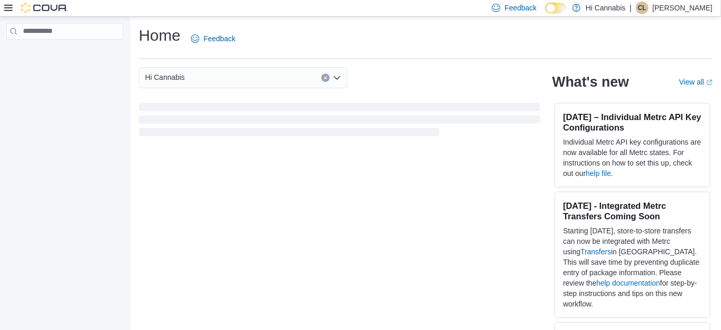
click at [13, 7] on div at bounding box center [36, 8] width 64 height 10
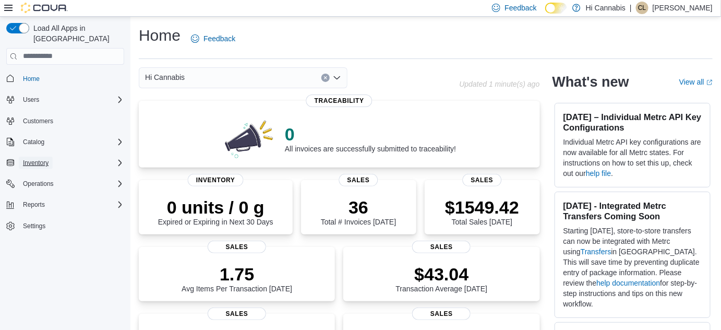
click at [39, 159] on span "Inventory" at bounding box center [36, 163] width 26 height 8
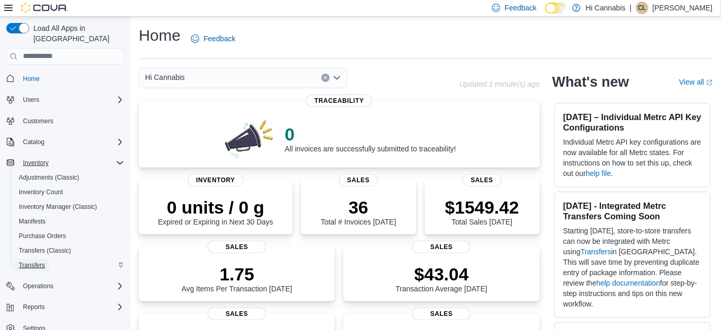
click at [36, 261] on span "Transfers" at bounding box center [32, 265] width 26 height 8
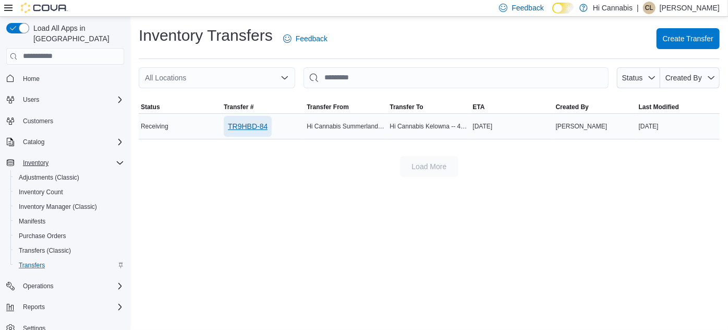
click at [264, 125] on span "TR9HBD-84" at bounding box center [248, 126] width 40 height 10
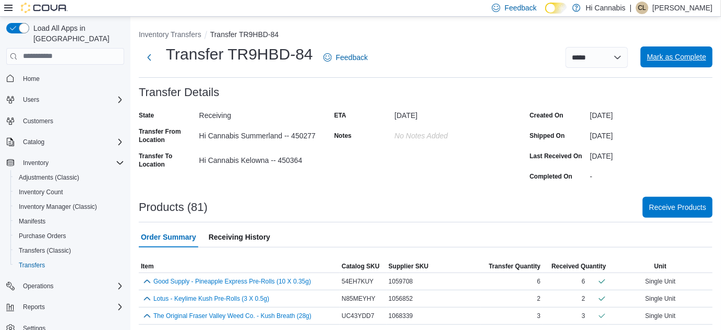
click at [692, 59] on span "Mark as Complete" at bounding box center [676, 57] width 59 height 10
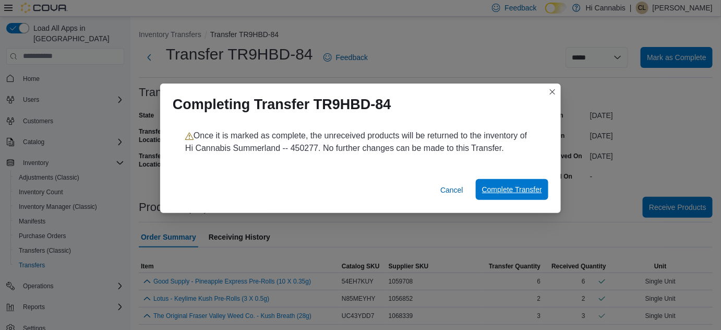
click at [524, 192] on span "Complete Transfer" at bounding box center [512, 189] width 60 height 10
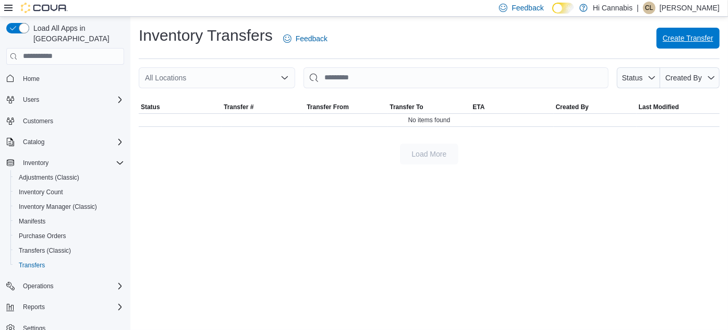
click at [685, 34] on span "Create Transfer" at bounding box center [688, 38] width 51 height 10
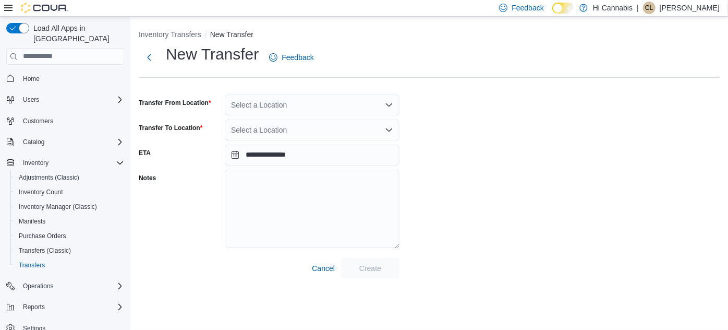
click at [301, 106] on div "Select a Location" at bounding box center [312, 104] width 175 height 21
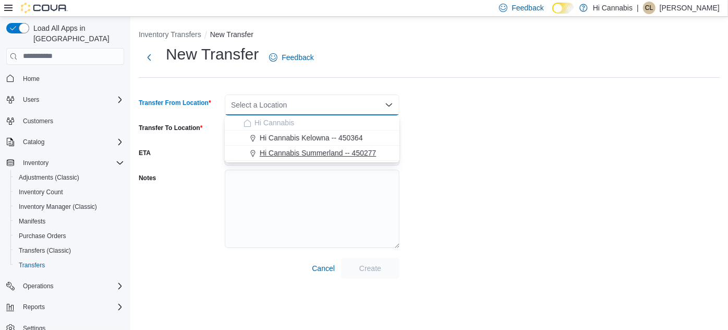
click at [287, 149] on span "Hi Cannabis Summerland -- 450277" at bounding box center [318, 153] width 116 height 10
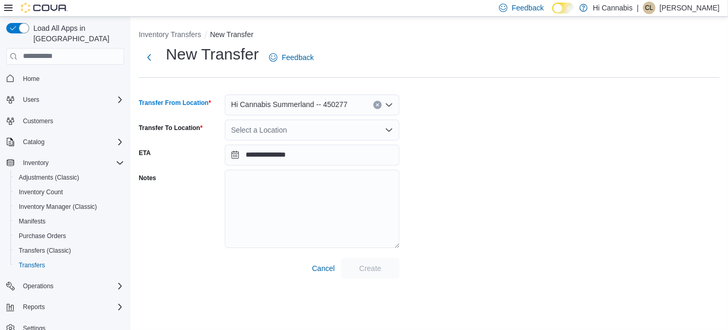
click at [266, 125] on div "Select a Location" at bounding box center [312, 129] width 175 height 21
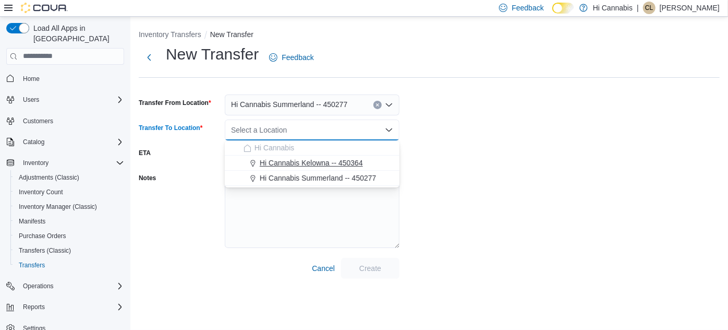
click at [273, 163] on span "Hi Cannabis Kelowna -- 450364" at bounding box center [311, 162] width 103 height 10
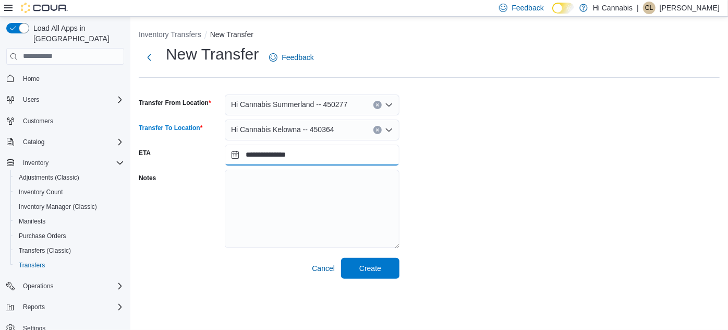
click at [298, 155] on input "**********" at bounding box center [312, 154] width 175 height 21
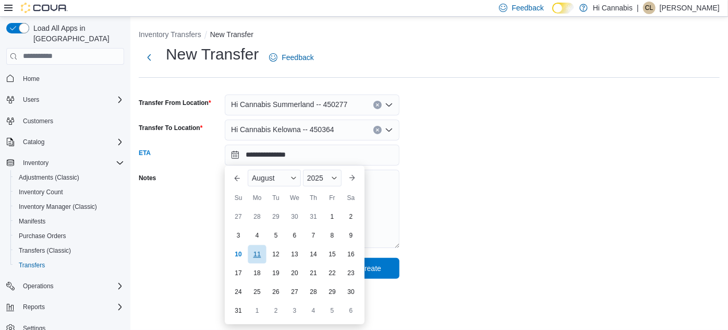
click at [260, 257] on div "11" at bounding box center [257, 254] width 18 height 18
type input "**********"
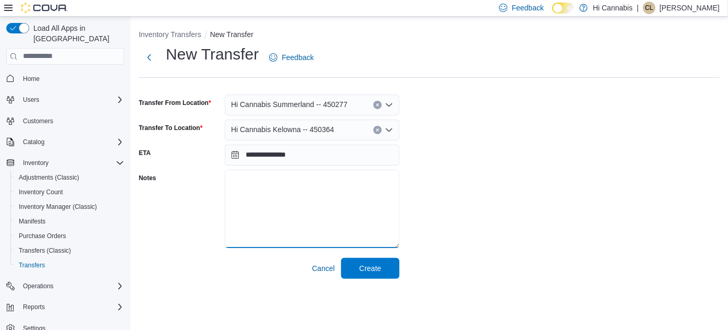
click at [280, 208] on textarea "Notes" at bounding box center [312, 208] width 175 height 78
type textarea "*"
click at [383, 268] on span "Create" at bounding box center [370, 267] width 46 height 21
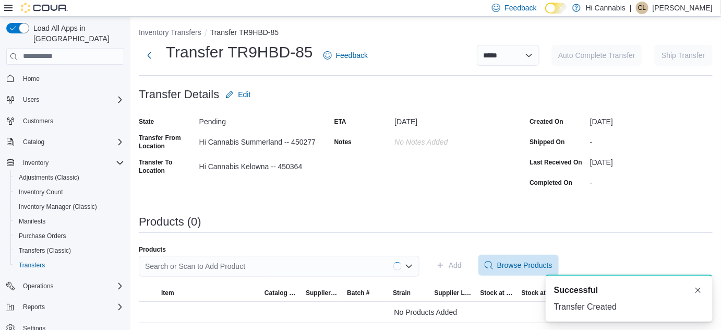
scroll to position [3, 0]
click at [213, 265] on div "Search or Scan to Add Product" at bounding box center [279, 264] width 281 height 21
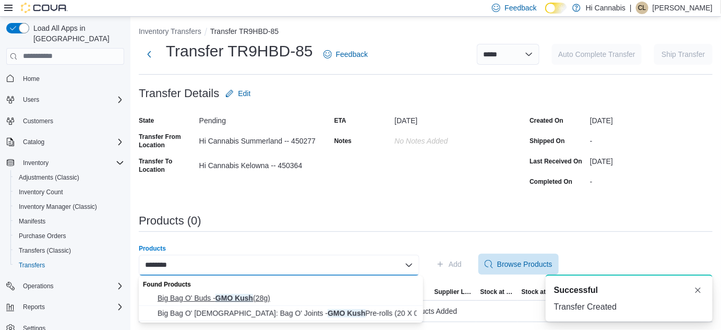
type input "********"
click at [238, 297] on span "Big Bag O' Buds - GMO Kush (28g)" at bounding box center [286, 298] width 259 height 10
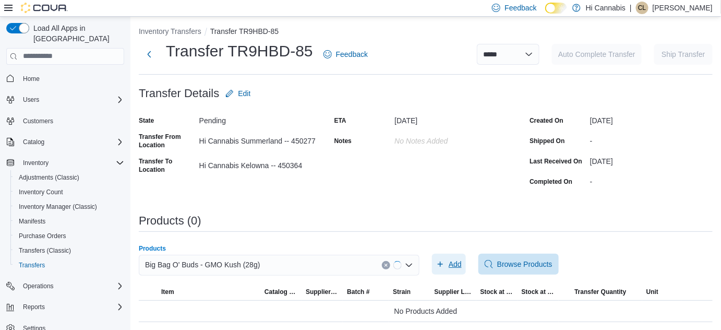
click at [456, 263] on span "Add" at bounding box center [454, 264] width 13 height 10
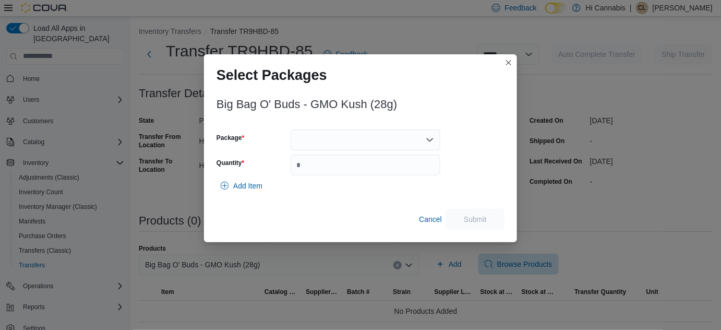
click at [343, 148] on div at bounding box center [365, 139] width 150 height 21
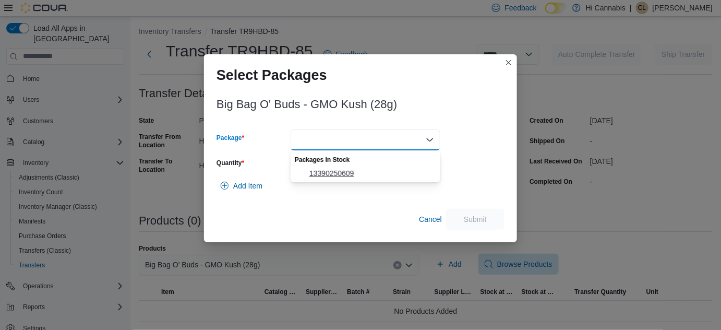
click at [342, 167] on button "13390250609" at bounding box center [365, 173] width 150 height 15
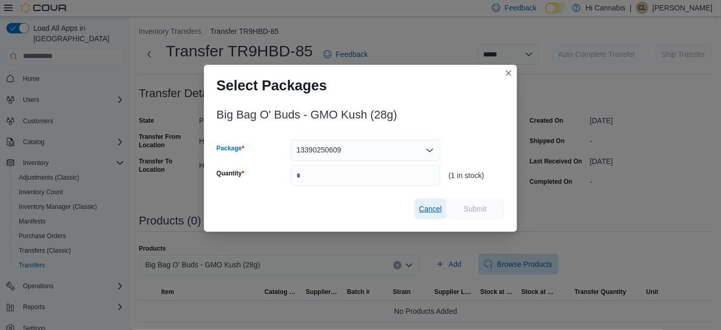
click at [445, 201] on button "Cancel" at bounding box center [430, 208] width 31 height 21
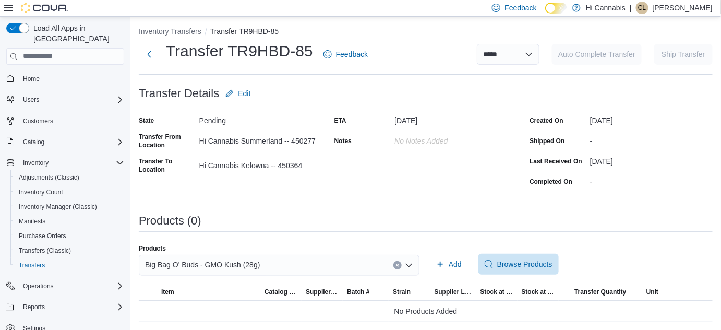
click at [401, 264] on button "Clear input" at bounding box center [397, 265] width 8 height 8
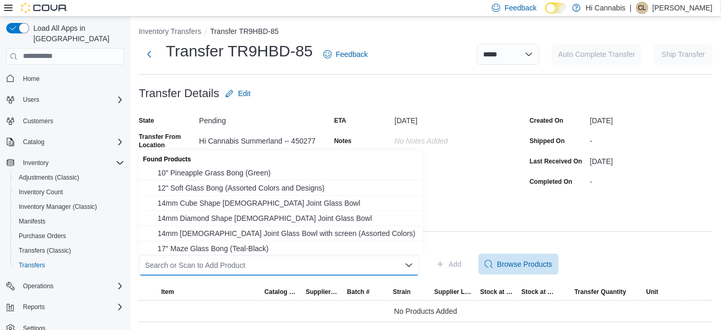
click at [341, 263] on div "Search or Scan to Add Product" at bounding box center [279, 264] width 281 height 21
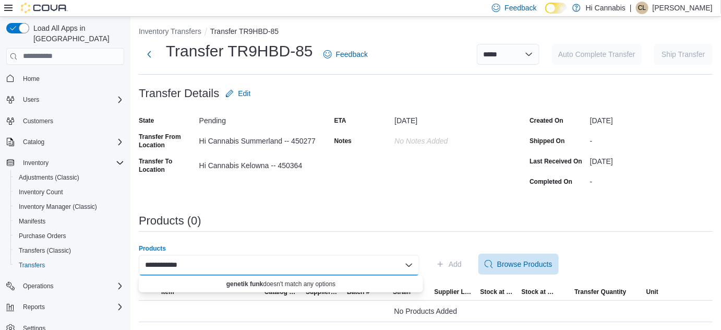
click at [194, 258] on div "**********" at bounding box center [279, 264] width 281 height 21
type input "*"
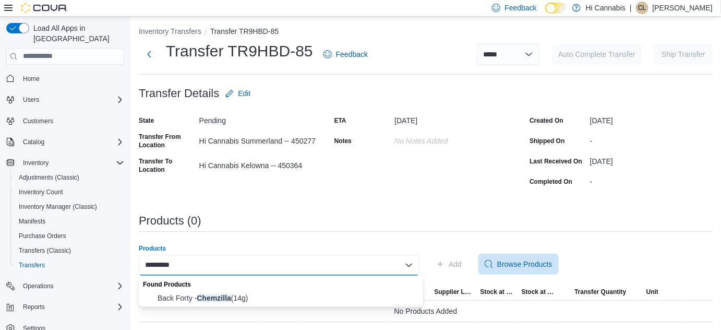
type input "*********"
click at [213, 296] on span "Back Forty - Chemzilla (14g)" at bounding box center [286, 298] width 259 height 10
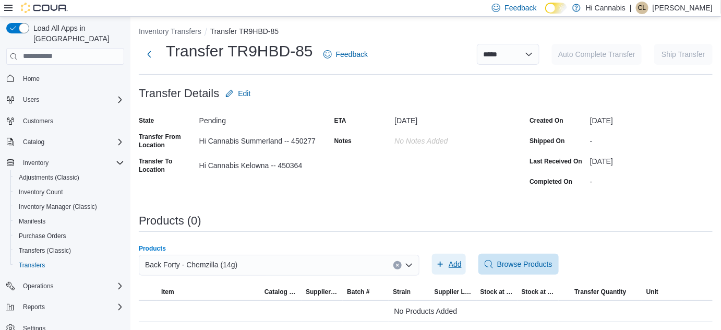
click at [460, 265] on span "Add" at bounding box center [454, 264] width 13 height 10
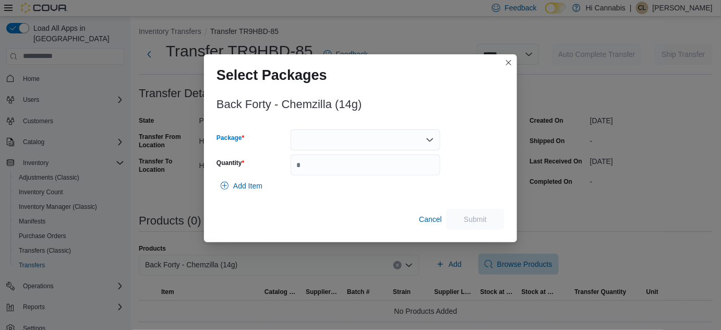
click at [365, 136] on div at bounding box center [365, 139] width 150 height 21
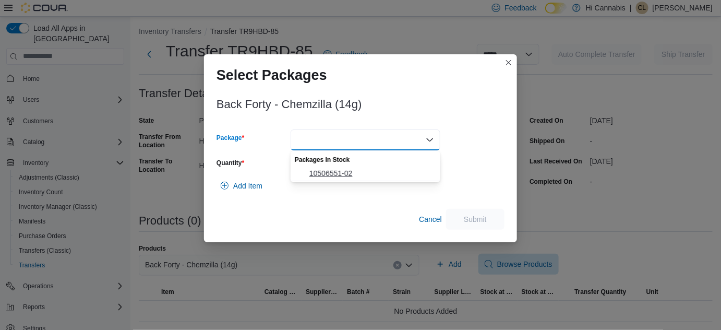
click at [352, 170] on span "10506551-02" at bounding box center [371, 173] width 125 height 10
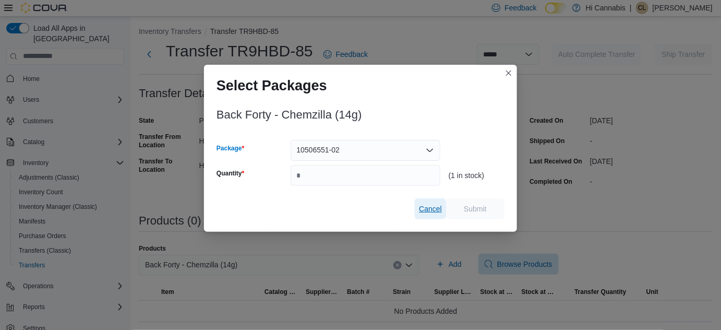
drag, startPoint x: 418, startPoint y: 203, endPoint x: 413, endPoint y: 195, distance: 9.3
click at [418, 203] on button "Cancel" at bounding box center [430, 208] width 31 height 21
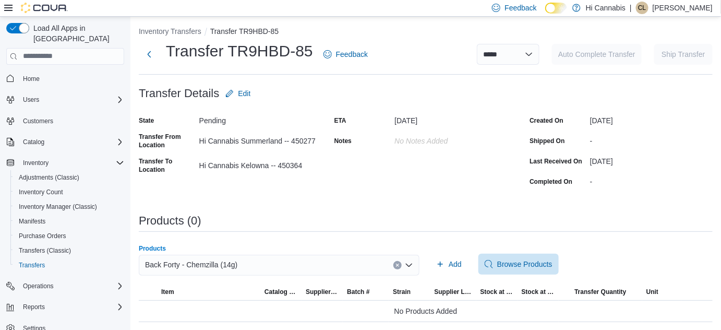
click at [397, 264] on button "Clear input" at bounding box center [397, 265] width 8 height 8
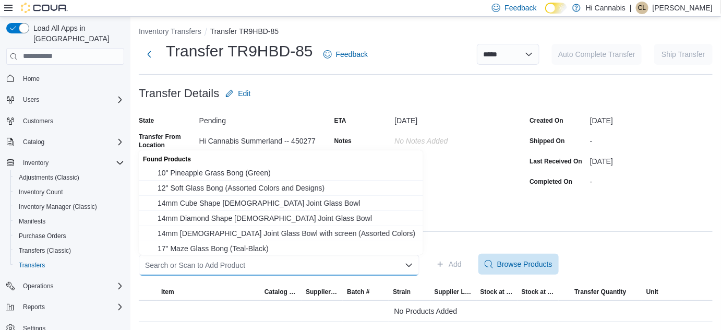
click at [352, 266] on div "Search or Scan to Add Product Combo box. Selected. Combo box input. Search or S…" at bounding box center [279, 264] width 281 height 21
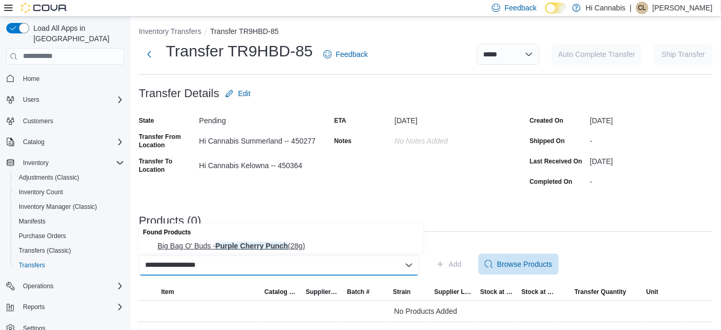
type input "**********"
click at [164, 249] on span "Big Bag O' Buds - Purple Cherry Punch (28g)" at bounding box center [286, 245] width 259 height 10
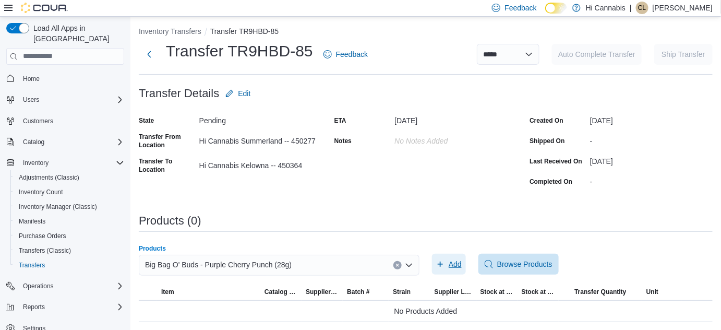
click at [461, 266] on span "Add" at bounding box center [454, 264] width 13 height 10
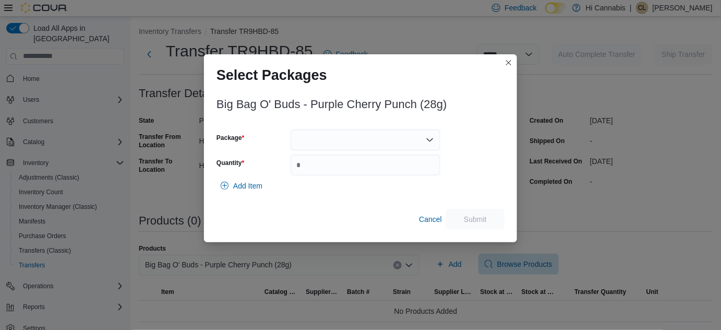
click at [354, 132] on div at bounding box center [365, 139] width 150 height 21
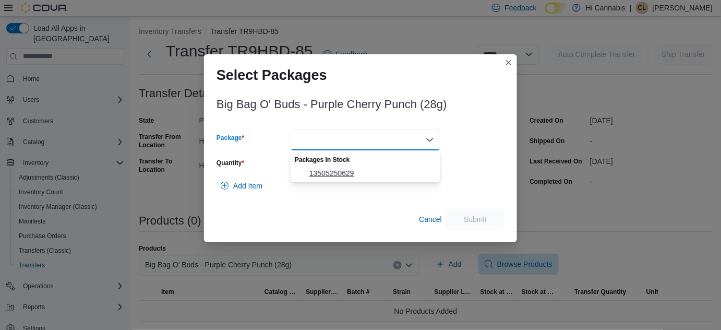
click at [338, 169] on span "13505250629" at bounding box center [371, 173] width 125 height 10
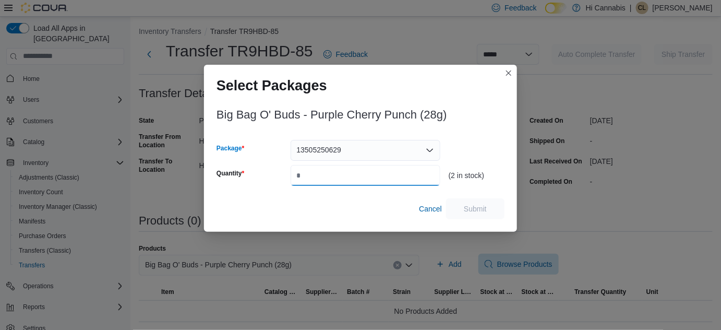
click at [324, 175] on input "Quantity" at bounding box center [365, 175] width 150 height 21
type input "*"
click at [486, 209] on span "Submit" at bounding box center [475, 208] width 23 height 10
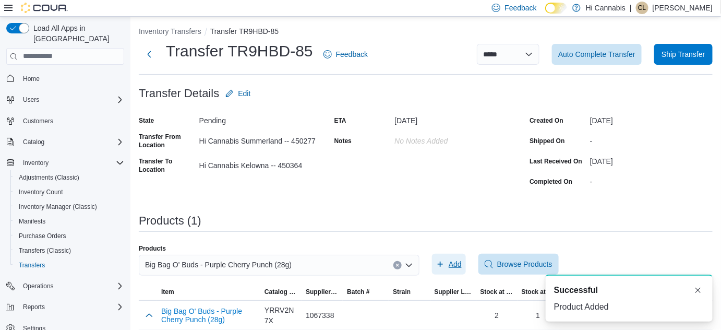
scroll to position [0, 0]
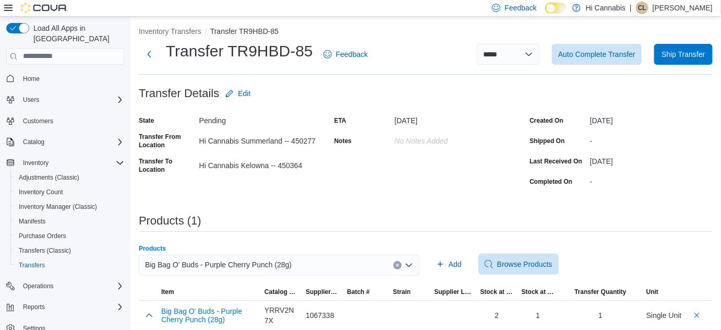
click at [399, 263] on icon "Clear input" at bounding box center [397, 265] width 4 height 4
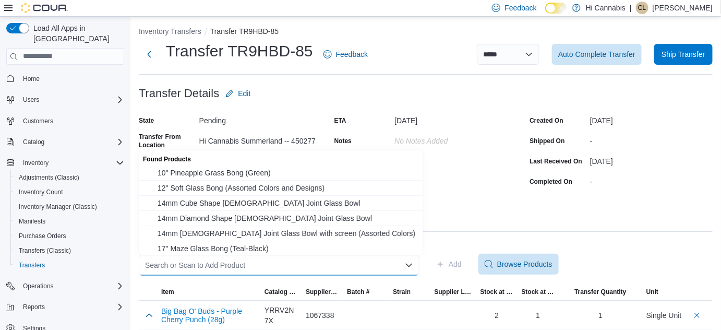
click at [327, 264] on div "Search or Scan to Add Product Combo box. Selected. Combo box input. Search or S…" at bounding box center [279, 264] width 281 height 21
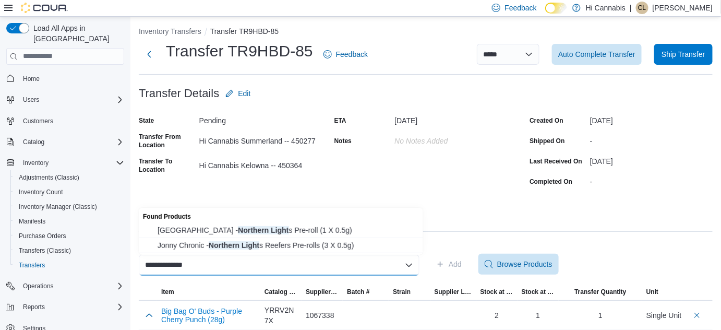
click at [214, 258] on div "**********" at bounding box center [279, 264] width 281 height 21
click at [193, 266] on div "**********" at bounding box center [279, 264] width 281 height 21
drag, startPoint x: 190, startPoint y: 264, endPoint x: 144, endPoint y: 258, distance: 46.8
click at [144, 258] on div "**********" at bounding box center [279, 264] width 281 height 21
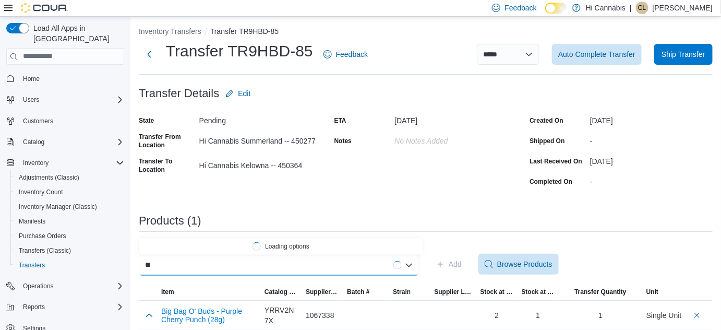
type input "*"
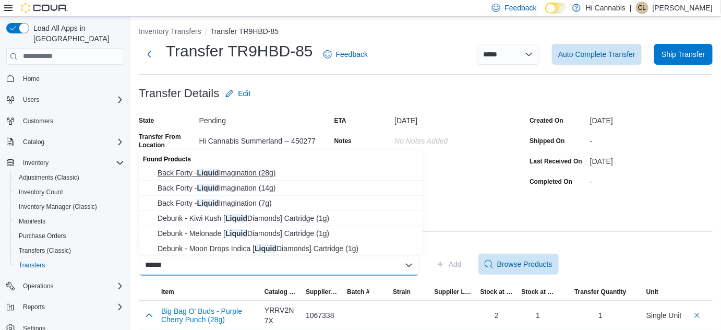
type input "******"
click at [271, 174] on span "Back Forty - Liquid Imagination (28g)" at bounding box center [286, 172] width 259 height 10
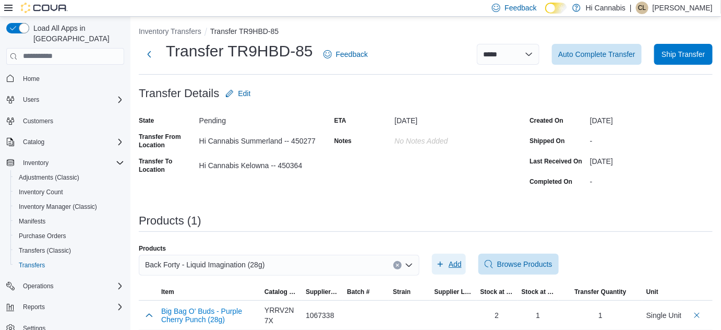
click at [457, 264] on span "Add" at bounding box center [454, 264] width 13 height 10
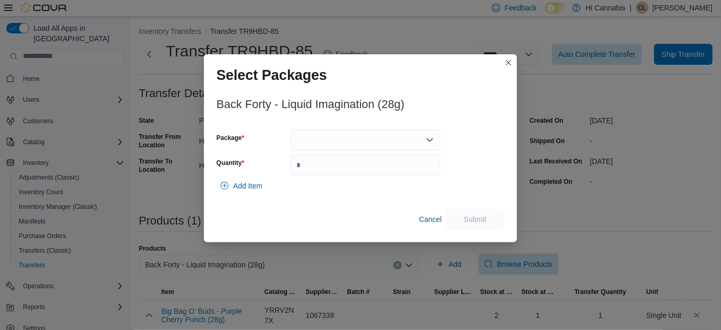
click at [365, 140] on div at bounding box center [365, 139] width 150 height 21
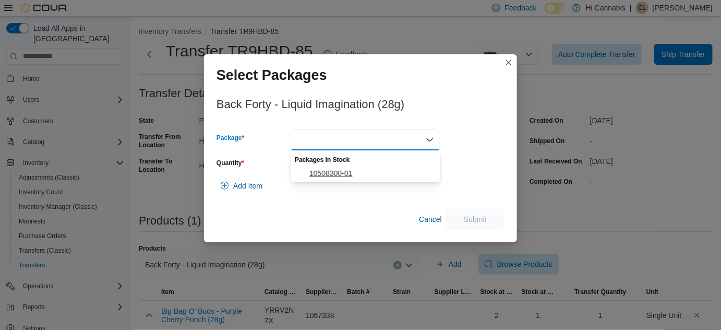
click at [367, 174] on span "10508300-01" at bounding box center [371, 173] width 125 height 10
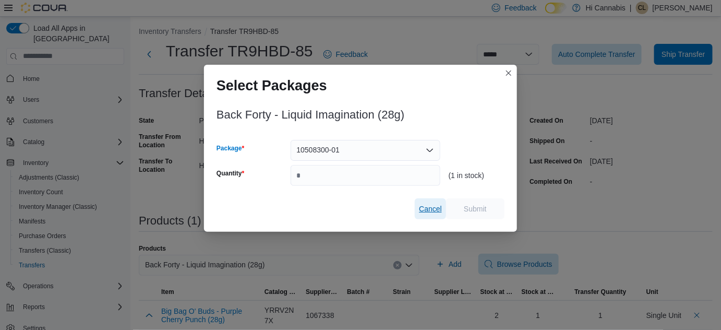
click at [418, 210] on button "Cancel" at bounding box center [430, 208] width 31 height 21
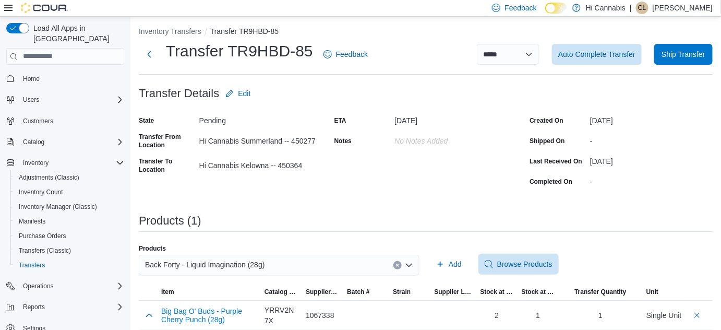
drag, startPoint x: 405, startPoint y: 270, endPoint x: 404, endPoint y: 264, distance: 5.8
click at [405, 268] on div "Back Forty - Liquid Imagination (28g)" at bounding box center [279, 264] width 281 height 21
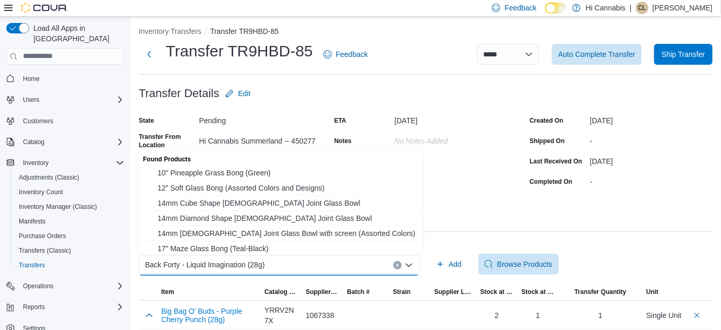
click at [401, 264] on button "Clear input" at bounding box center [397, 265] width 8 height 8
click at [371, 264] on div "Search or Scan to Add Product Combo box. Selected. Combo box input. Search or S…" at bounding box center [279, 264] width 281 height 21
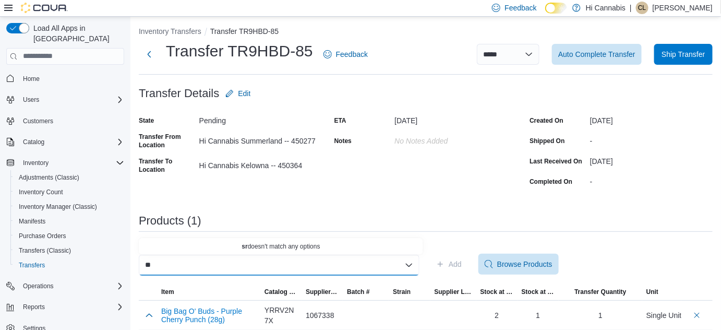
type input "*"
click at [378, 179] on div "ETA August 11, 2025 Notes No Notes added" at bounding box center [425, 150] width 183 height 77
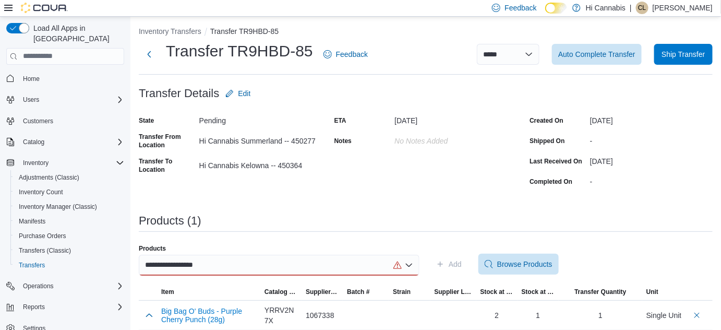
click at [231, 267] on div "**********" at bounding box center [279, 264] width 281 height 21
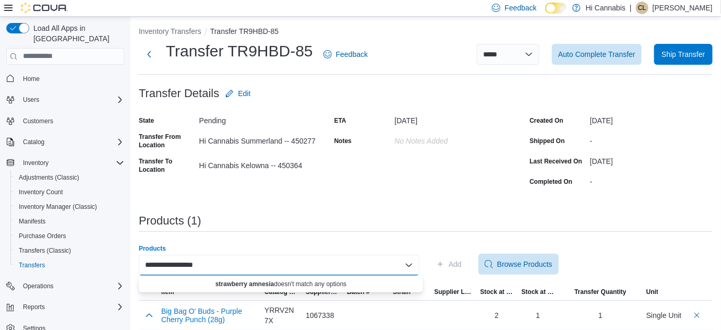
drag, startPoint x: 298, startPoint y: 264, endPoint x: 159, endPoint y: 258, distance: 139.9
click at [159, 258] on div "**********" at bounding box center [279, 264] width 281 height 21
click at [219, 263] on div "**********" at bounding box center [279, 264] width 281 height 21
type input "*"
click at [156, 261] on input "********" at bounding box center [159, 265] width 29 height 13
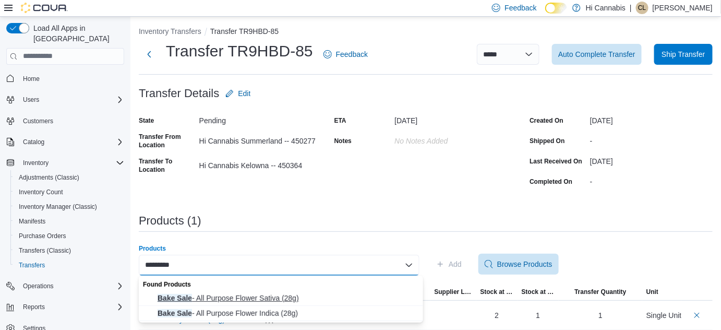
type input "*********"
click at [278, 301] on span "Bake Sale - All Purpose Flower Sativa (28g)" at bounding box center [286, 298] width 259 height 10
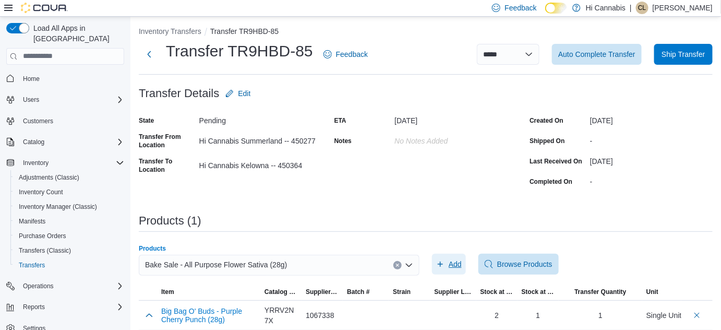
click at [457, 264] on span "Add" at bounding box center [454, 264] width 13 height 10
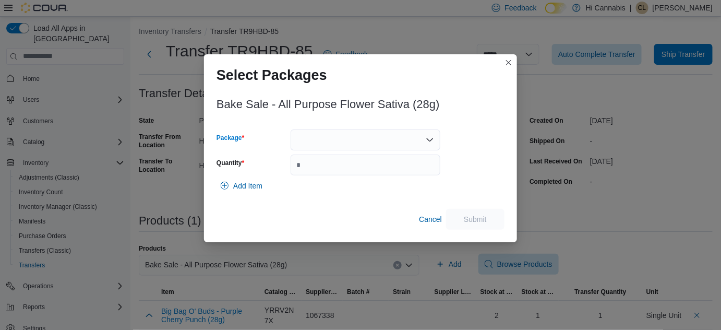
click at [404, 137] on div at bounding box center [365, 139] width 150 height 21
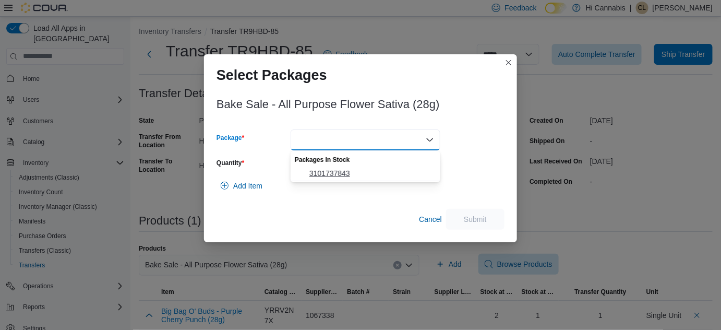
click at [373, 171] on span "3101737843" at bounding box center [371, 173] width 125 height 10
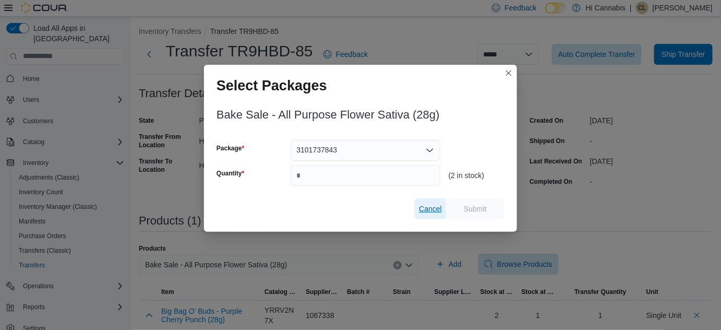
click at [419, 208] on span "Cancel" at bounding box center [430, 208] width 23 height 10
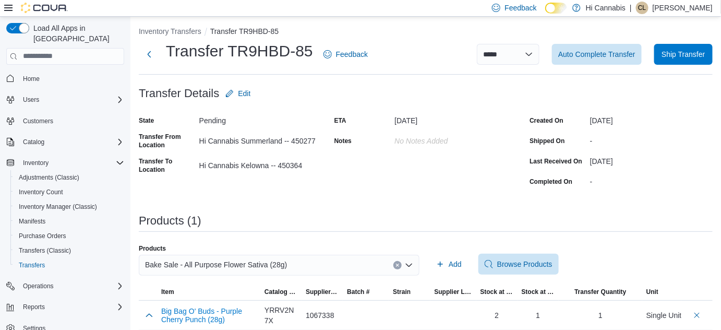
click at [401, 261] on button "Clear input" at bounding box center [397, 265] width 8 height 8
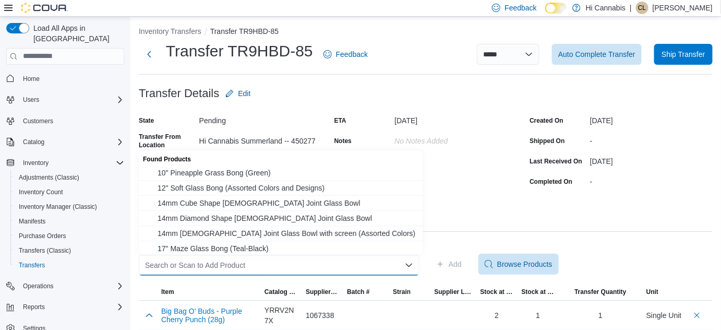
click at [350, 265] on div "Search or Scan to Add Product Combo box. Selected. Combo box input. Search or S…" at bounding box center [279, 264] width 281 height 21
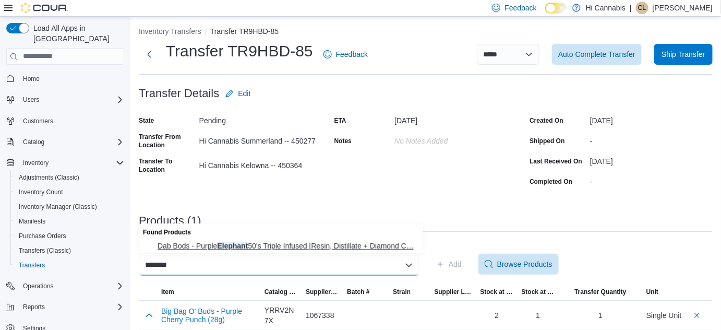
type input "********"
click at [345, 246] on span "Dab Bods - Purple Elephant 50's Triple Infused [Resin, Distillate + Diamond C… …" at bounding box center [286, 245] width 259 height 10
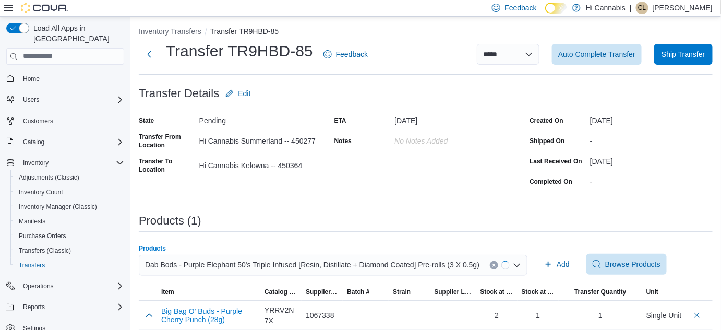
click at [645, 218] on div "Products (1)" at bounding box center [426, 220] width 574 height 13
click at [537, 265] on span "Add" at bounding box center [545, 263] width 26 height 21
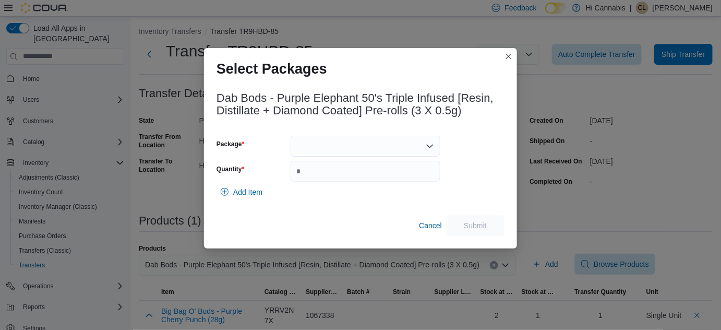
click at [380, 145] on div at bounding box center [365, 146] width 150 height 21
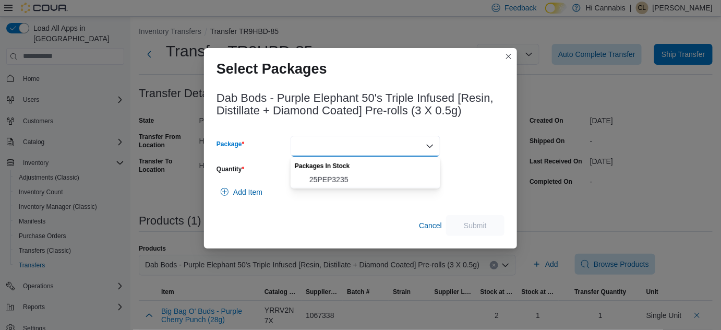
click at [350, 171] on div "Packages In Stock" at bounding box center [365, 164] width 150 height 15
click at [348, 179] on span "25PEP3235" at bounding box center [371, 179] width 125 height 10
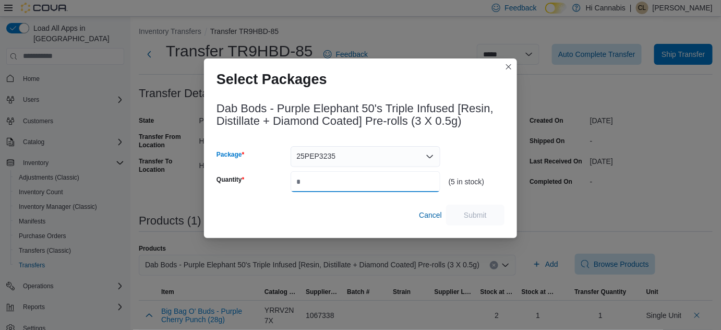
click at [314, 184] on input "Quantity" at bounding box center [365, 181] width 150 height 21
type input "*"
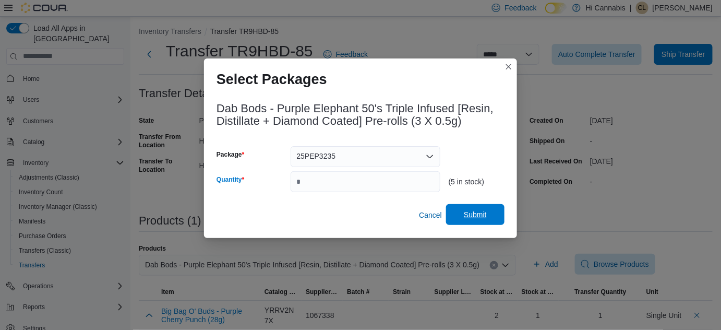
click at [474, 218] on span "Submit" at bounding box center [475, 214] width 23 height 10
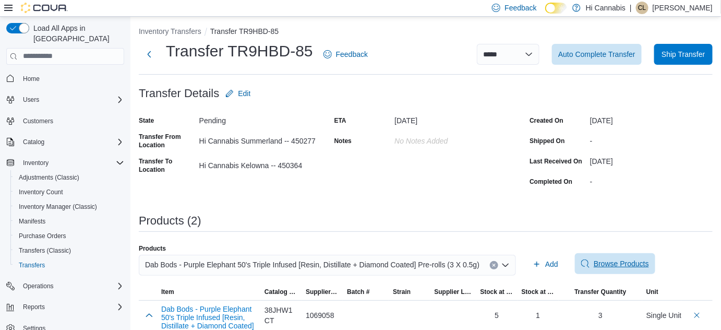
click at [492, 265] on icon "Clear input" at bounding box center [494, 265] width 4 height 4
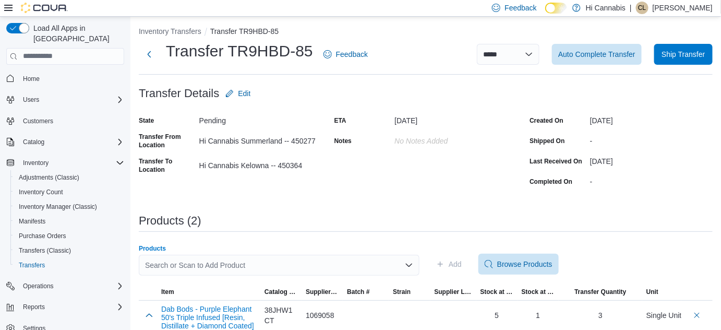
click at [352, 260] on div "Search or Scan to Add Product" at bounding box center [279, 264] width 281 height 21
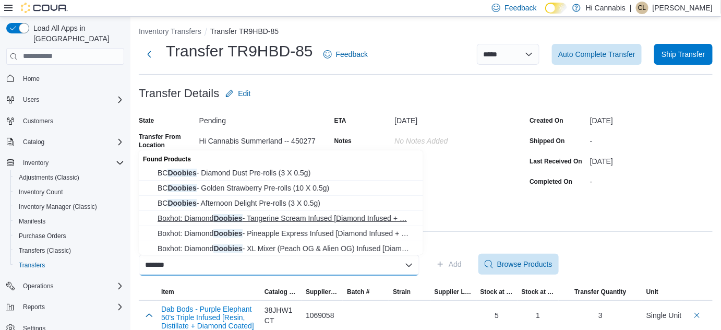
type input "*******"
click at [324, 221] on span "Boxhot: Diamond Doobies - Tangerine Scream Infused [Diamond Infused + … Boxhot:…" at bounding box center [286, 218] width 259 height 10
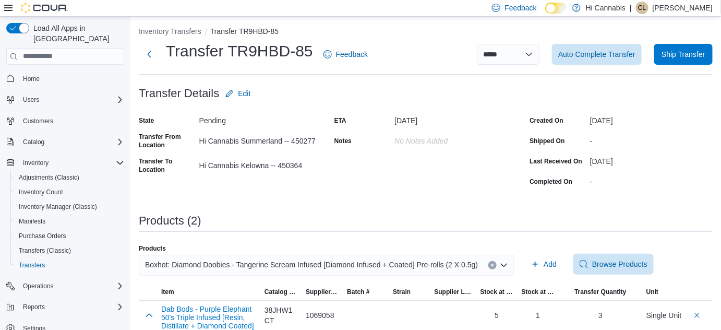
click at [605, 218] on div "Products (2)" at bounding box center [426, 220] width 574 height 13
click at [543, 260] on span "Add" at bounding box center [549, 264] width 13 height 10
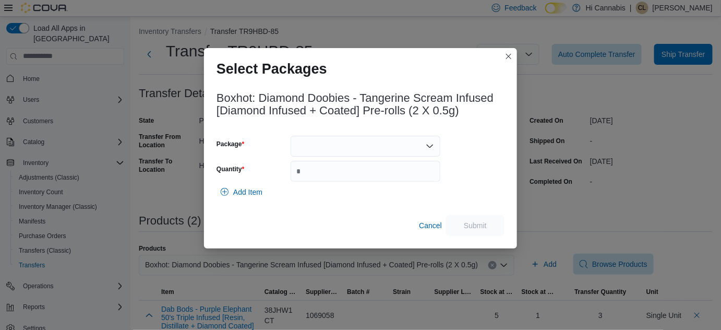
click at [355, 141] on div at bounding box center [365, 146] width 150 height 21
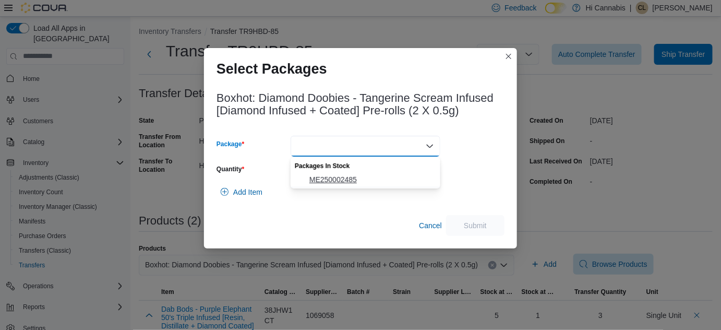
click at [345, 176] on span "ME250002485" at bounding box center [371, 179] width 125 height 10
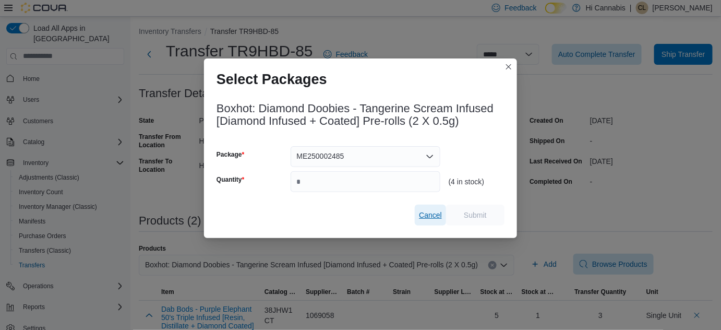
click at [420, 210] on span "Cancel" at bounding box center [430, 214] width 23 height 21
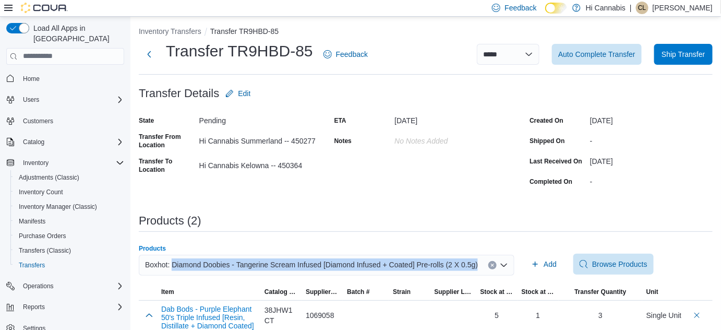
drag, startPoint x: 172, startPoint y: 264, endPoint x: 490, endPoint y: 269, distance: 318.1
click at [490, 269] on div "Boxhot: Diamond Doobies - Tangerine Scream Infused [Diamond Infused + Coated] P…" at bounding box center [326, 264] width 375 height 21
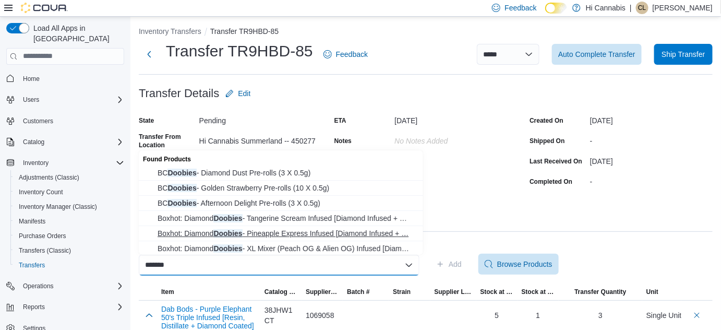
type input "*******"
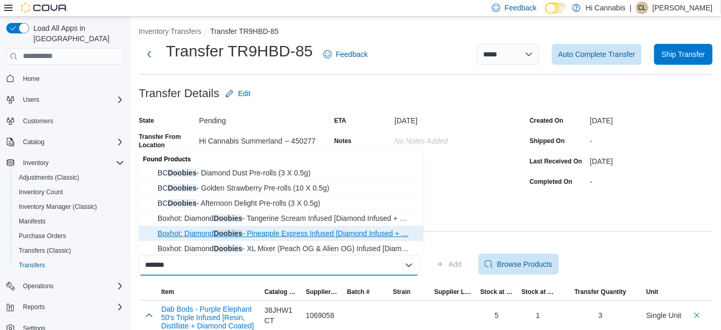
click at [334, 232] on span "Boxhot: Diamond Doobies - Pineapple Express Infused [Diamond Infused + … Boxhot…" at bounding box center [286, 233] width 259 height 10
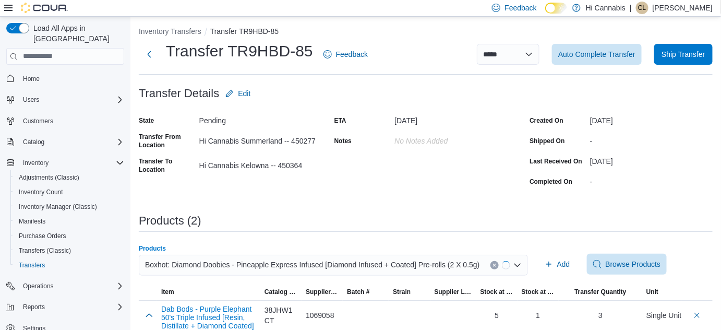
click at [575, 220] on div "Products (2)" at bounding box center [426, 220] width 574 height 13
click at [533, 267] on icon "button" at bounding box center [537, 264] width 8 height 8
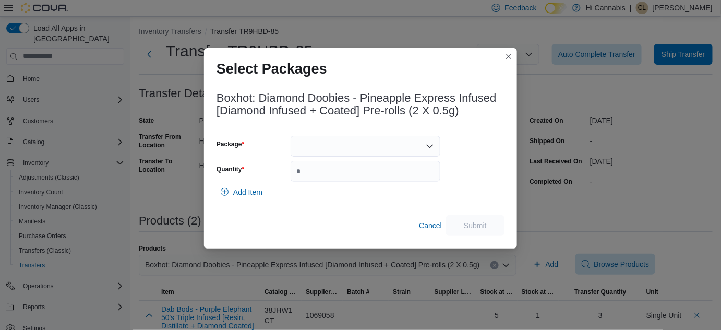
click at [382, 151] on div at bounding box center [365, 146] width 150 height 21
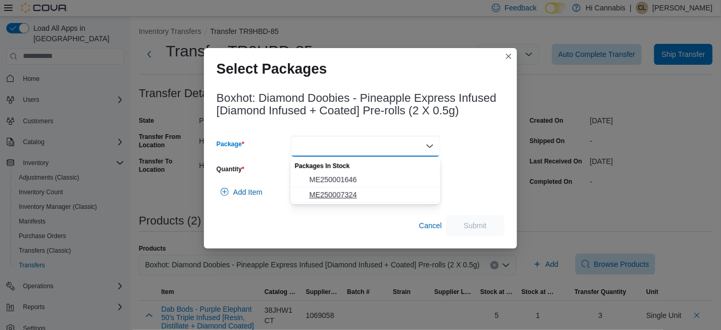
click at [353, 191] on span "ME250007324" at bounding box center [371, 194] width 125 height 10
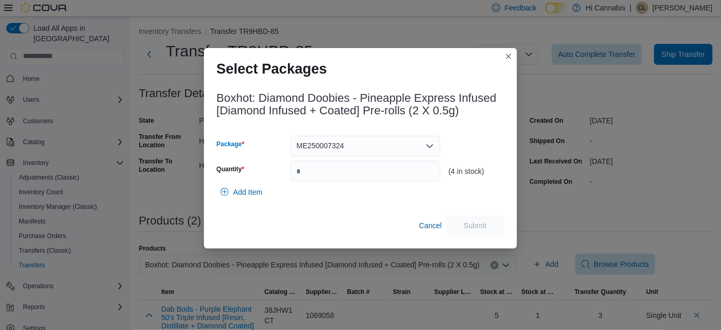
click at [350, 147] on div "ME250007324 Combo box. Selected. ME250007324. Press Backspace to delete ME25000…" at bounding box center [365, 146] width 150 height 21
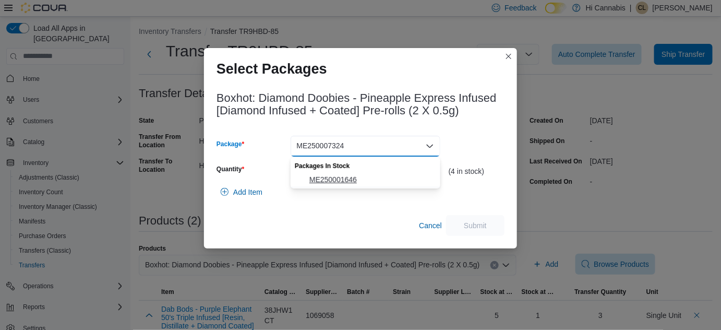
click at [348, 175] on span "ME250001646" at bounding box center [371, 179] width 125 height 10
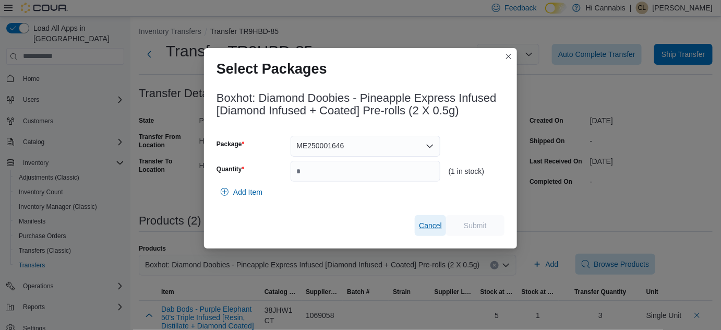
click at [424, 232] on span "Cancel" at bounding box center [430, 225] width 23 height 21
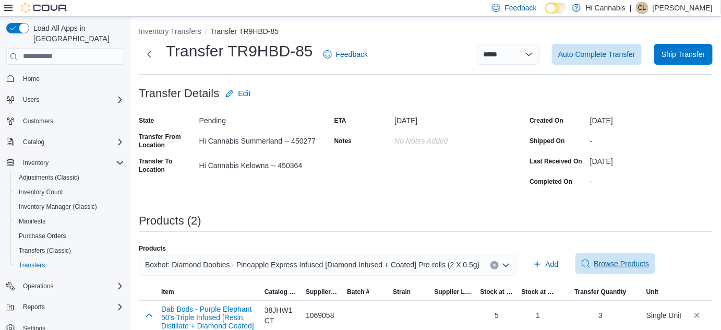
click at [492, 264] on icon "Clear input" at bounding box center [494, 265] width 4 height 4
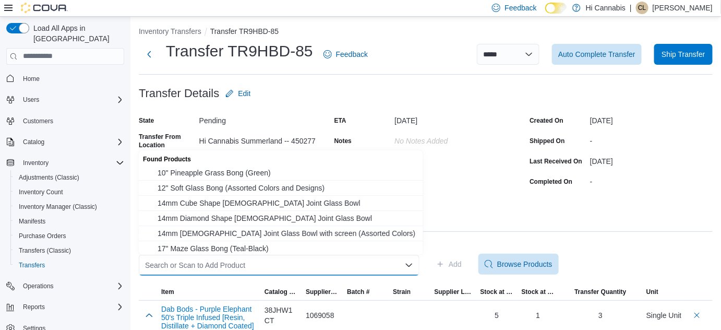
click at [367, 269] on div "Search or Scan to Add Product Combo box. Selected. Combo box input. Search or S…" at bounding box center [279, 264] width 281 height 21
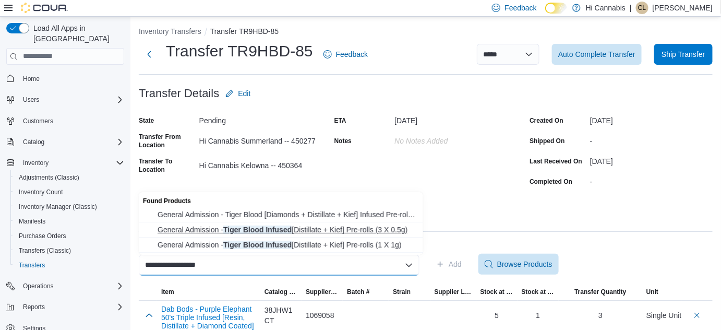
type input "**********"
click at [359, 227] on span "General Admission - Tiger Blood Infused [Distillate + Kief] Pre-rolls (3 X 0.5g)" at bounding box center [286, 229] width 259 height 10
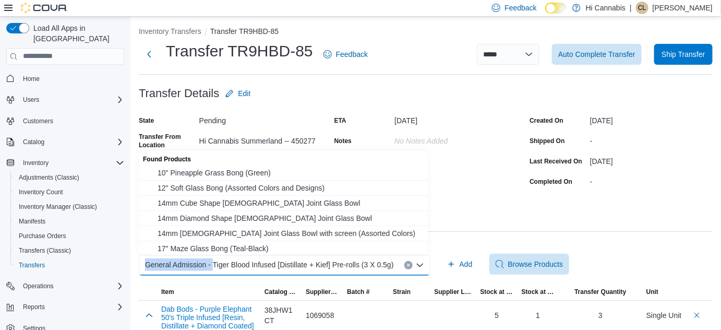
drag, startPoint x: 213, startPoint y: 265, endPoint x: 136, endPoint y: 260, distance: 77.9
click at [136, 260] on div "**********" at bounding box center [425, 197] width 590 height 367
click at [406, 265] on icon "Clear input" at bounding box center [408, 265] width 4 height 4
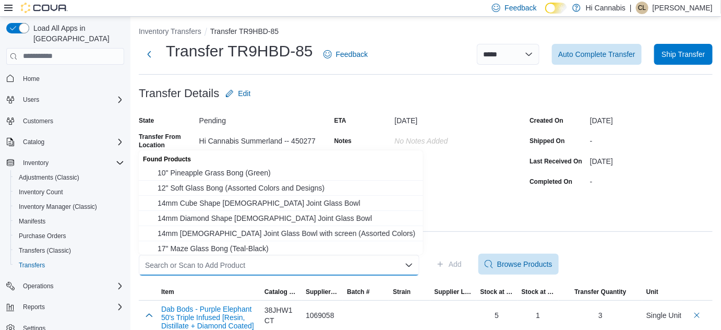
click at [354, 270] on div "Search or Scan to Add Product Combo box. Selected. Combo box input. Search or S…" at bounding box center [279, 264] width 281 height 21
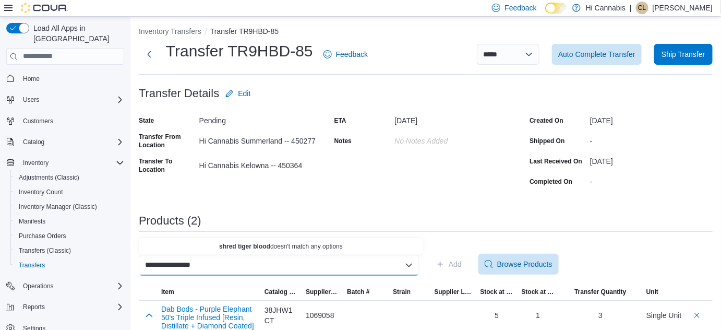
click at [386, 191] on div "**********" at bounding box center [426, 199] width 574 height 346
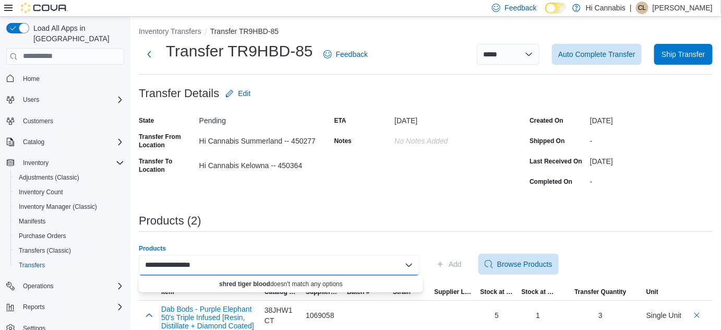
drag, startPoint x: 162, startPoint y: 265, endPoint x: 238, endPoint y: 261, distance: 75.7
click at [238, 261] on div "**********" at bounding box center [279, 264] width 281 height 21
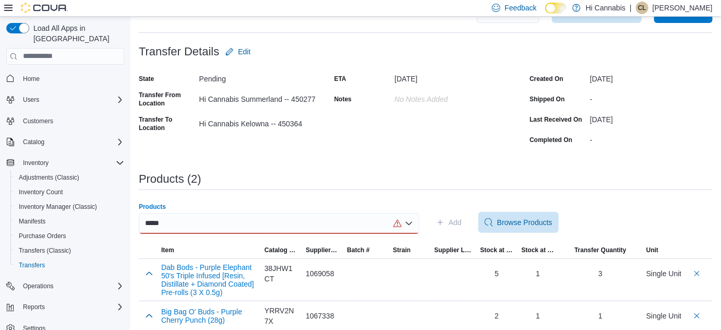
scroll to position [51, 0]
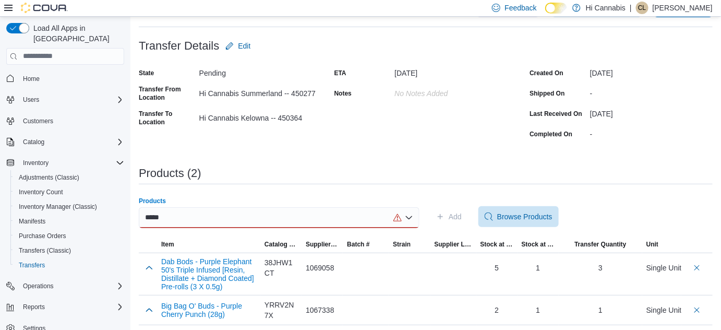
type input "*****"
click at [218, 210] on div "***** Combo box. Selected. shred. Selected. Combo box input. Search or Scan to …" at bounding box center [279, 217] width 281 height 21
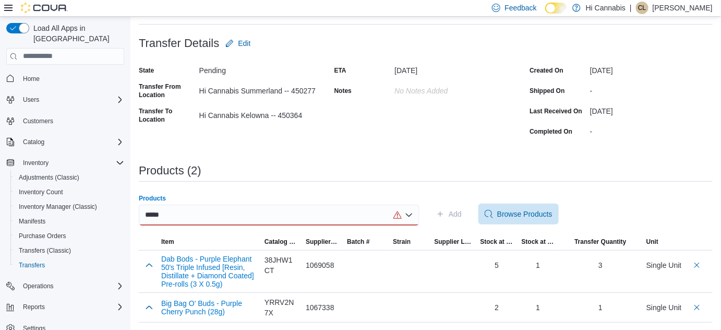
click at [182, 215] on div "***** Combo box. Selected. shred. Selected. Combo box input. Search or Scan to …" at bounding box center [279, 214] width 281 height 21
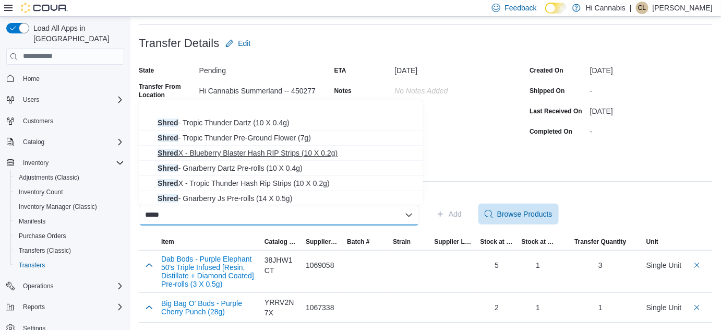
scroll to position [77, 0]
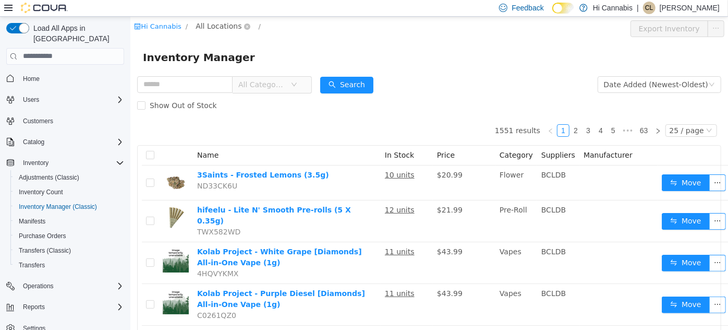
click at [225, 22] on span "All Locations" at bounding box center [218, 25] width 46 height 11
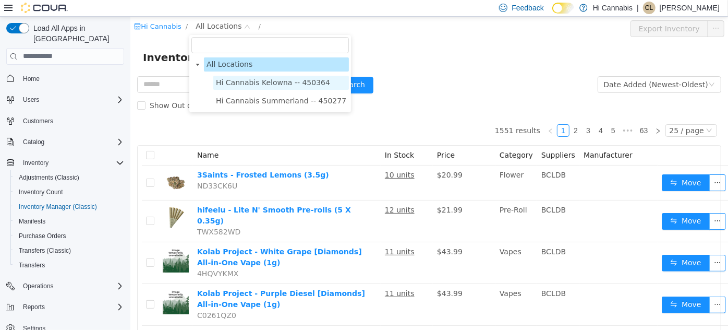
click at [245, 80] on span "Hi Cannabis Kelowna -- 450364" at bounding box center [272, 82] width 114 height 8
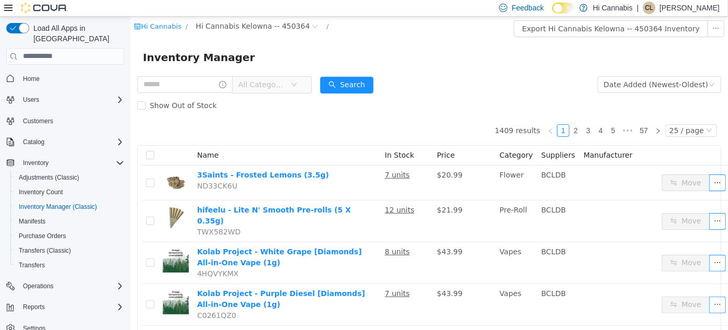
click at [261, 83] on span "All Categories" at bounding box center [261, 84] width 47 height 10
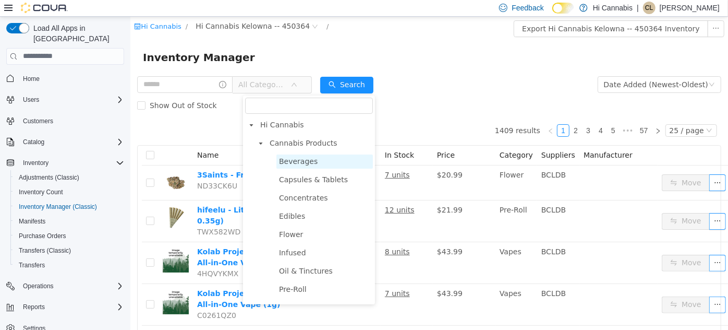
click at [302, 163] on span "Beverages" at bounding box center [297, 160] width 39 height 8
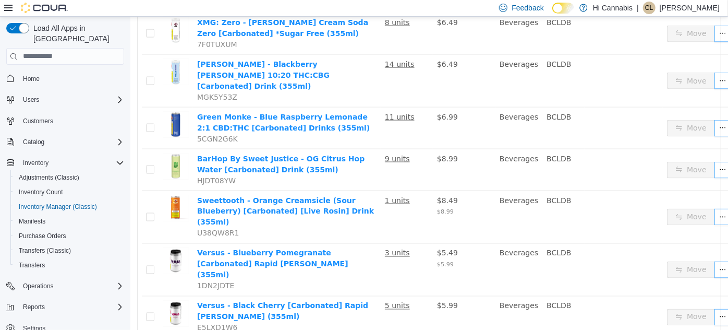
scroll to position [905, 0]
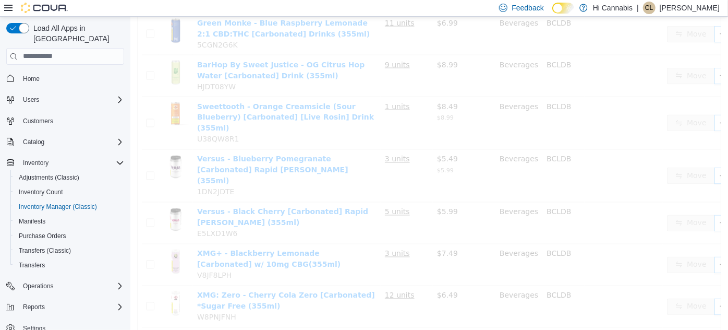
scroll to position [897, 0]
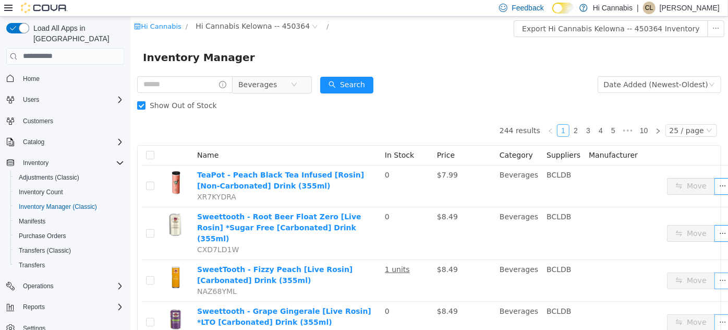
click at [558, 130] on link "1" at bounding box center [562, 129] width 11 height 11
click at [688, 130] on div "25 / page" at bounding box center [686, 129] width 34 height 11
click at [683, 192] on li "50 / page" at bounding box center [687, 197] width 51 height 17
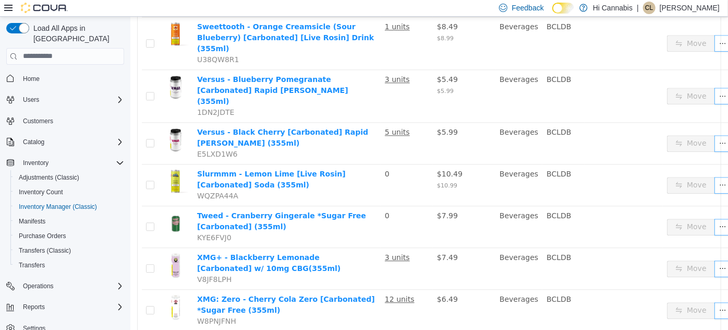
scroll to position [1280, 0]
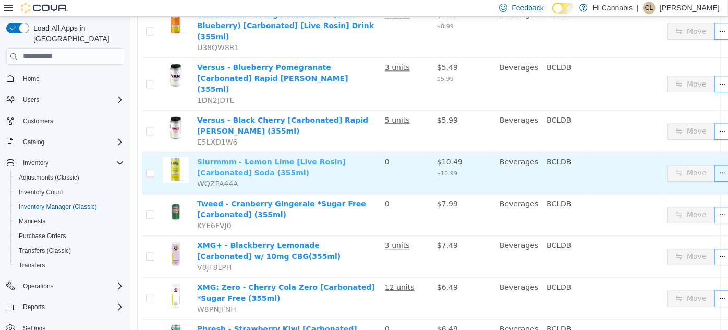
click at [255, 157] on link "Slurmmm - Lemon Lime [Live Rosin] [Carbonated] Soda (355ml)" at bounding box center [271, 166] width 149 height 19
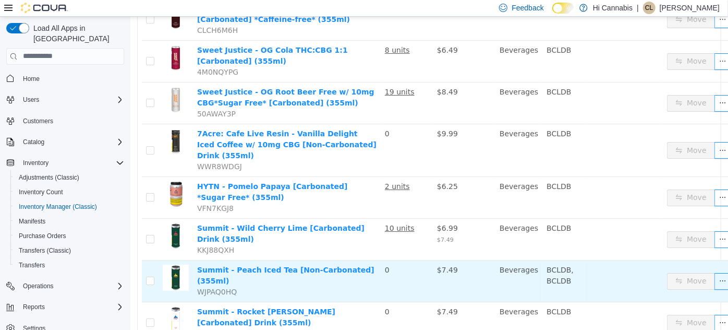
scroll to position [1903, 0]
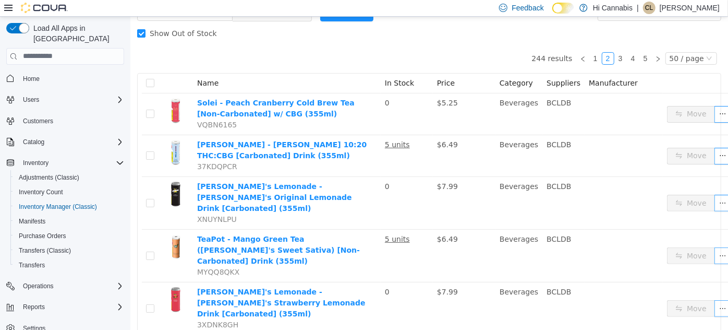
scroll to position [25, 0]
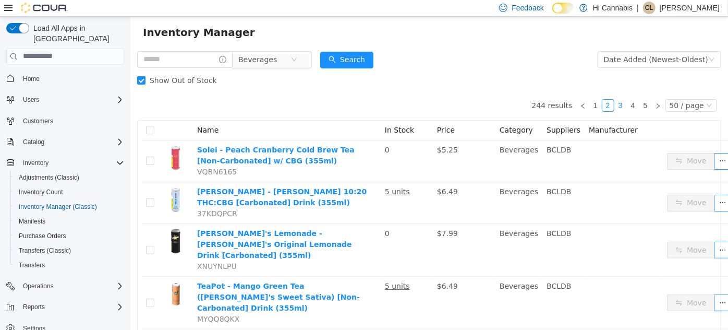
click at [619, 106] on link "3" at bounding box center [619, 104] width 11 height 11
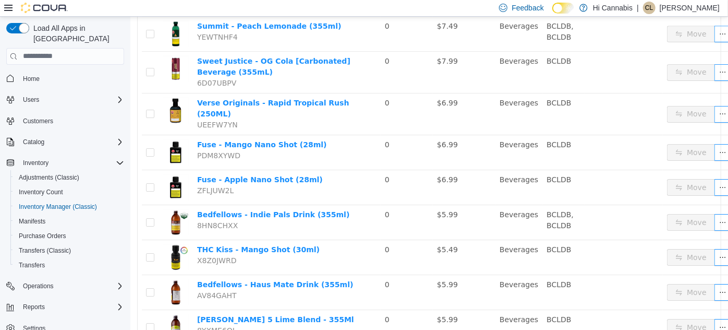
scroll to position [1747, 0]
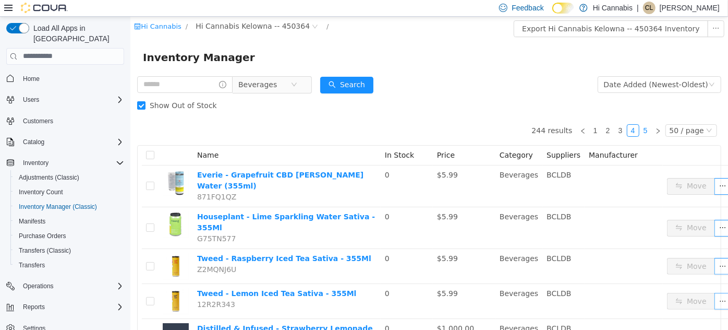
click at [643, 130] on link "5" at bounding box center [644, 129] width 11 height 11
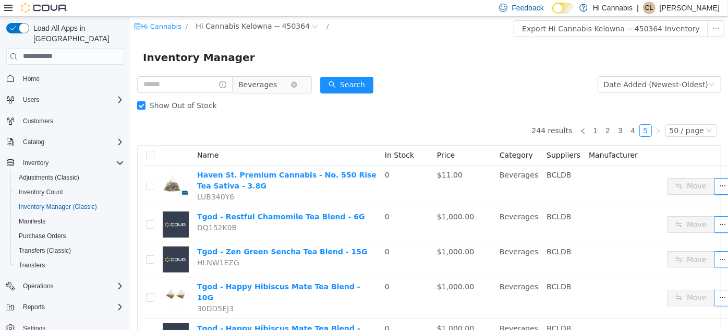
click at [276, 87] on span "Beverages" at bounding box center [257, 84] width 39 height 16
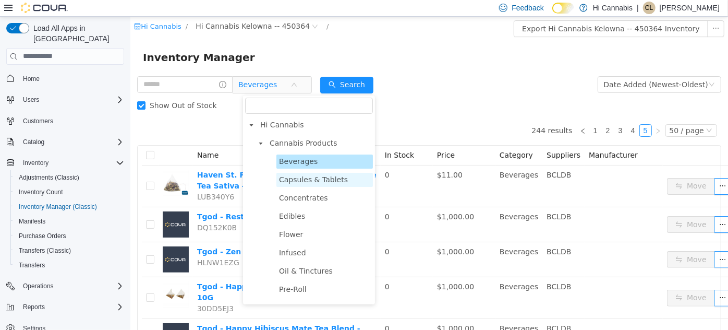
click at [298, 174] on span "Capsules & Tablets" at bounding box center [324, 179] width 96 height 14
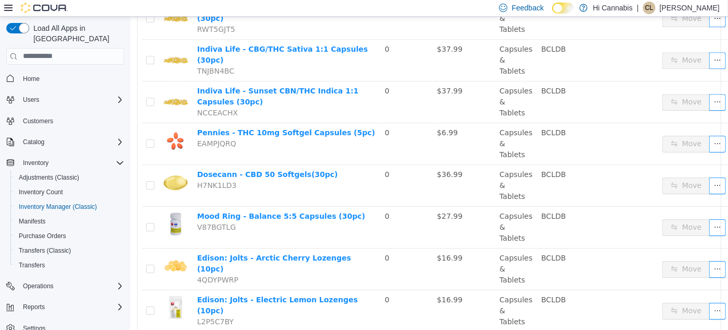
scroll to position [1679, 0]
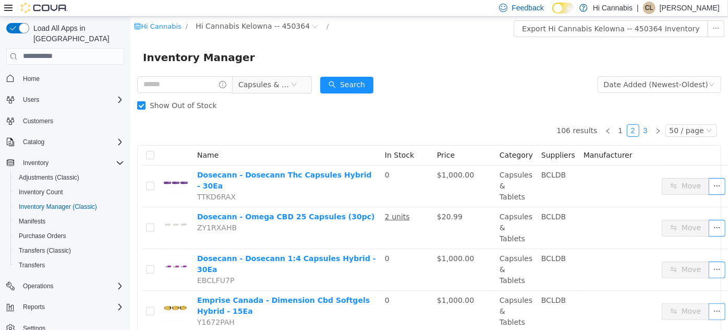
click at [644, 130] on link "3" at bounding box center [644, 129] width 11 height 11
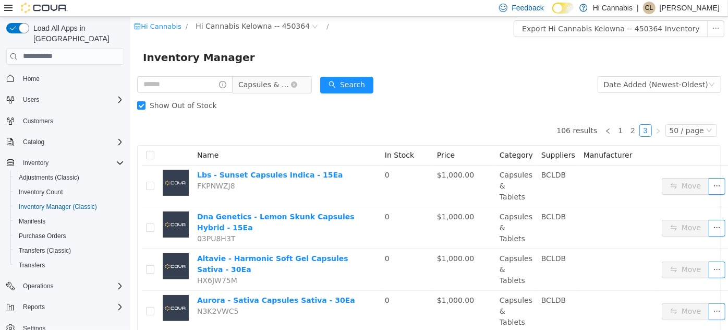
click at [273, 83] on span "Capsules & Tablets" at bounding box center [264, 84] width 52 height 16
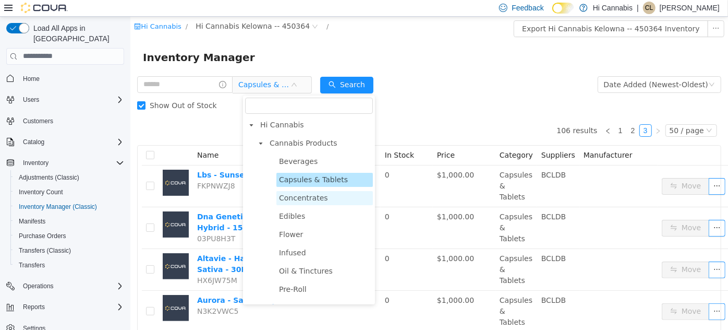
click at [300, 200] on span "Concentrates" at bounding box center [302, 197] width 49 height 8
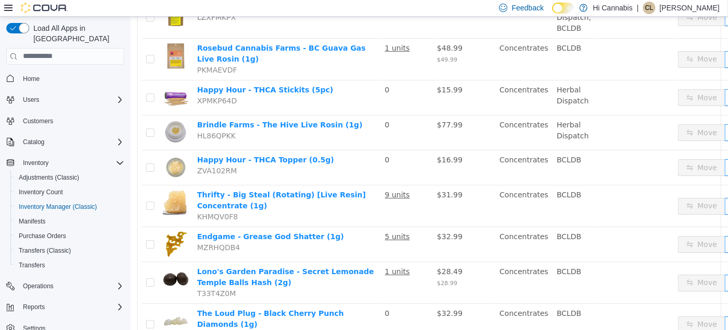
scroll to position [1768, 0]
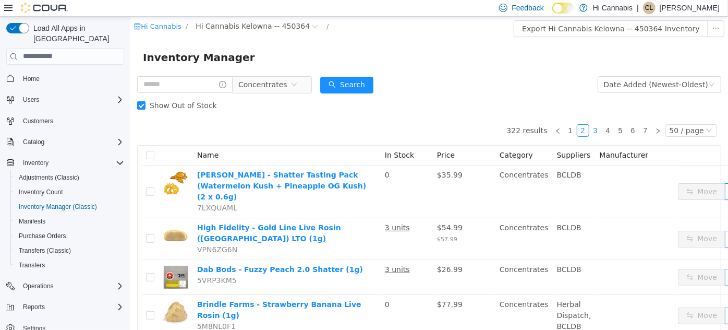
drag, startPoint x: 593, startPoint y: 129, endPoint x: 495, endPoint y: 32, distance: 137.5
click at [593, 129] on link "3" at bounding box center [594, 129] width 11 height 11
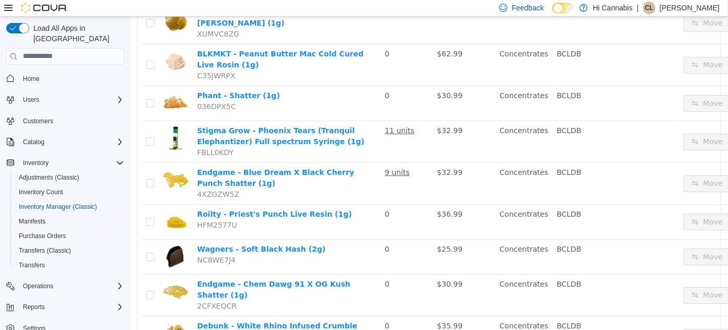
scroll to position [1734, 0]
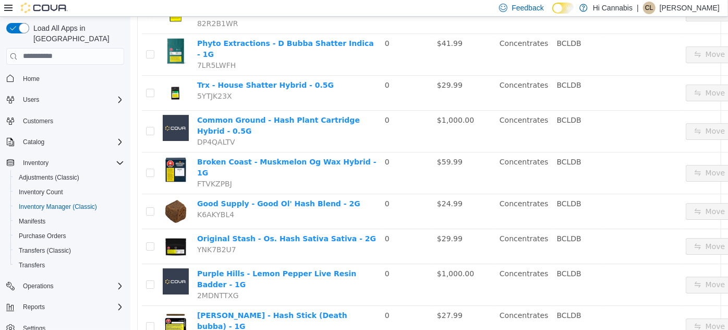
scroll to position [1713, 0]
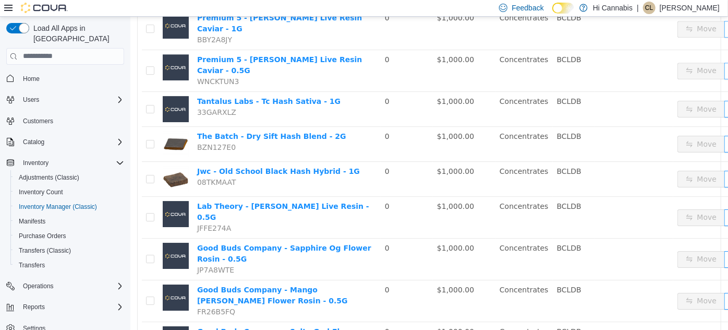
scroll to position [1720, 0]
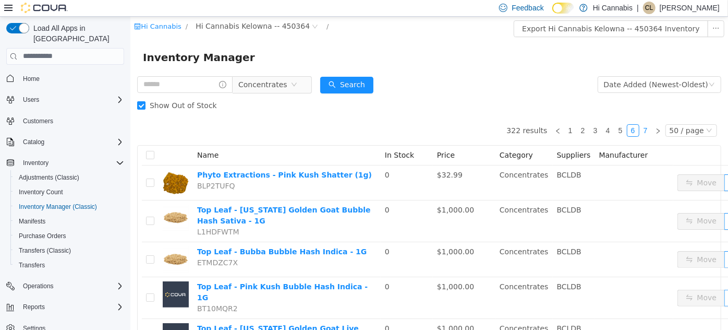
click at [644, 127] on link "7" at bounding box center [644, 129] width 11 height 11
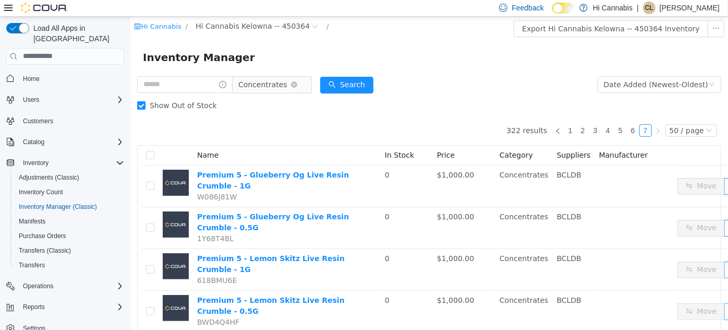
click at [286, 86] on span "Concentrates" at bounding box center [262, 84] width 49 height 16
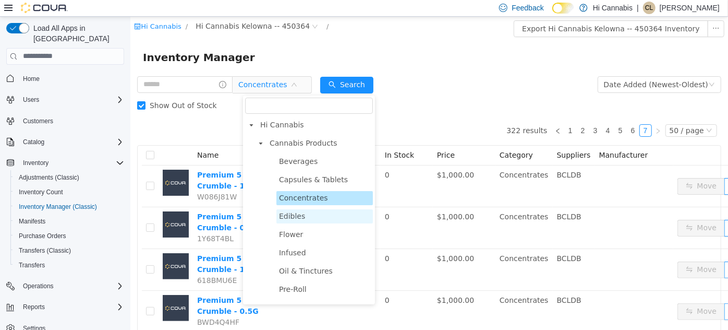
click at [301, 218] on span "Edibles" at bounding box center [324, 216] width 96 height 14
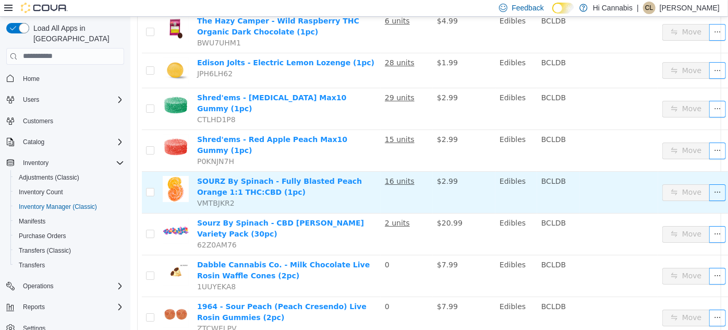
scroll to position [1849, 0]
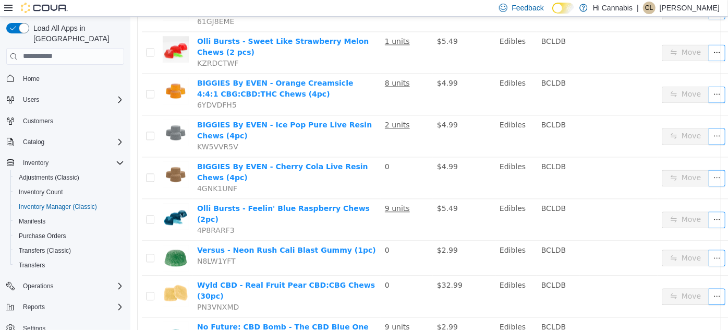
scroll to position [1037, 0]
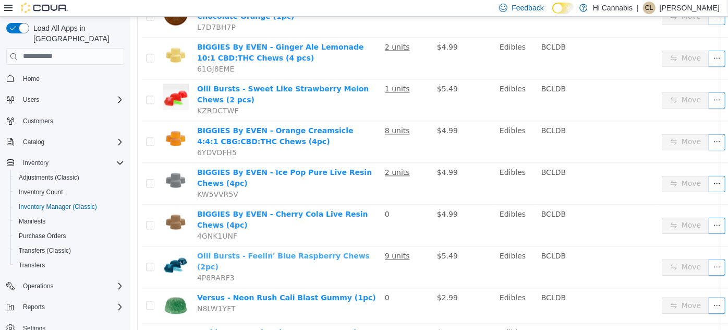
click at [286, 251] on link "Olli Bursts - Feelin' Blue Raspberry Chews (2pc)" at bounding box center [283, 260] width 173 height 19
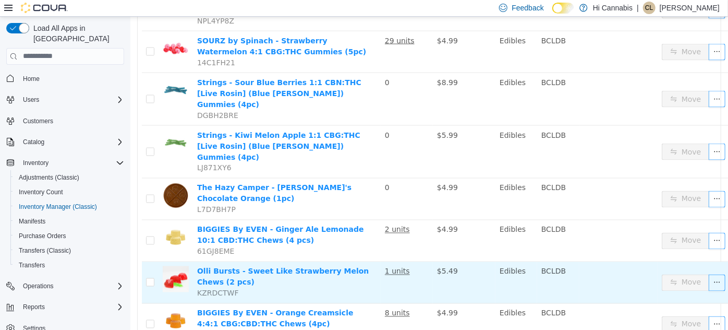
scroll to position [847, 0]
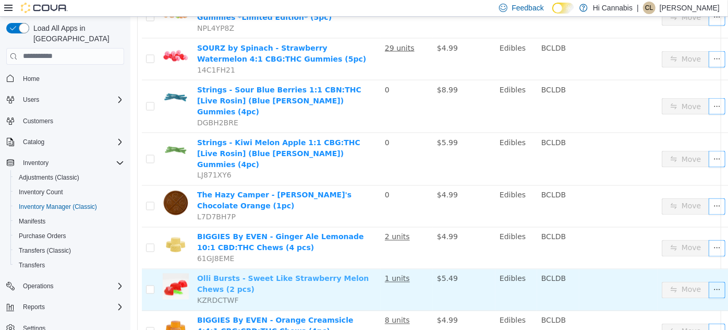
click at [318, 274] on link "Olli Bursts - Sweet Like Strawberry Melon Chews (2 pcs)" at bounding box center [283, 283] width 172 height 19
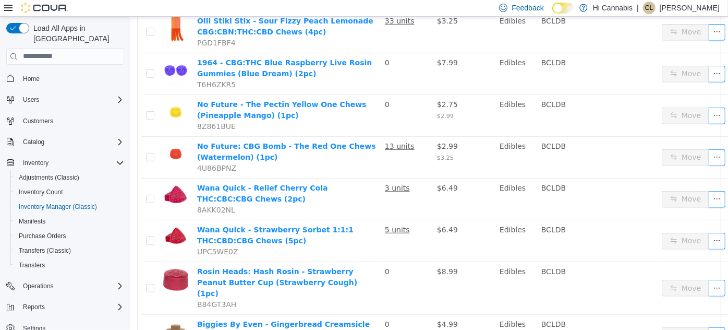
scroll to position [230, 0]
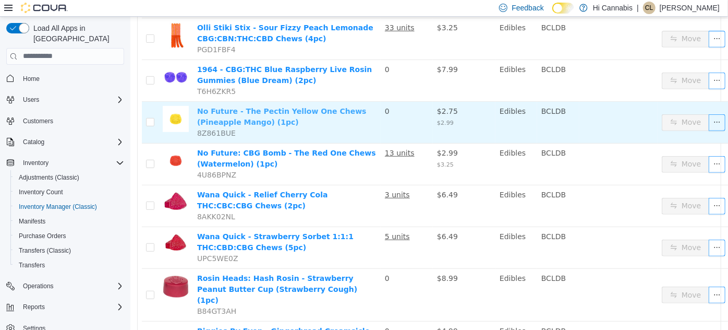
click at [308, 112] on link "No Future - The Pectin Yellow One Chews (Pineapple Mango) (1pc)" at bounding box center [281, 115] width 169 height 19
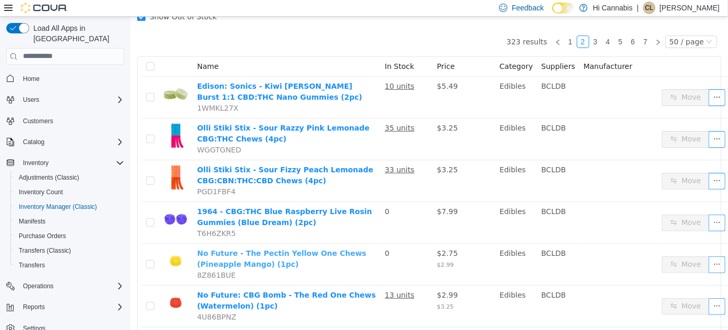
scroll to position [41, 0]
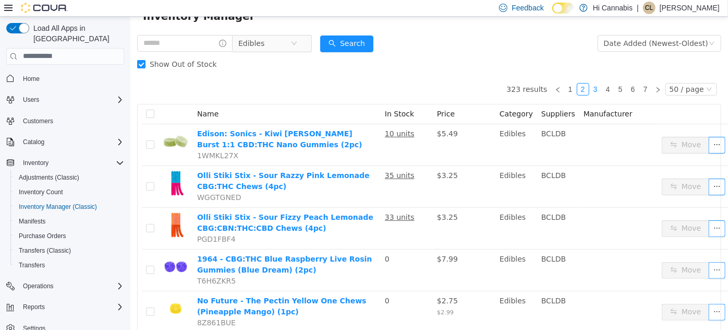
click at [592, 88] on link "3" at bounding box center [594, 88] width 11 height 11
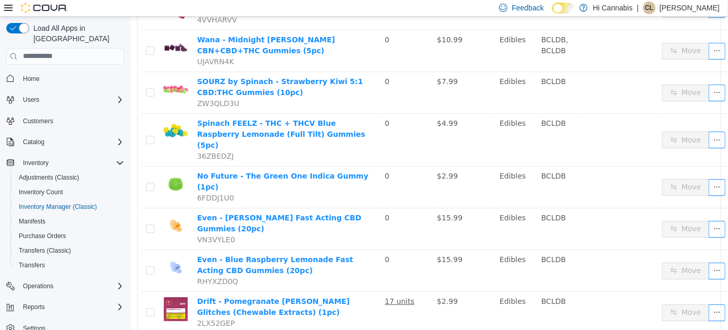
scroll to position [1823, 0]
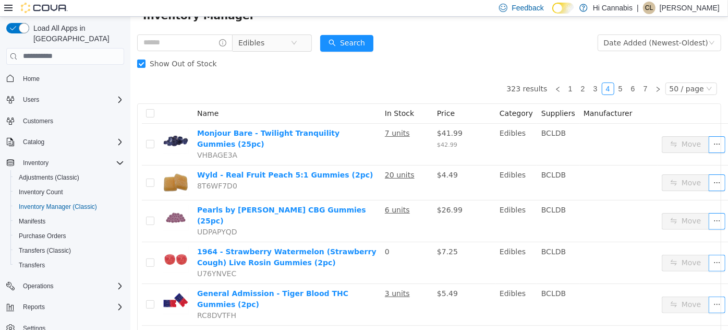
scroll to position [34, 0]
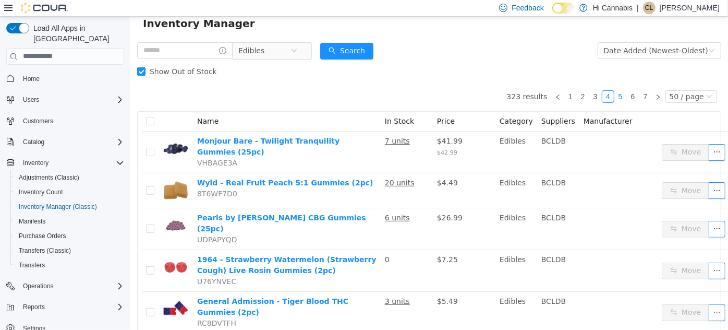
click at [617, 92] on link "5" at bounding box center [619, 95] width 11 height 11
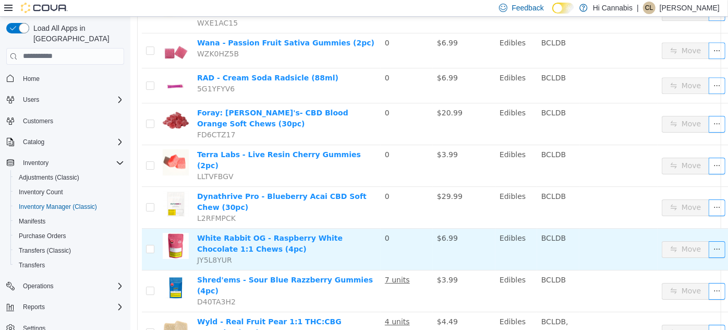
scroll to position [1740, 0]
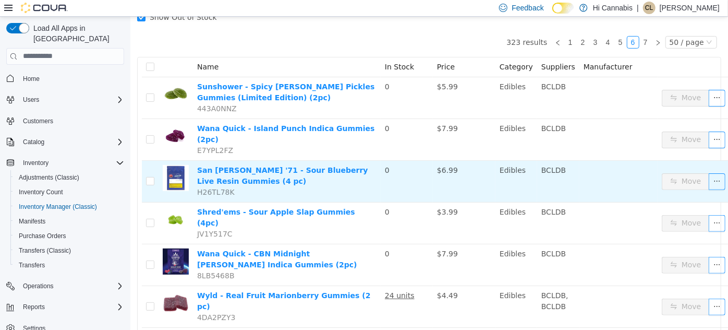
scroll to position [41, 0]
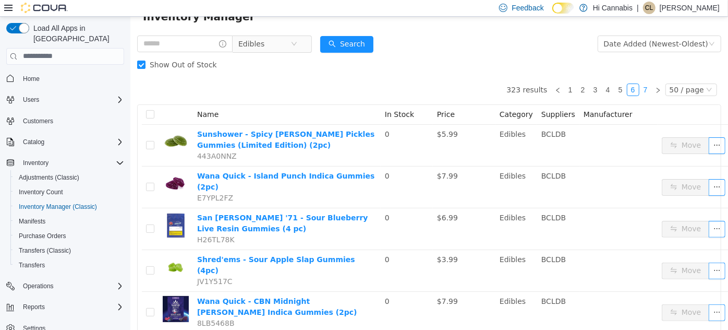
click at [644, 87] on link "7" at bounding box center [644, 88] width 11 height 11
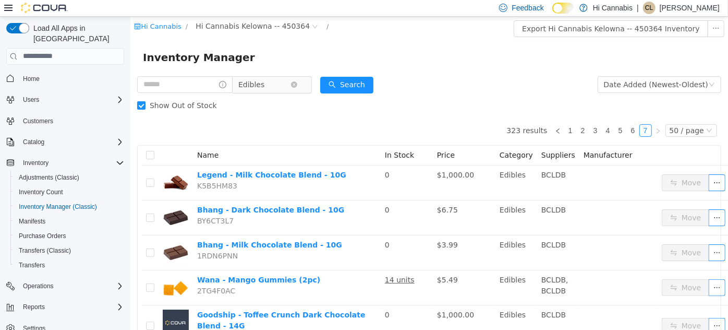
click at [271, 81] on span "Edibles" at bounding box center [264, 84] width 52 height 16
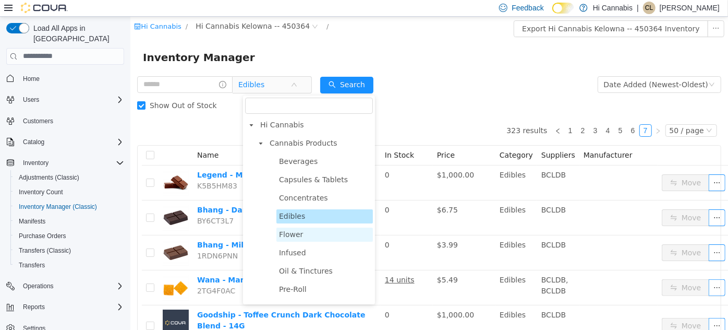
click at [297, 237] on span "Flower" at bounding box center [290, 233] width 24 height 8
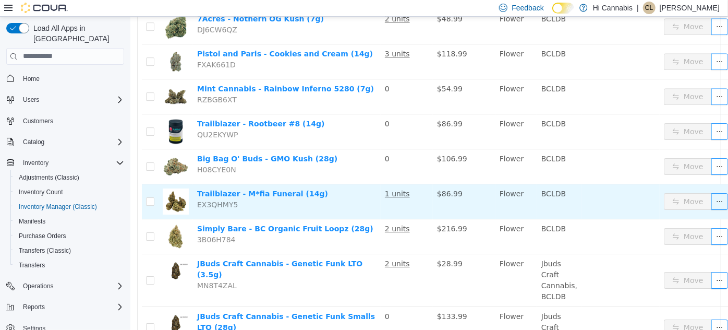
scroll to position [1657, 0]
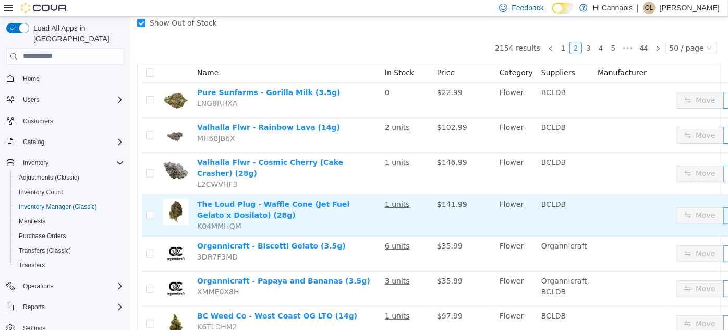
scroll to position [75, 0]
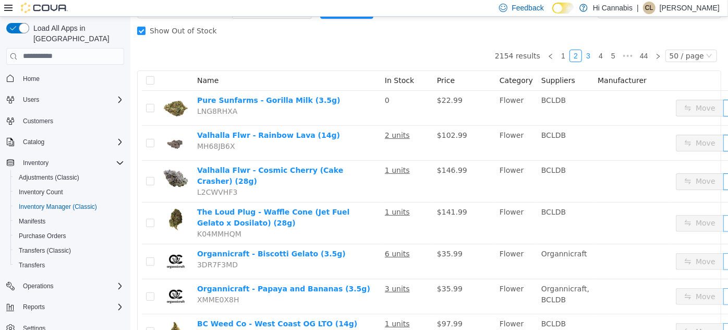
click at [586, 59] on link "3" at bounding box center [587, 55] width 11 height 11
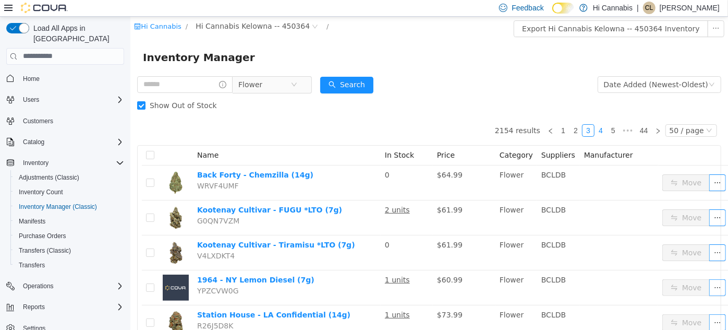
click at [601, 126] on link "4" at bounding box center [599, 129] width 11 height 11
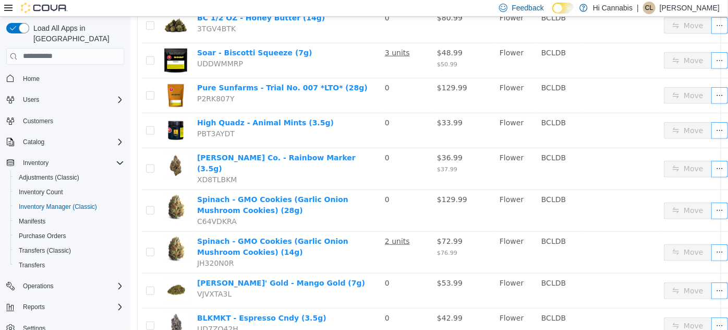
scroll to position [427, 0]
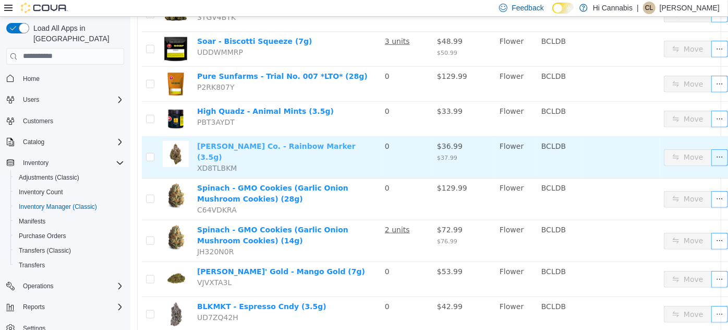
click at [278, 141] on link "Victoria Cannabis Co. - Rainbow Marker (3.5g)" at bounding box center [276, 150] width 159 height 19
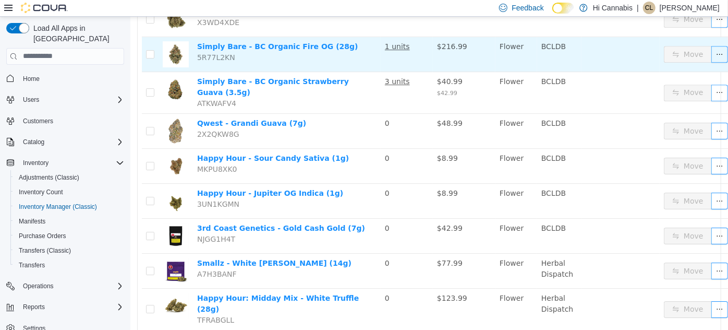
scroll to position [1670, 0]
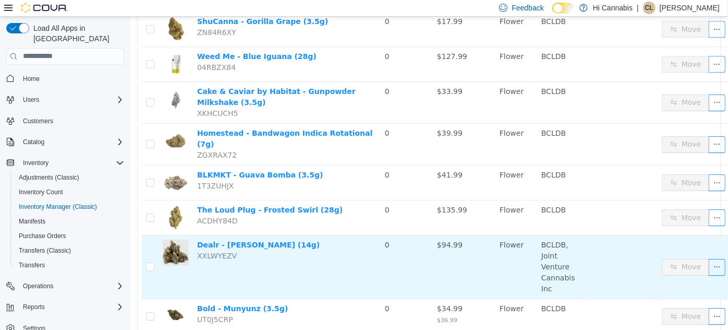
scroll to position [1695, 0]
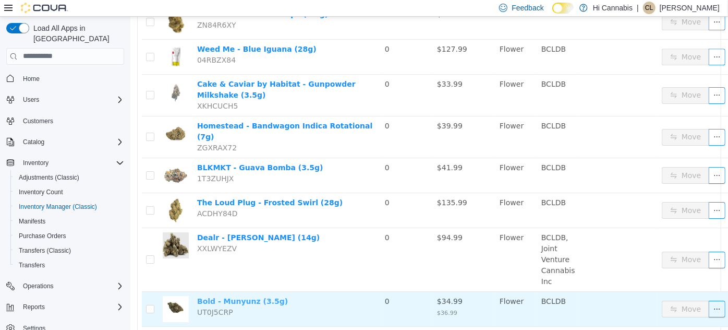
click at [241, 296] on link "Bold - Munyunz (3.5g)" at bounding box center [242, 300] width 91 height 8
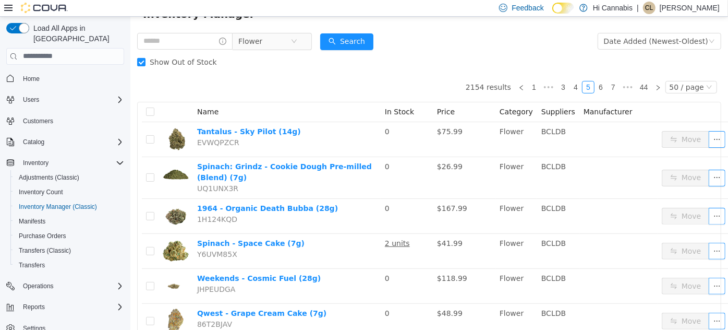
scroll to position [35, 0]
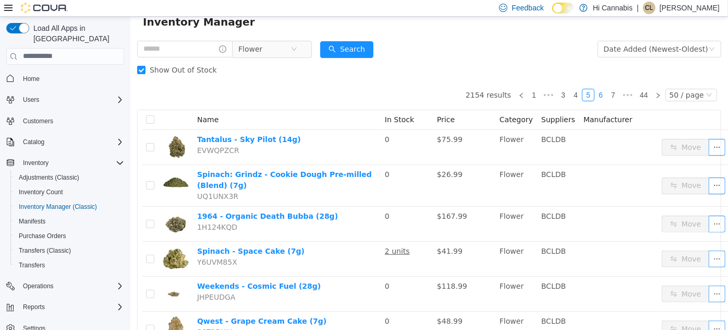
click at [599, 95] on link "6" at bounding box center [599, 94] width 11 height 11
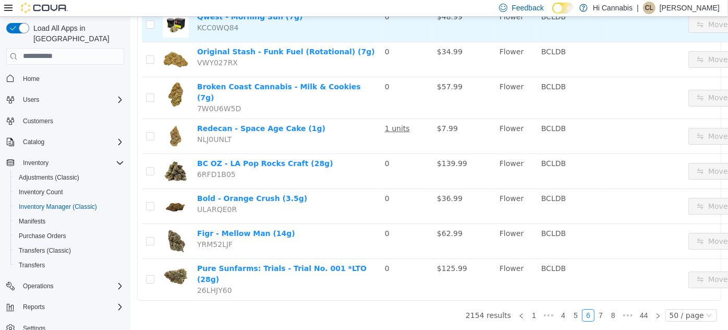
scroll to position [1805, 0]
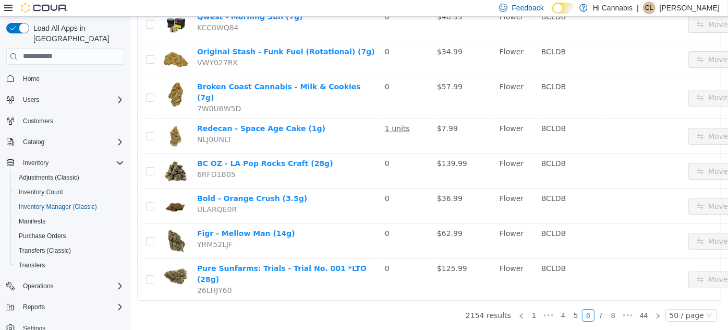
click at [599, 309] on link "7" at bounding box center [599, 314] width 11 height 11
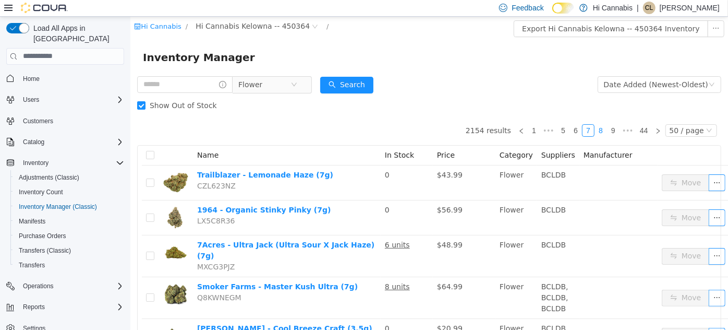
click at [598, 129] on link "8" at bounding box center [599, 129] width 11 height 11
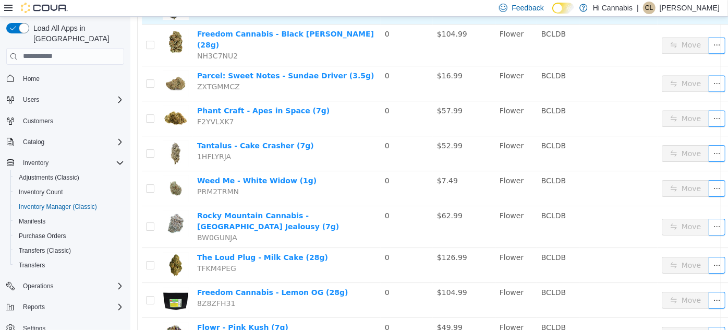
scroll to position [1659, 0]
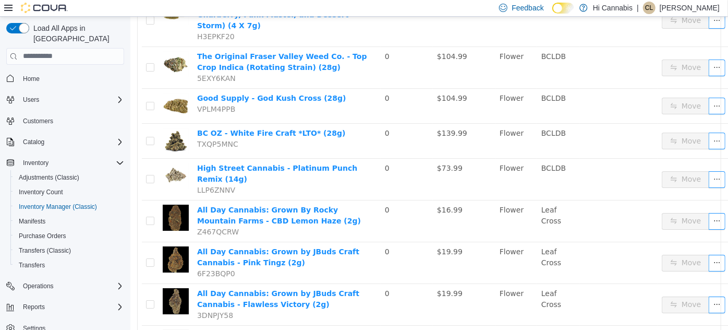
scroll to position [1777, 0]
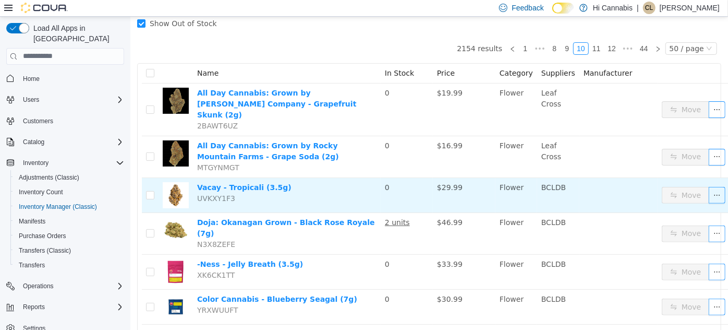
scroll to position [34, 0]
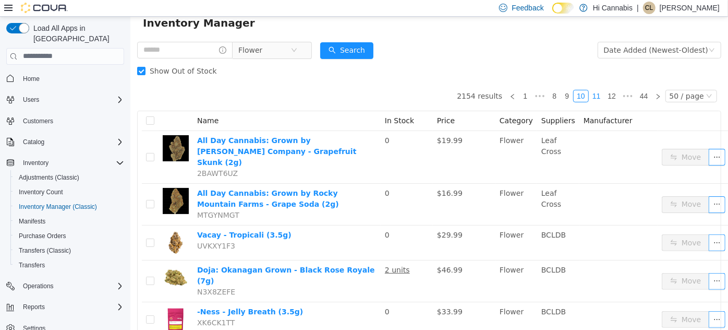
click at [594, 95] on link "11" at bounding box center [596, 95] width 15 height 11
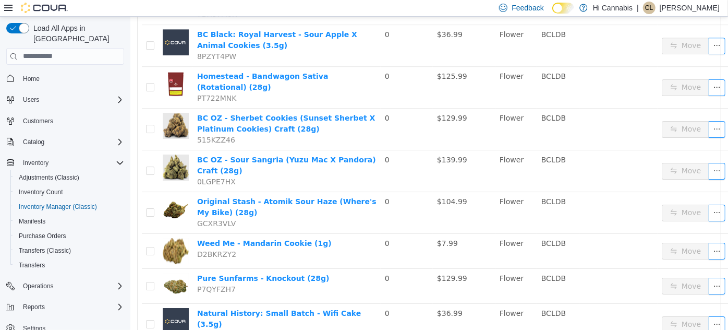
scroll to position [1700, 0]
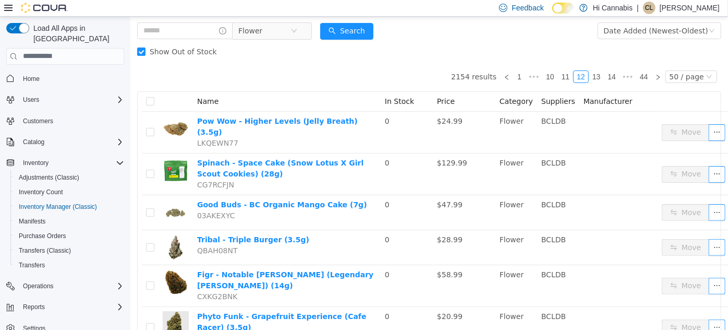
scroll to position [47, 0]
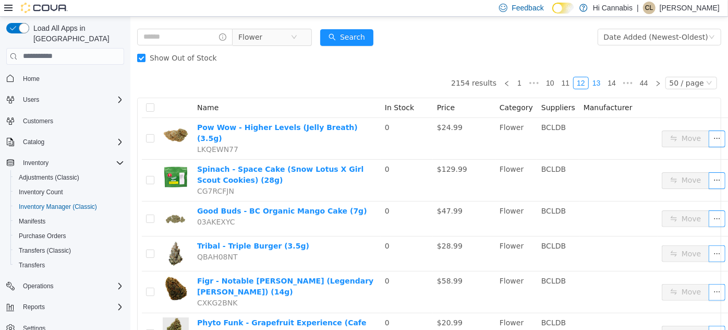
click at [596, 78] on link "13" at bounding box center [596, 82] width 15 height 11
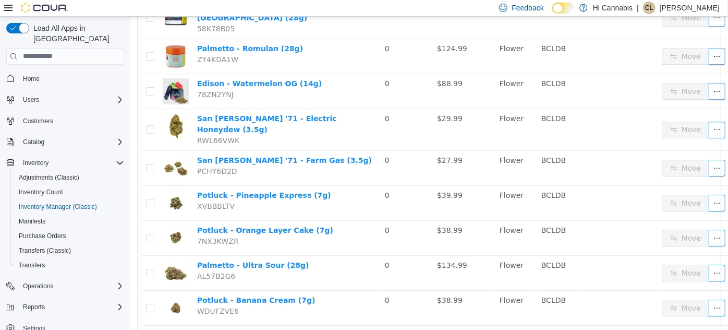
scroll to position [1618, 0]
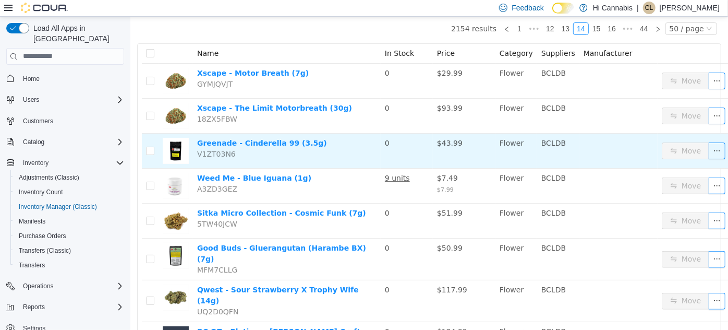
scroll to position [54, 0]
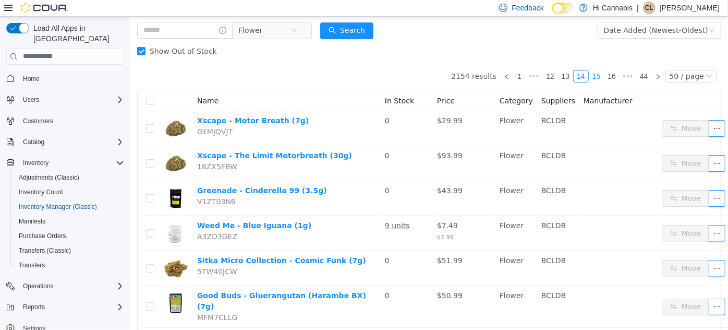
click at [595, 72] on link "15" at bounding box center [596, 75] width 15 height 11
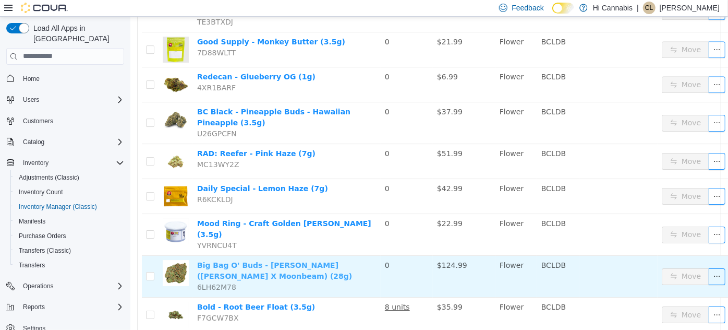
scroll to position [1673, 0]
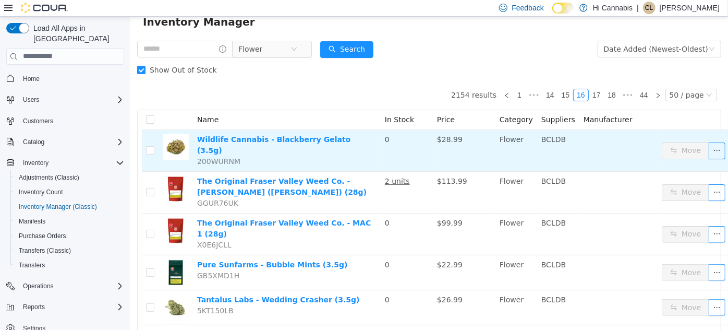
scroll to position [27, 0]
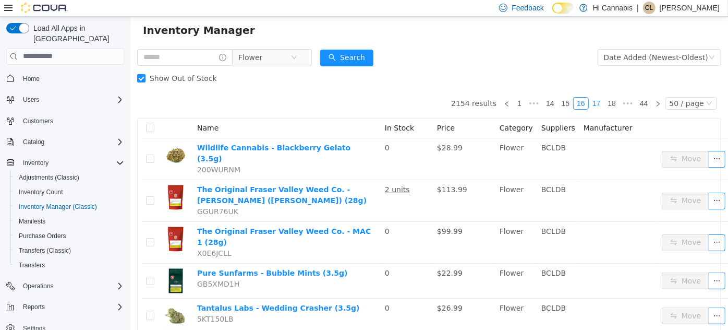
click at [594, 105] on link "17" at bounding box center [596, 102] width 15 height 11
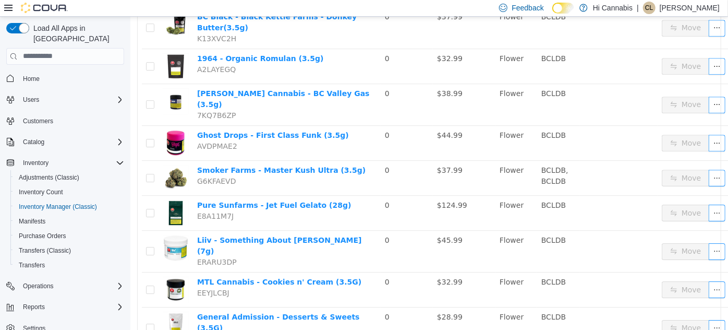
scroll to position [1639, 0]
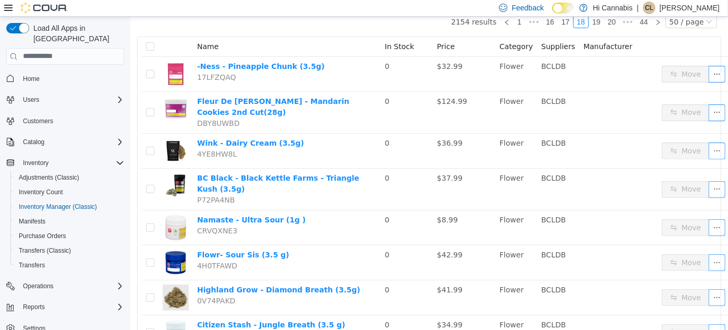
scroll to position [61, 0]
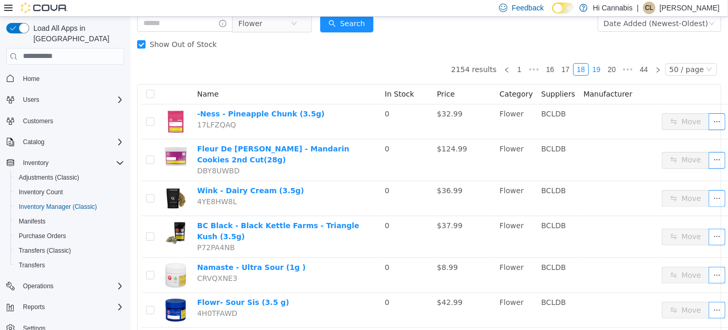
click at [590, 68] on link "19" at bounding box center [596, 68] width 15 height 11
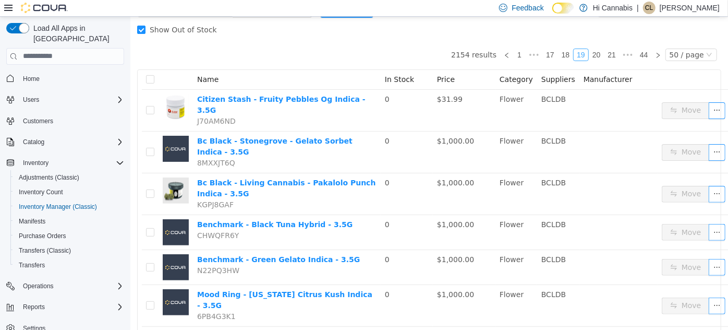
scroll to position [68, 0]
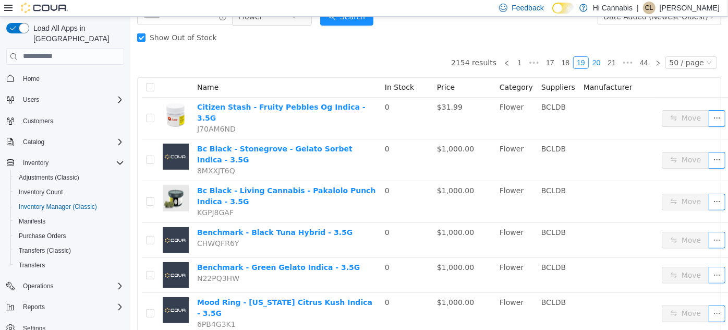
click at [592, 60] on link "20" at bounding box center [596, 61] width 15 height 11
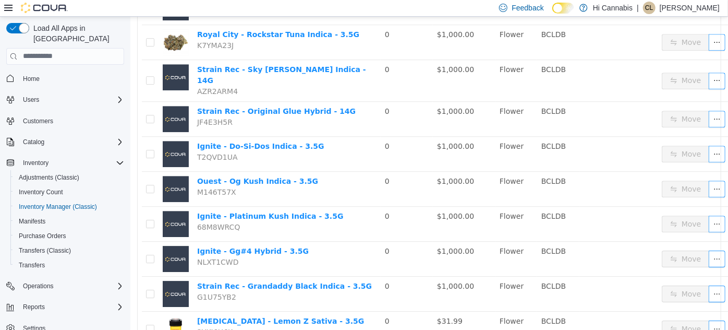
scroll to position [1652, 0]
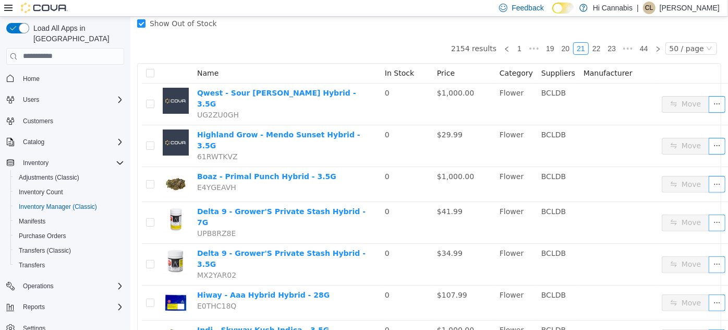
scroll to position [75, 0]
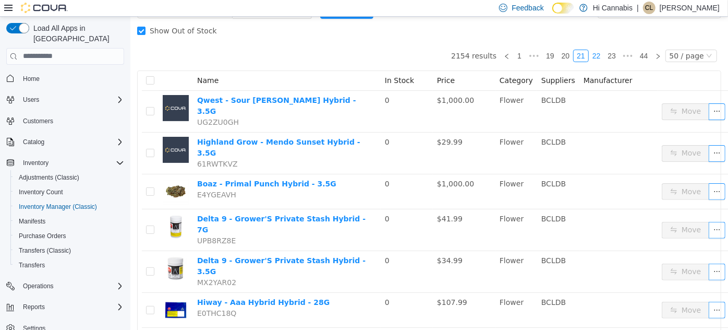
click at [591, 55] on link "22" at bounding box center [596, 55] width 15 height 11
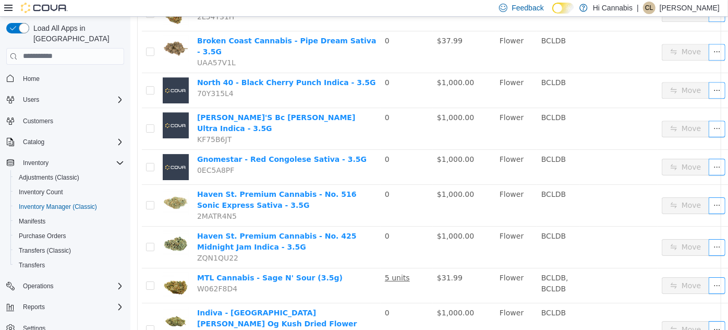
scroll to position [1673, 0]
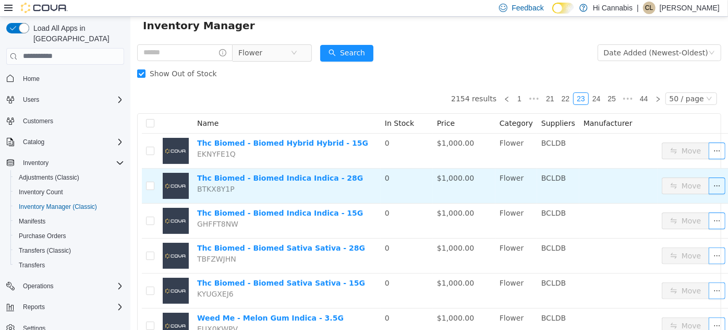
scroll to position [27, 0]
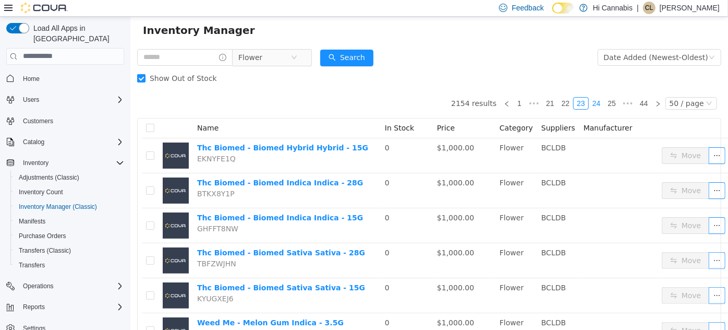
click at [597, 98] on link "24" at bounding box center [596, 102] width 15 height 11
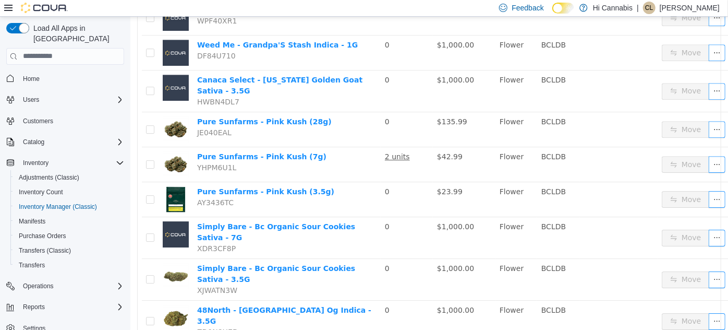
scroll to position [1625, 0]
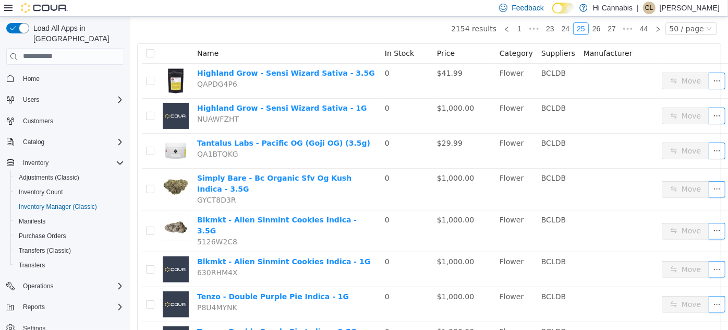
scroll to position [7, 0]
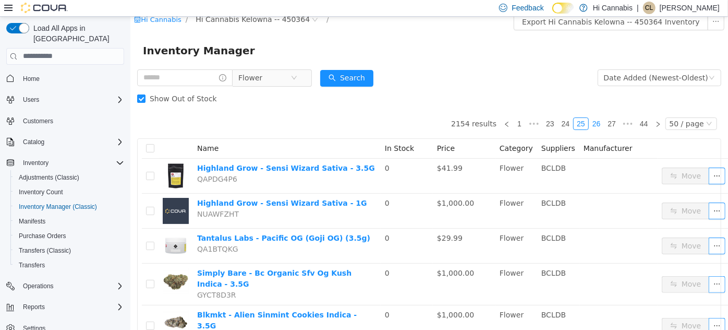
click at [593, 124] on link "26" at bounding box center [596, 122] width 15 height 11
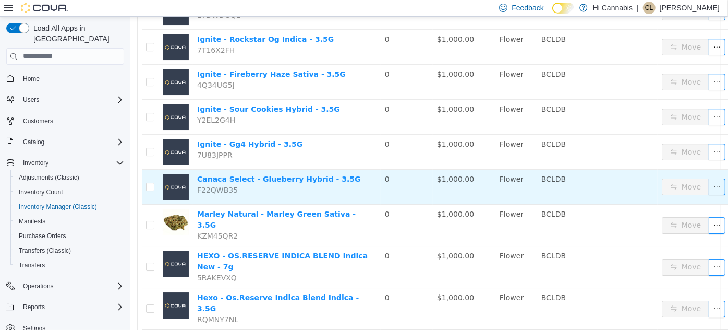
scroll to position [1625, 0]
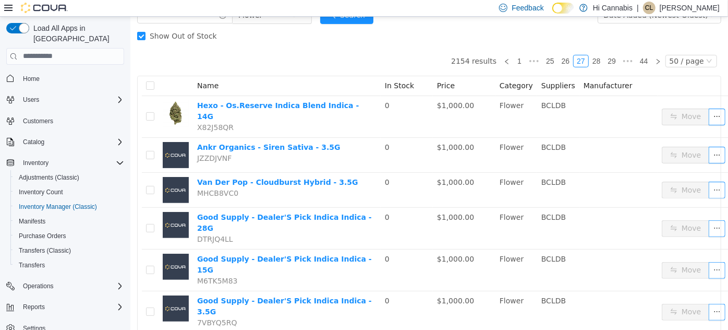
scroll to position [61, 0]
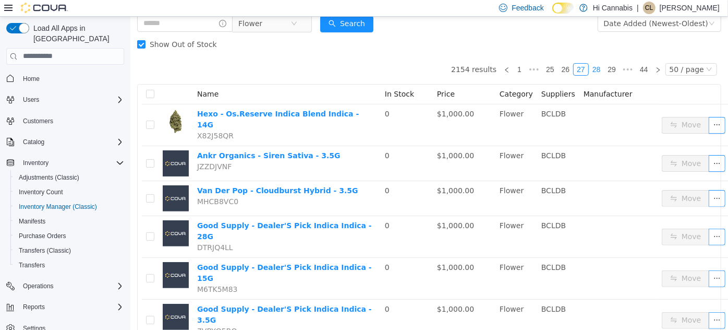
click at [593, 69] on link "28" at bounding box center [596, 68] width 15 height 11
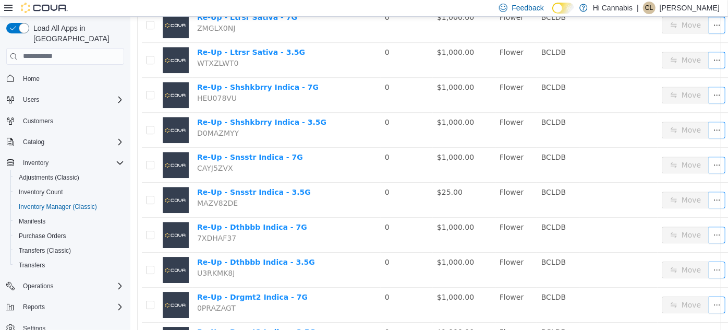
scroll to position [1625, 0]
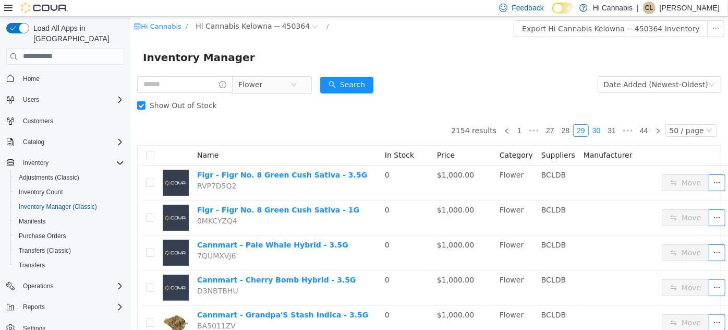
click at [595, 124] on link "30" at bounding box center [596, 129] width 15 height 11
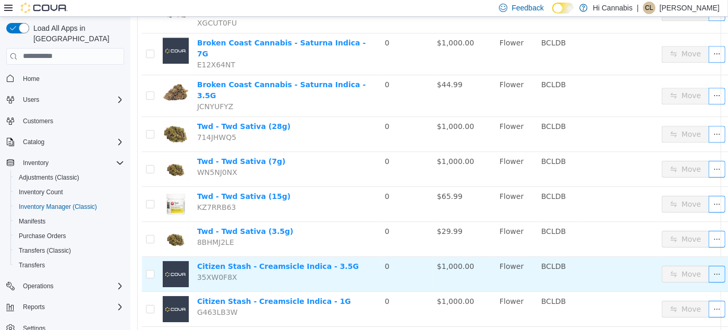
scroll to position [1612, 0]
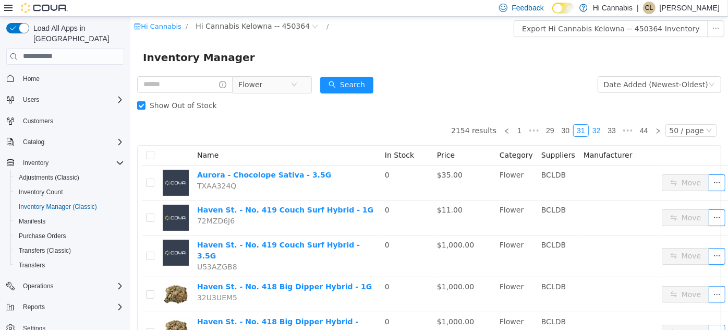
click at [593, 130] on link "32" at bounding box center [596, 129] width 15 height 11
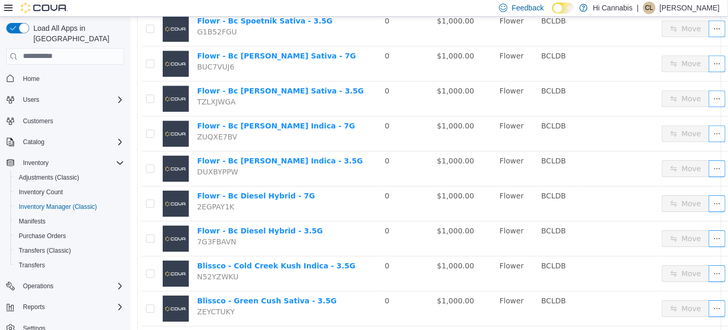
scroll to position [1625, 0]
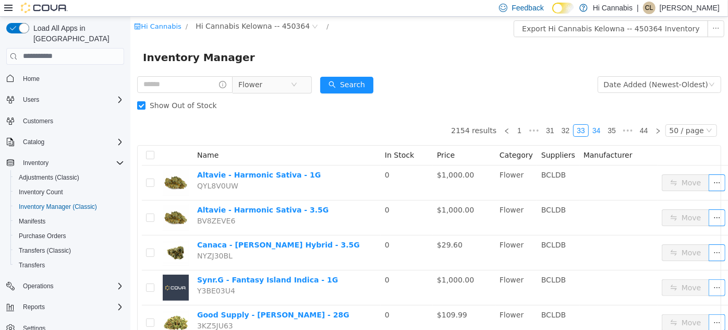
click at [592, 128] on link "34" at bounding box center [596, 129] width 15 height 11
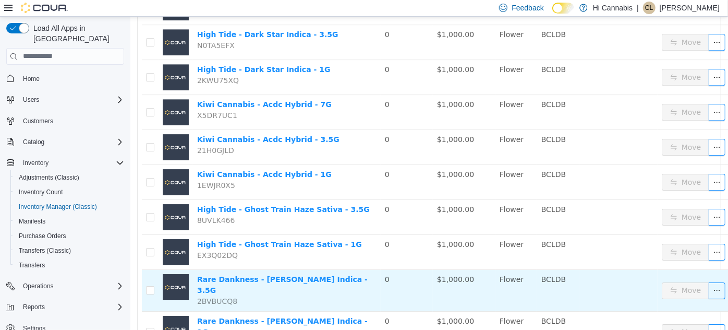
scroll to position [1646, 0]
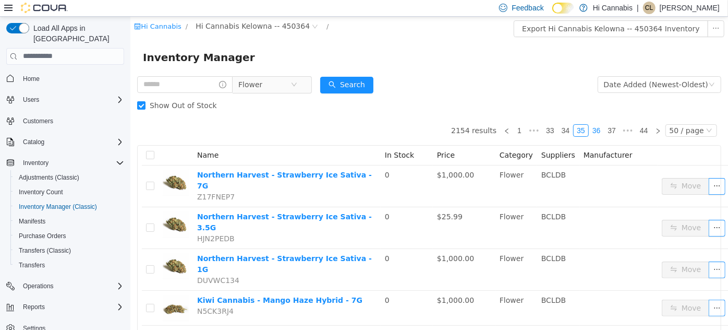
click at [597, 128] on link "36" at bounding box center [596, 129] width 15 height 11
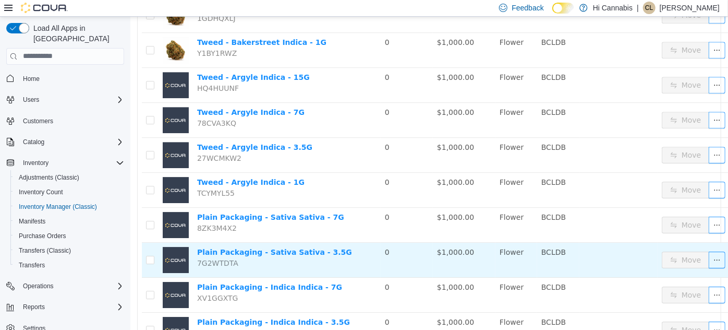
scroll to position [1612, 0]
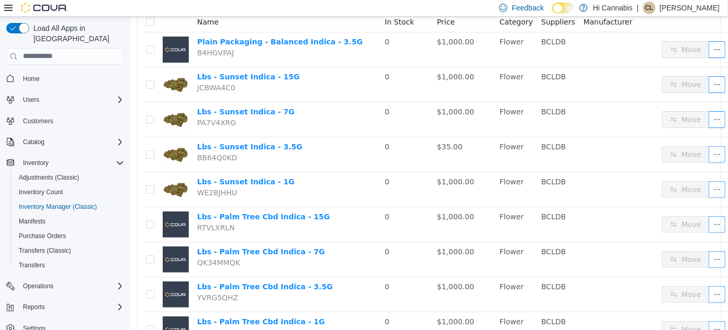
scroll to position [47, 0]
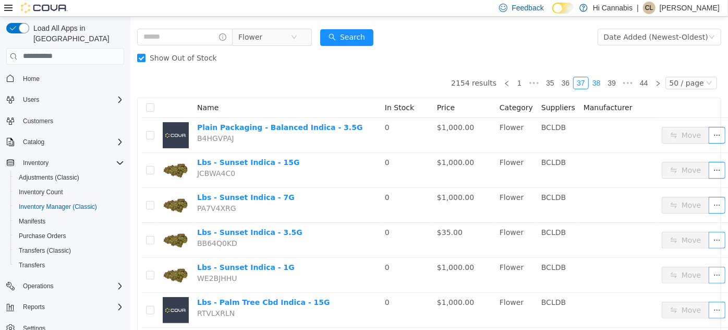
click at [594, 80] on link "38" at bounding box center [596, 82] width 15 height 11
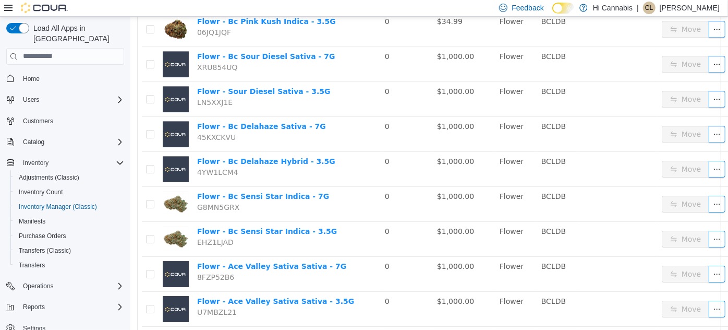
scroll to position [1639, 0]
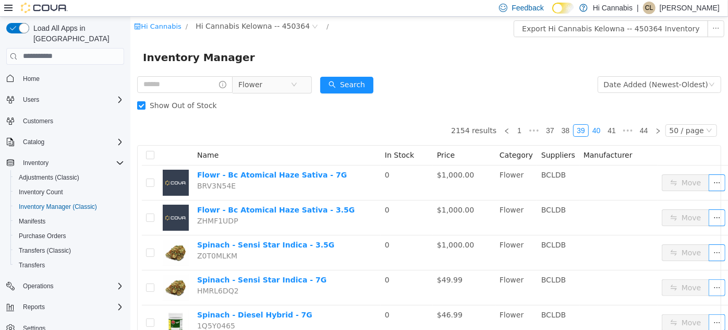
click at [592, 126] on link "40" at bounding box center [596, 129] width 15 height 11
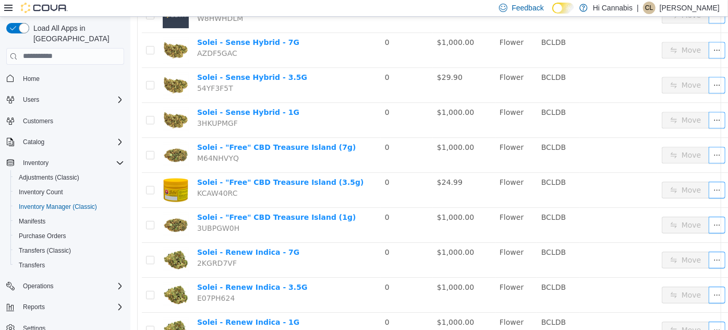
scroll to position [1612, 0]
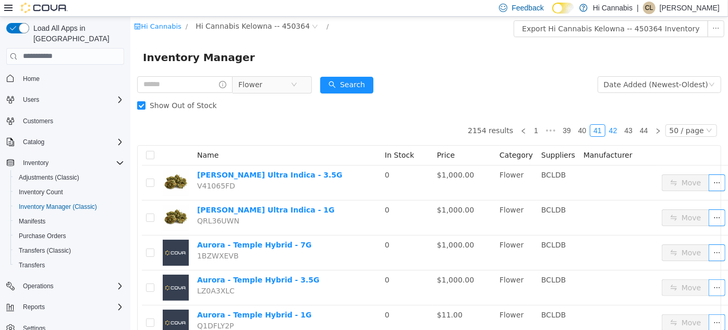
click at [610, 129] on link "42" at bounding box center [612, 129] width 15 height 11
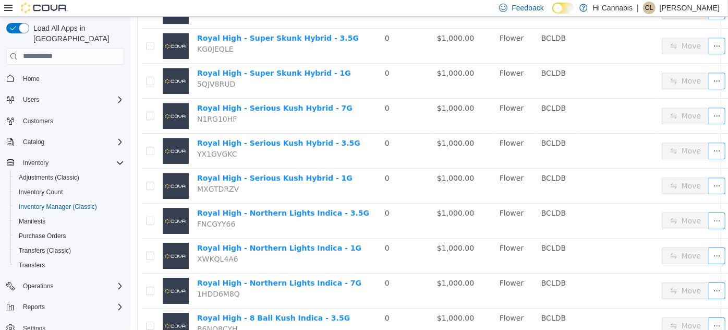
scroll to position [1612, 0]
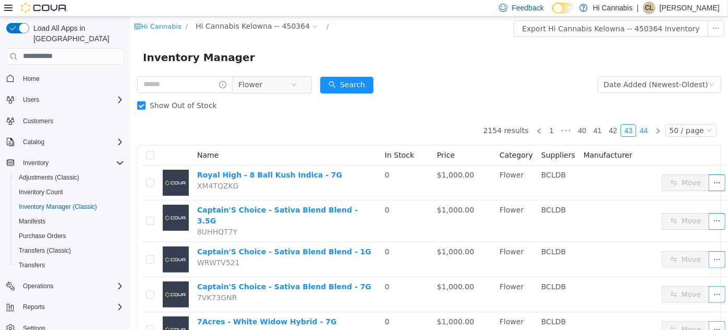
click at [641, 132] on link "44" at bounding box center [643, 129] width 15 height 11
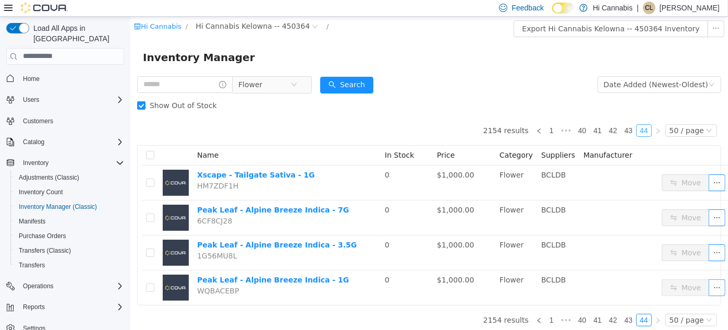
scroll to position [11, 0]
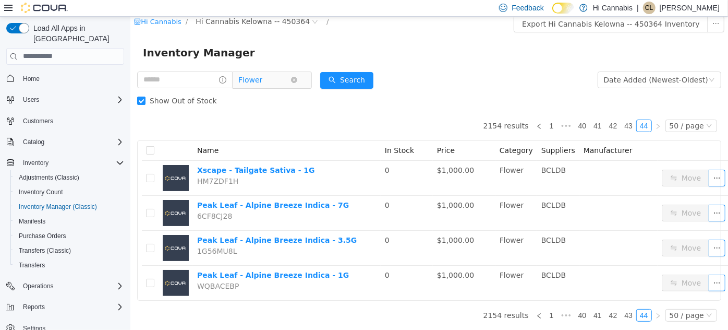
click at [262, 72] on span "Flower" at bounding box center [250, 79] width 24 height 16
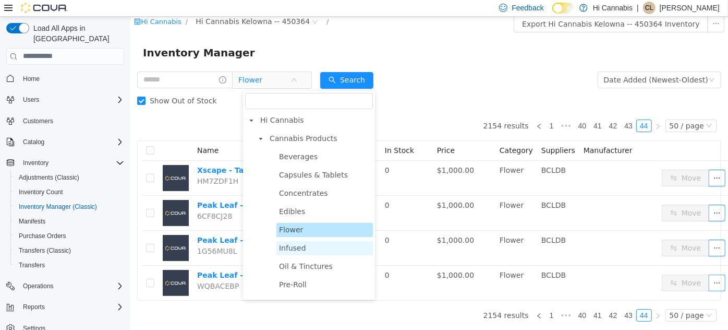
click at [297, 243] on span "Infused" at bounding box center [291, 247] width 27 height 8
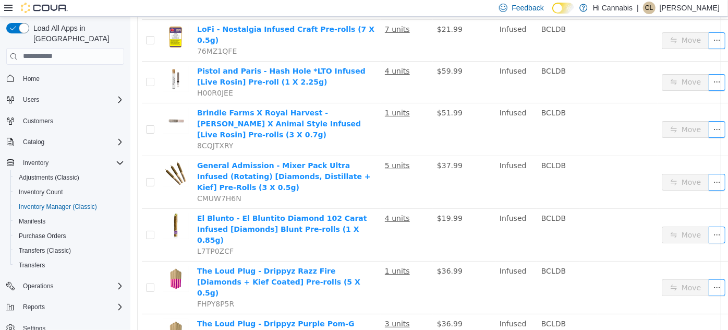
scroll to position [2010, 0]
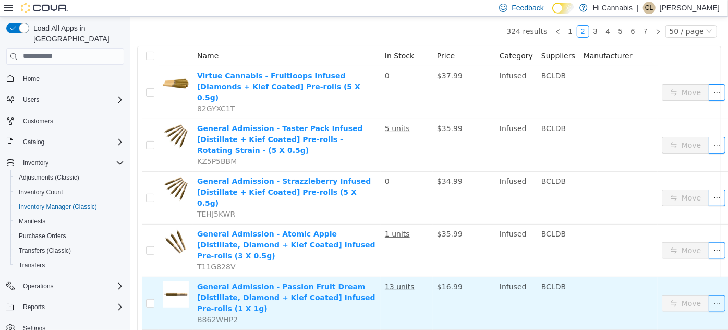
scroll to position [92, 0]
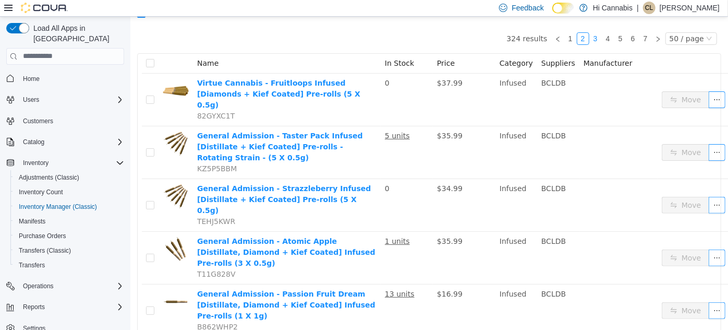
click at [589, 41] on link "3" at bounding box center [594, 37] width 11 height 11
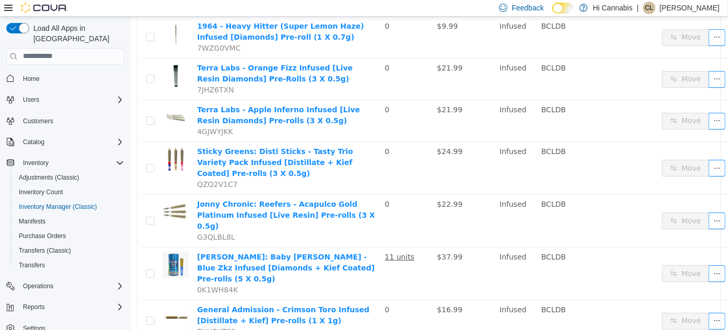
scroll to position [1798, 0]
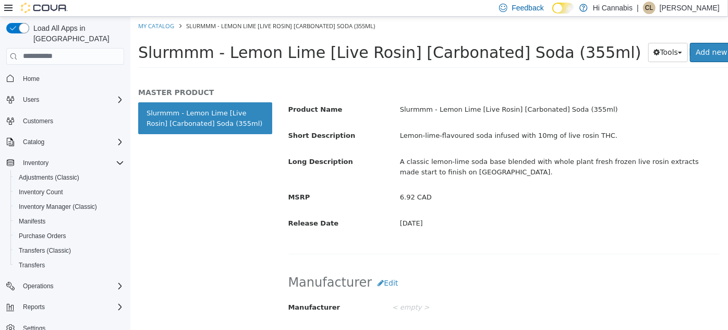
scroll to position [22, 0]
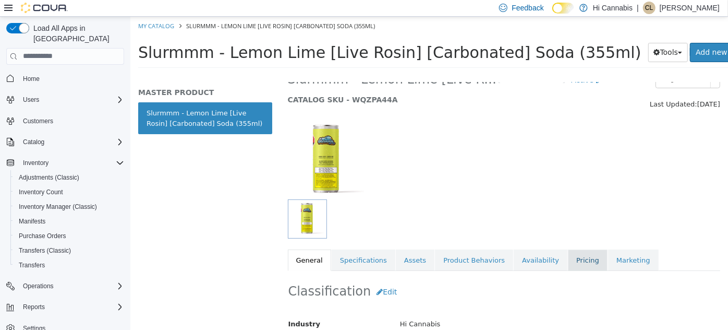
click at [574, 255] on link "Pricing" at bounding box center [587, 260] width 40 height 22
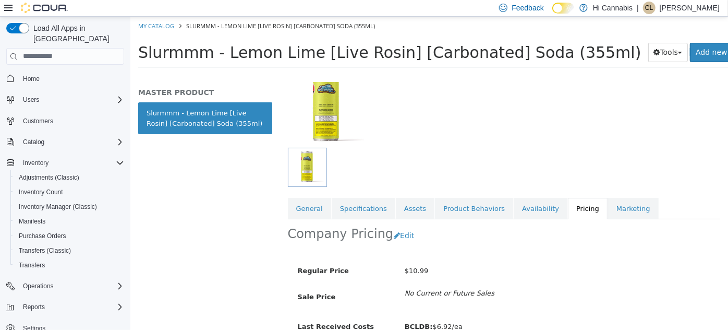
scroll to position [125, 0]
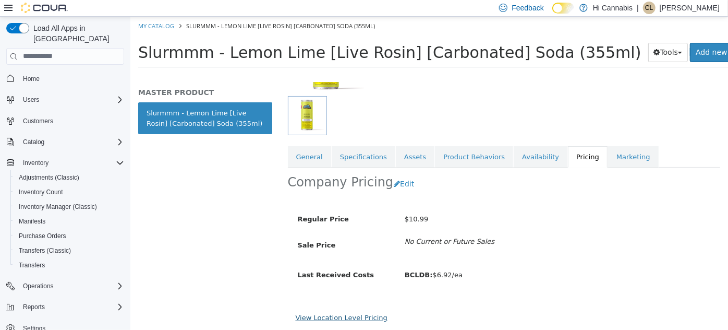
click at [332, 318] on link "View Location Level Pricing" at bounding box center [341, 317] width 92 height 8
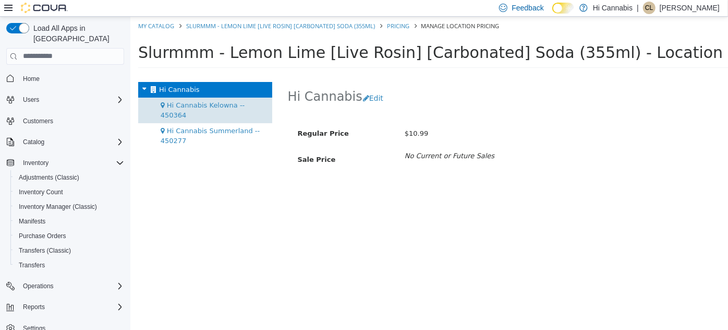
click at [243, 107] on span "Hi Cannabis Kelowna -- 450364" at bounding box center [202, 110] width 84 height 18
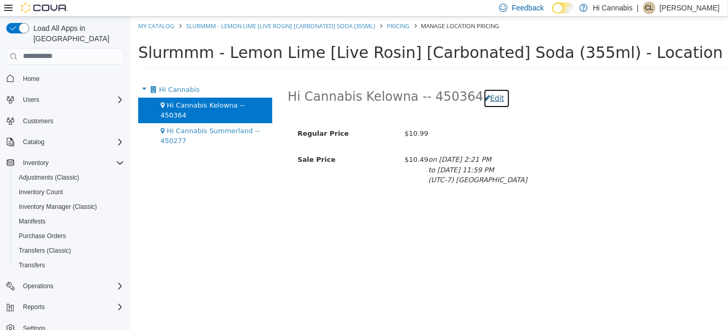
click at [483, 95] on button "Edit" at bounding box center [496, 97] width 27 height 19
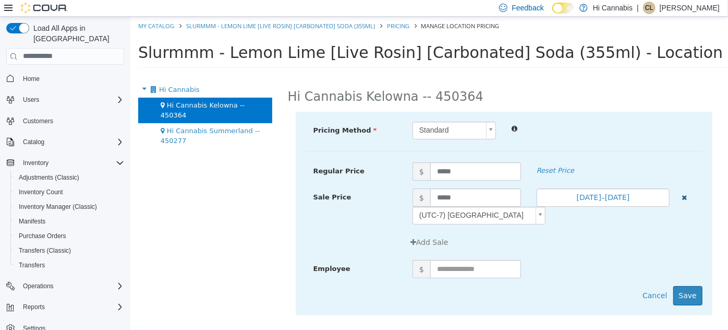
click at [679, 198] on button "button" at bounding box center [684, 196] width 14 height 16
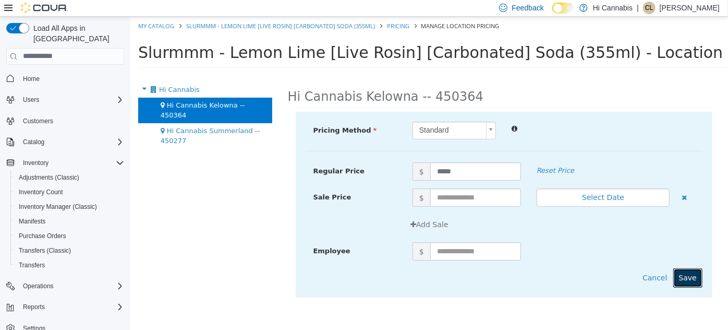
click at [690, 279] on button "Save" at bounding box center [687, 276] width 29 height 19
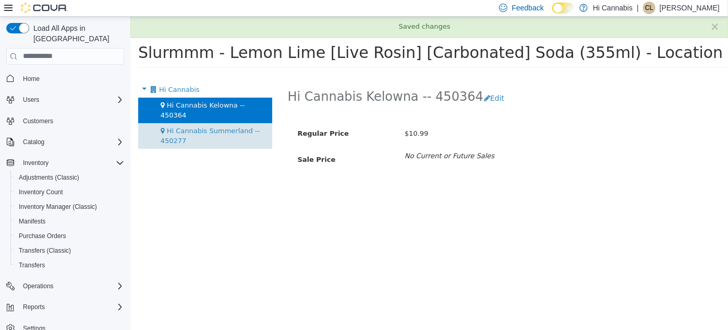
click at [198, 128] on div "Hi Cannabis Summerland -- 450277" at bounding box center [205, 136] width 134 height 26
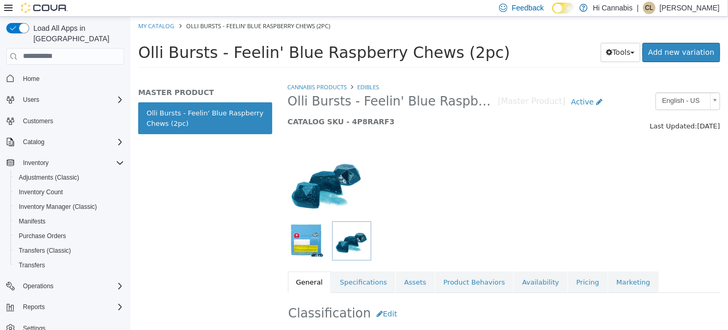
scroll to position [142, 0]
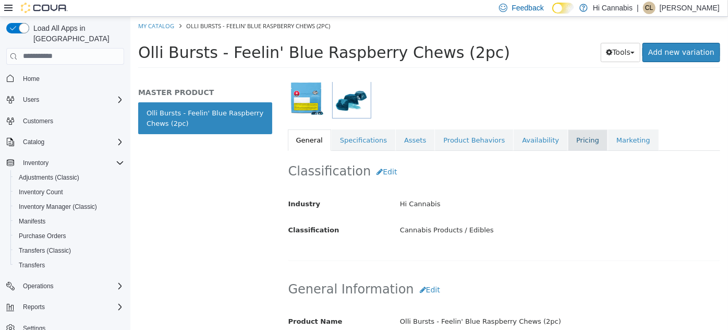
click at [567, 136] on link "Pricing" at bounding box center [587, 140] width 40 height 22
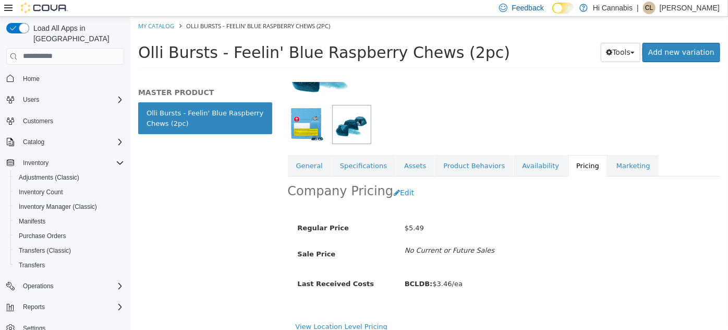
scroll to position [125, 0]
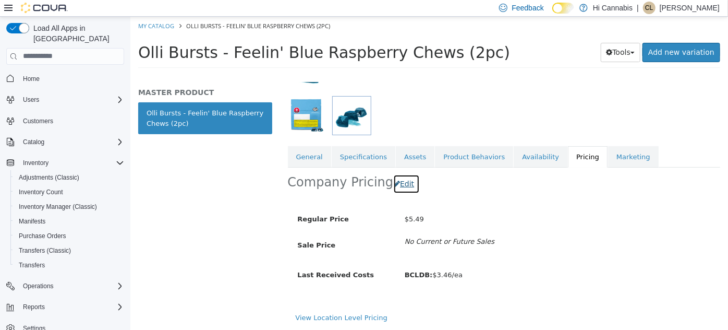
click at [398, 186] on button "Edit" at bounding box center [406, 183] width 27 height 19
click at [398, 186] on div "Cannabis Products Edibles Olli Bursts - Feelin' Blue Raspberry Chews (2pc) [Mas…" at bounding box center [503, 205] width 448 height 248
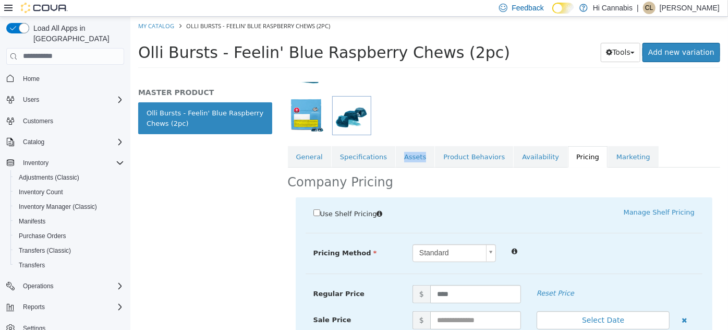
scroll to position [220, 0]
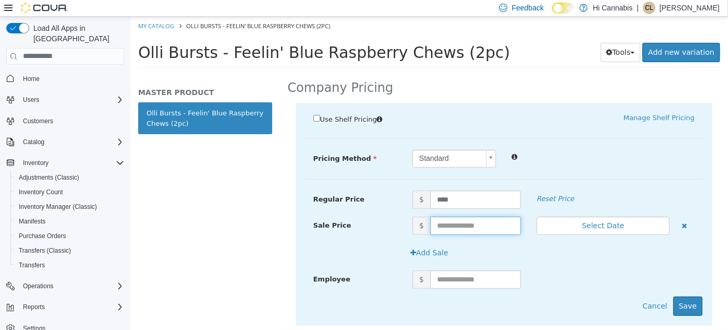
click at [458, 225] on input "text" at bounding box center [475, 225] width 91 height 18
type input "****"
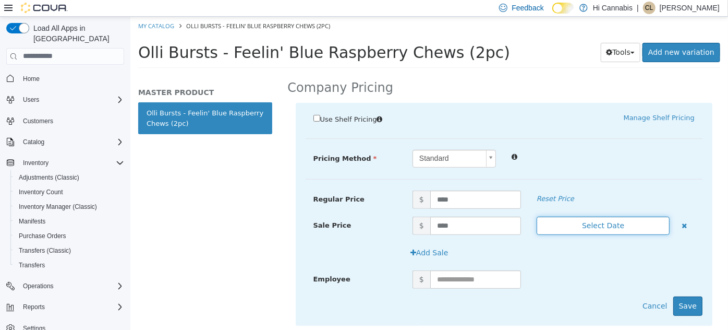
click at [583, 224] on button "Select Date" at bounding box center [602, 225] width 133 height 18
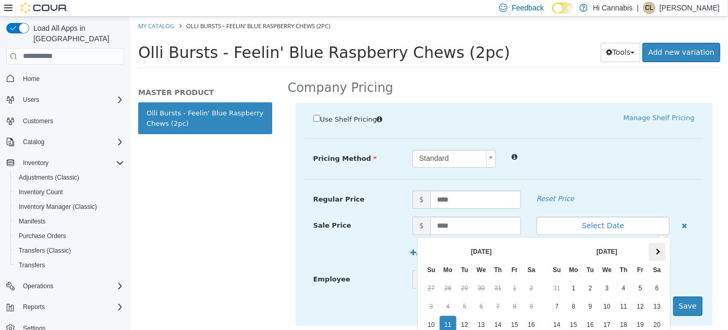
click at [651, 253] on th at bounding box center [656, 251] width 17 height 18
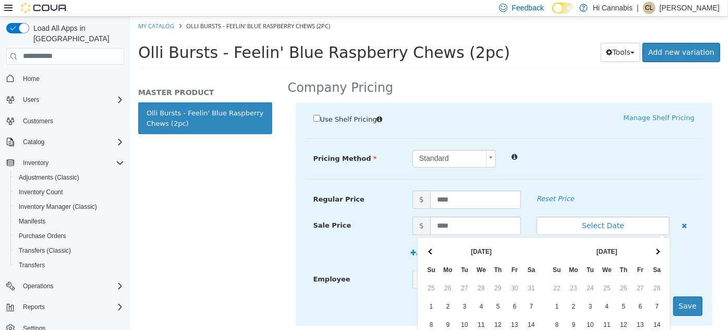
click at [651, 253] on th at bounding box center [656, 251] width 17 height 18
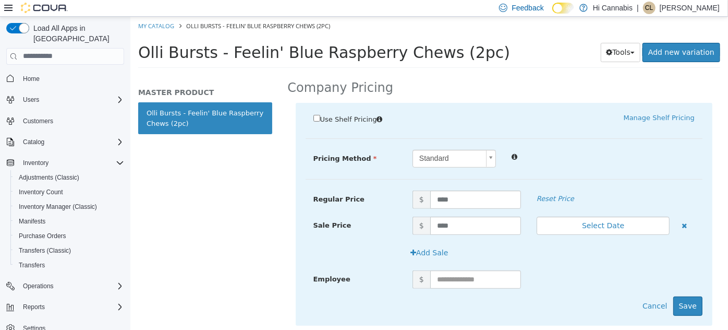
click at [651, 178] on div "Use Shelf Pricing    Manage Shelf Pricing Shelf Price Select a Shelf Price Shel…" at bounding box center [503, 213] width 417 height 223
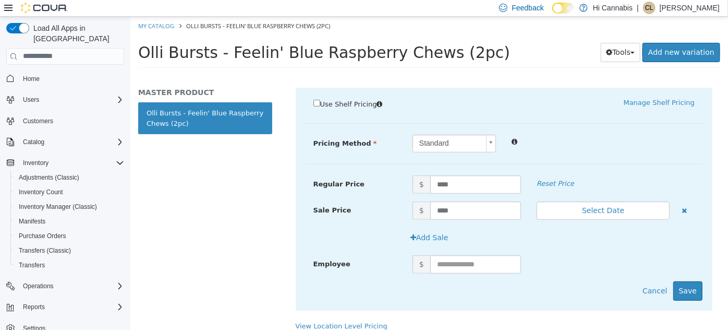
scroll to position [242, 0]
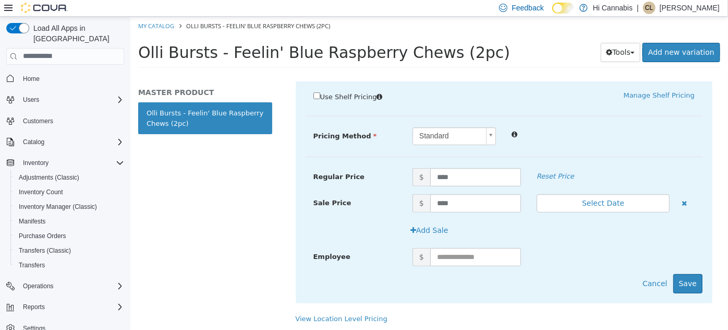
click at [606, 192] on div "Regular Price $ **** Reset Price" at bounding box center [503, 180] width 397 height 26
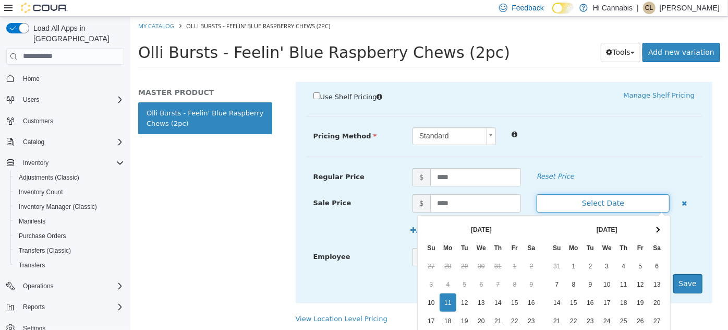
click at [602, 203] on button "Select Date" at bounding box center [602, 202] width 133 height 18
click at [656, 233] on th at bounding box center [656, 229] width 17 height 18
click at [653, 228] on span at bounding box center [656, 229] width 6 height 6
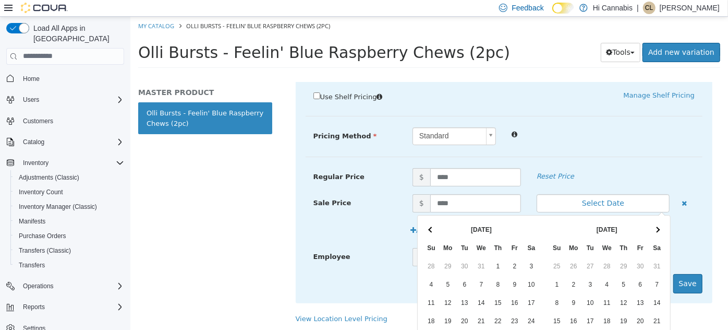
click at [653, 228] on span at bounding box center [656, 229] width 6 height 6
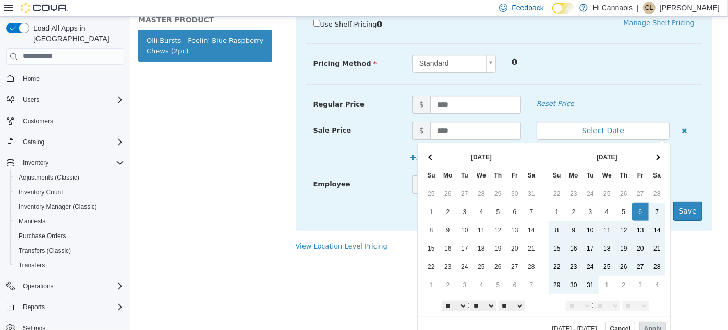
scroll to position [81, 0]
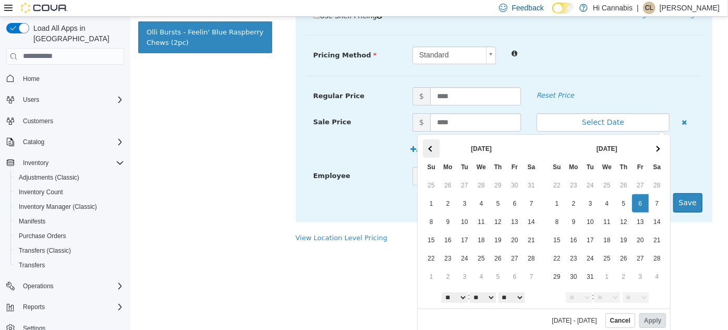
click at [422, 143] on th at bounding box center [430, 148] width 17 height 18
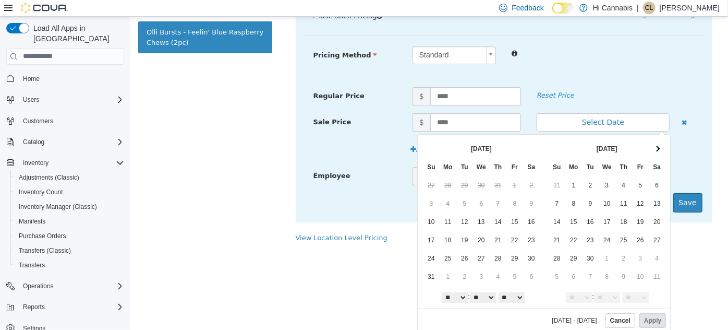
click at [422, 143] on th at bounding box center [430, 148] width 17 height 18
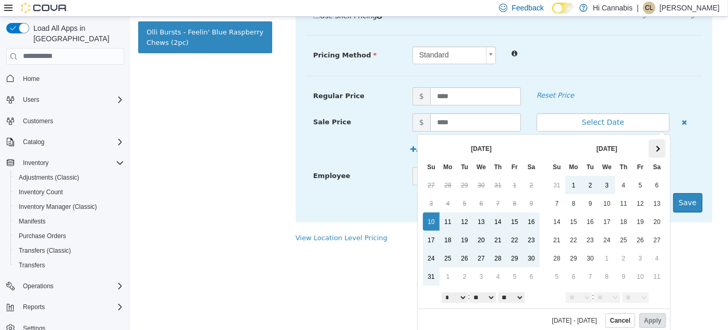
click at [649, 151] on th at bounding box center [656, 148] width 17 height 18
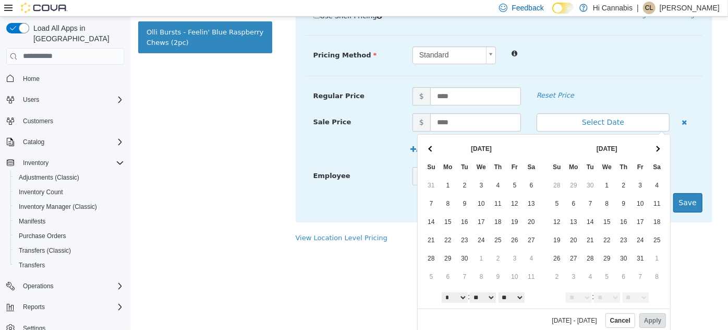
click at [649, 151] on th at bounding box center [656, 148] width 17 height 18
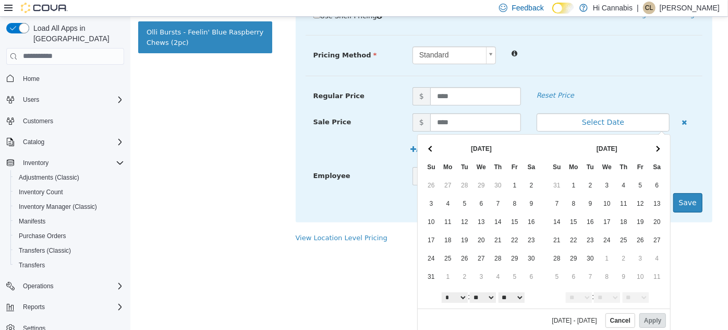
click at [649, 151] on th at bounding box center [656, 148] width 17 height 18
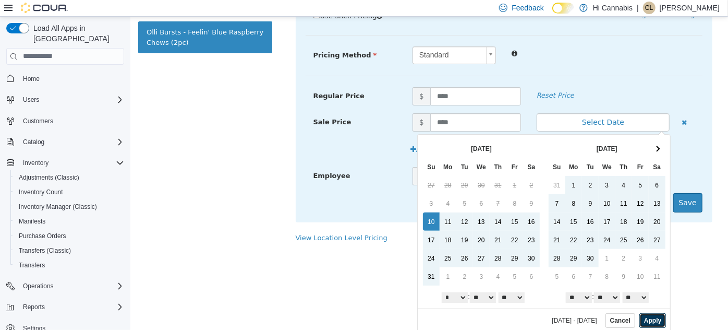
click at [641, 318] on button "Apply" at bounding box center [652, 319] width 27 height 15
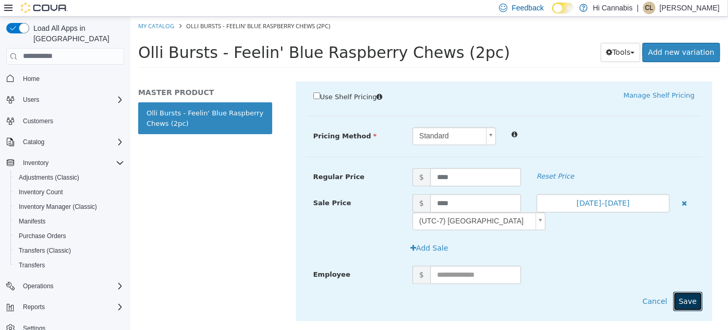
click at [680, 306] on button "Save" at bounding box center [687, 300] width 29 height 19
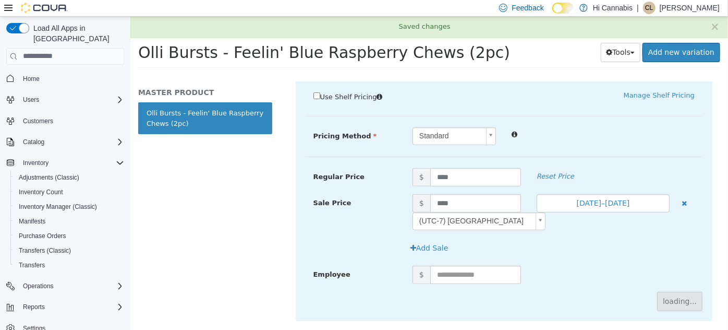
scroll to position [149, 0]
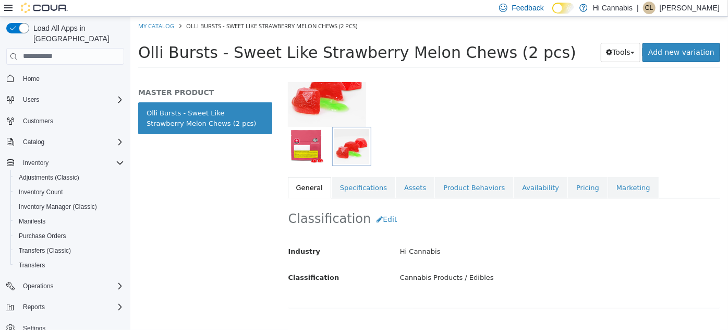
scroll to position [189, 0]
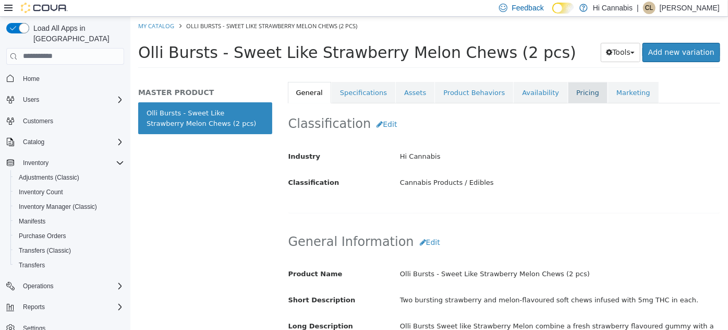
click at [567, 95] on link "Pricing" at bounding box center [587, 92] width 40 height 22
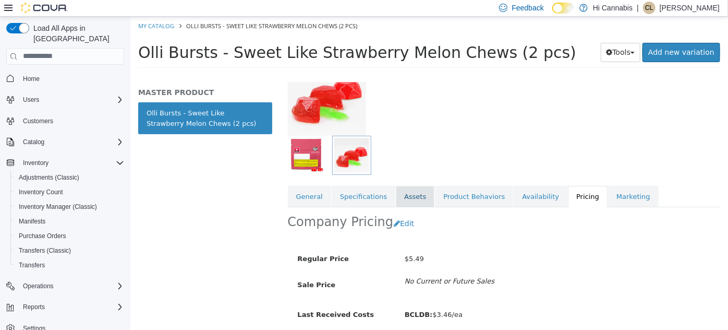
scroll to position [125, 0]
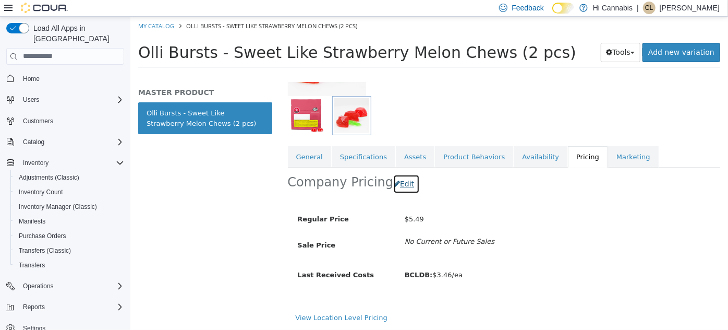
click at [403, 177] on button "Edit" at bounding box center [406, 183] width 27 height 19
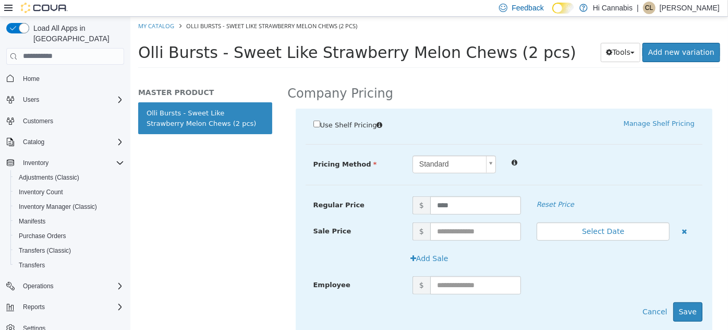
scroll to position [242, 0]
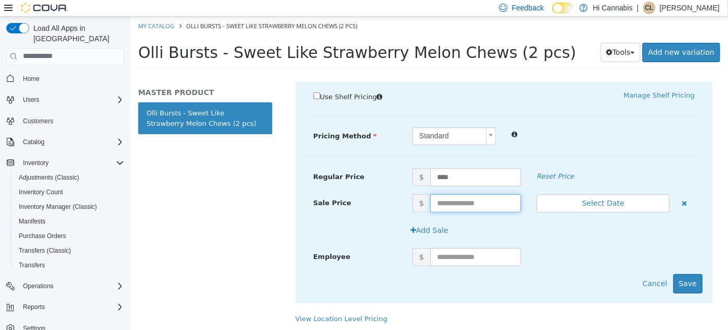
click at [452, 198] on input "text" at bounding box center [475, 202] width 91 height 18
type input "****"
click at [581, 248] on div "$" at bounding box center [553, 256] width 298 height 18
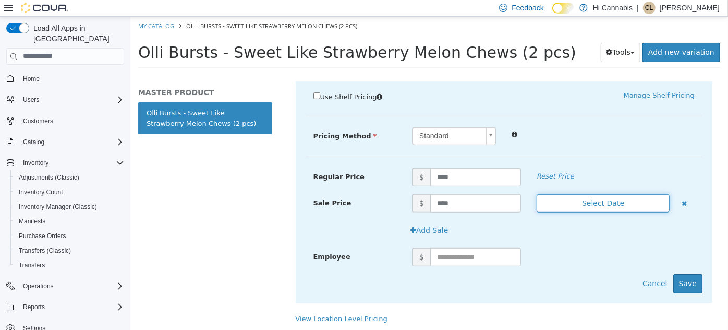
click at [597, 204] on button "Select Date" at bounding box center [602, 202] width 133 height 18
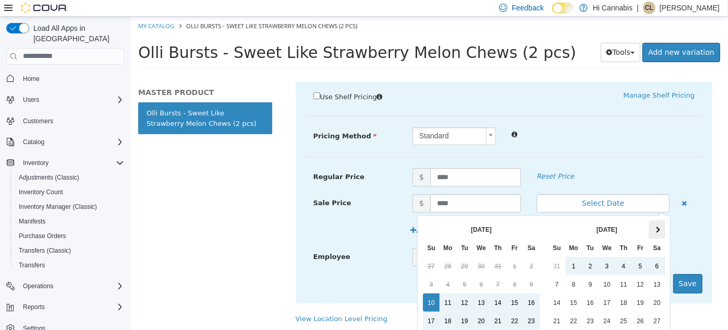
click at [653, 229] on span at bounding box center [656, 229] width 6 height 6
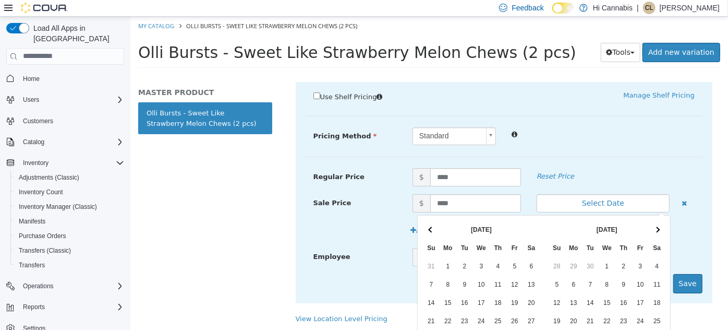
click at [653, 229] on span at bounding box center [656, 229] width 6 height 6
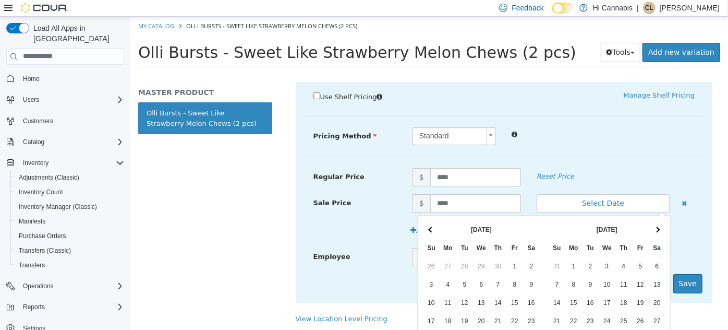
click at [653, 229] on span at bounding box center [656, 229] width 6 height 6
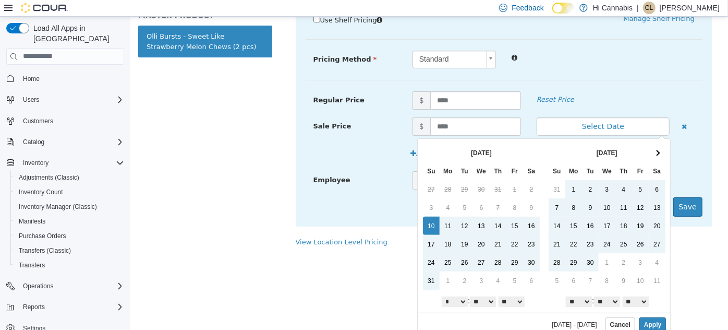
scroll to position [81, 0]
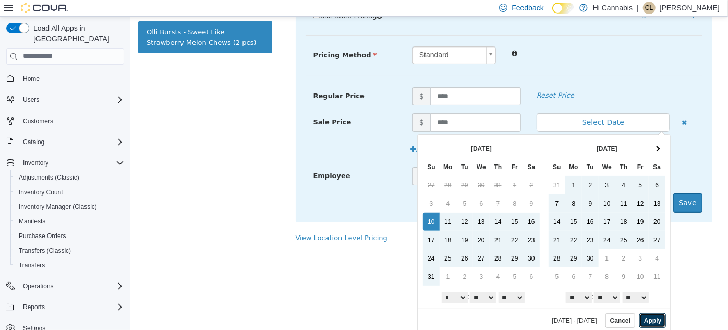
click at [648, 318] on button "Apply" at bounding box center [652, 319] width 27 height 15
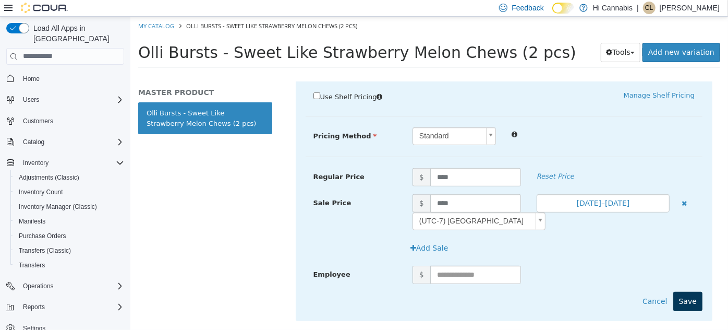
scroll to position [0, 0]
click at [686, 301] on button "Save" at bounding box center [687, 300] width 29 height 19
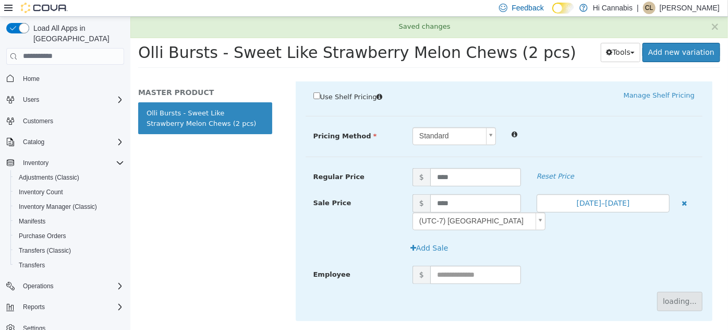
scroll to position [149, 0]
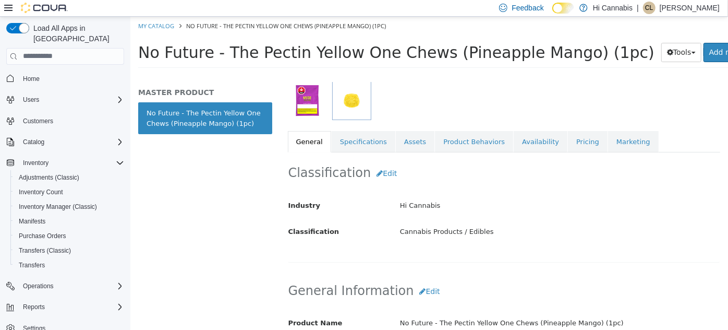
scroll to position [142, 0]
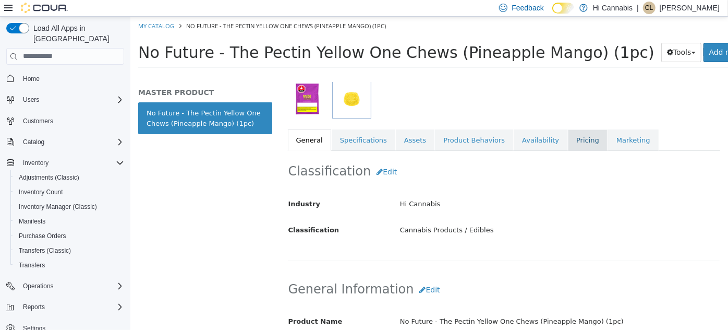
click at [567, 137] on link "Pricing" at bounding box center [587, 140] width 40 height 22
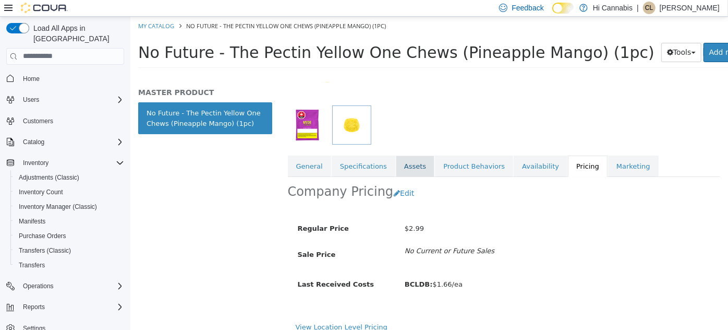
scroll to position [125, 0]
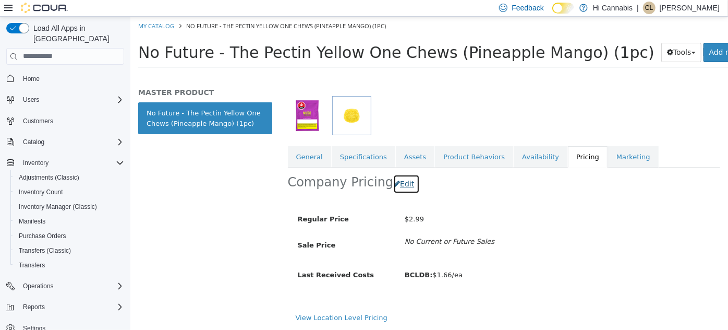
click at [400, 187] on button "Edit" at bounding box center [406, 183] width 27 height 19
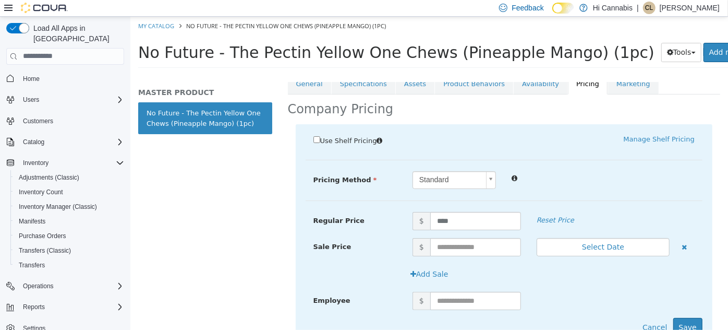
scroll to position [242, 0]
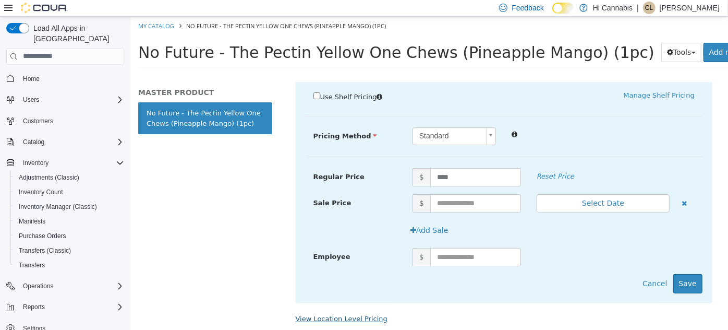
click at [349, 314] on link "View Location Level Pricing" at bounding box center [341, 318] width 92 height 8
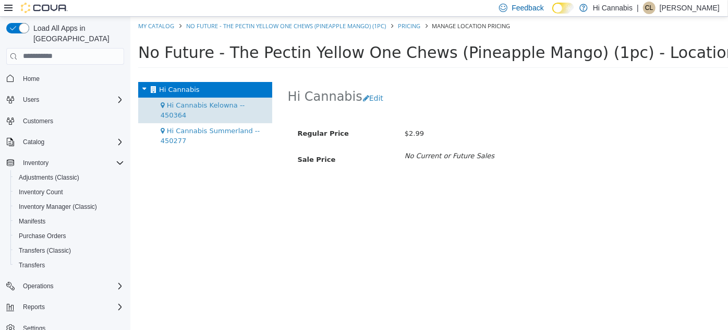
click at [236, 107] on span "Hi Cannabis Kelowna -- 450364" at bounding box center [202, 110] width 84 height 18
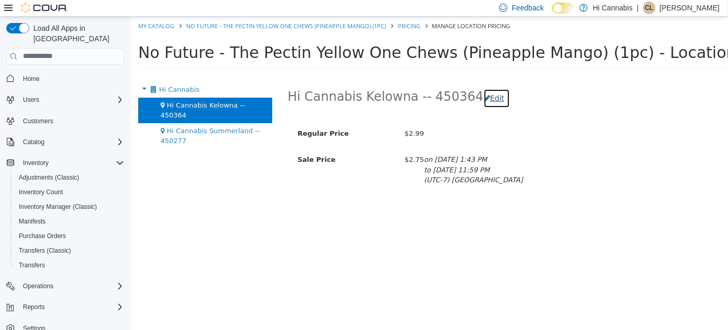
click at [486, 100] on button "Edit" at bounding box center [496, 97] width 27 height 19
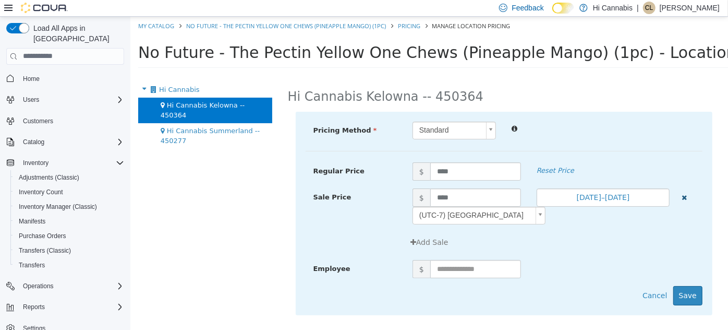
click at [681, 197] on icon "button" at bounding box center [683, 196] width 5 height 7
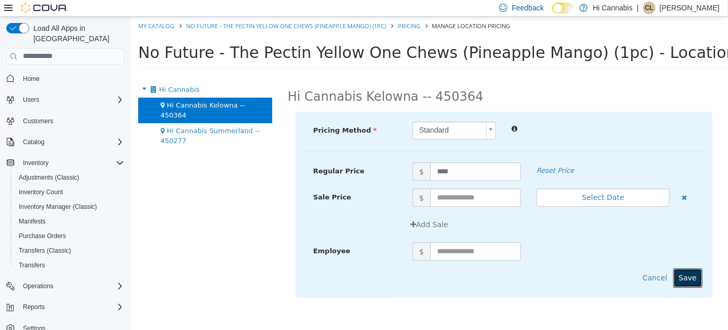
click at [692, 275] on button "Save" at bounding box center [687, 276] width 29 height 19
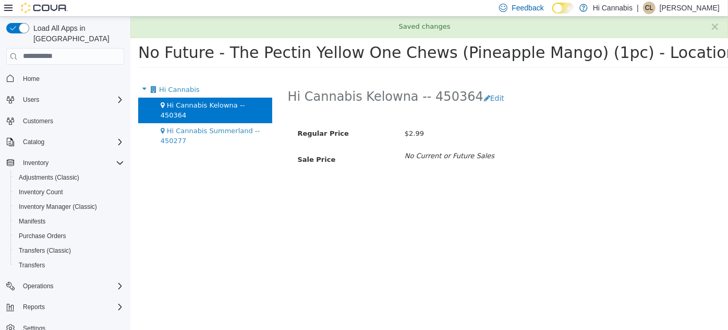
click at [175, 111] on div "Hi Cannabis Kelowna -- 450364" at bounding box center [205, 110] width 134 height 26
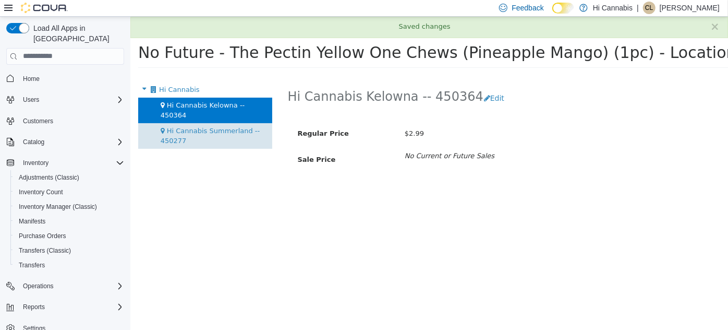
click at [174, 126] on span "Hi Cannabis Summerland -- 450277" at bounding box center [210, 135] width 100 height 18
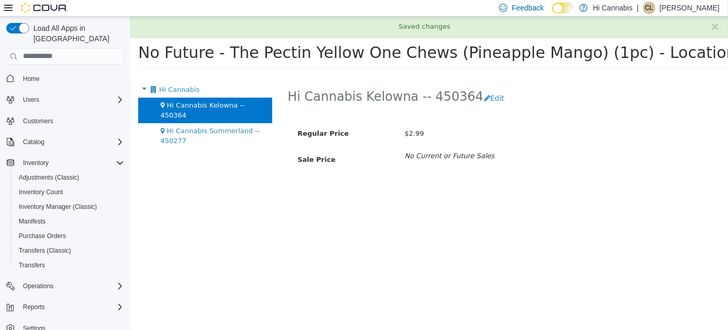
click at [174, 119] on div "Hi Cannabis Hi Cannabis Kelowna -- 450364 Hi Cannabis Summerland -- 450277" at bounding box center [205, 114] width 134 height 67
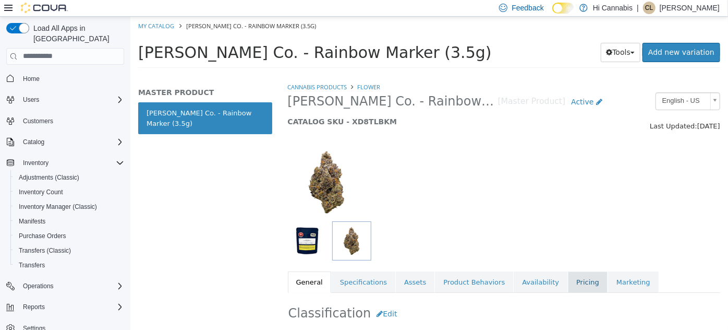
click at [567, 283] on link "Pricing" at bounding box center [587, 282] width 40 height 22
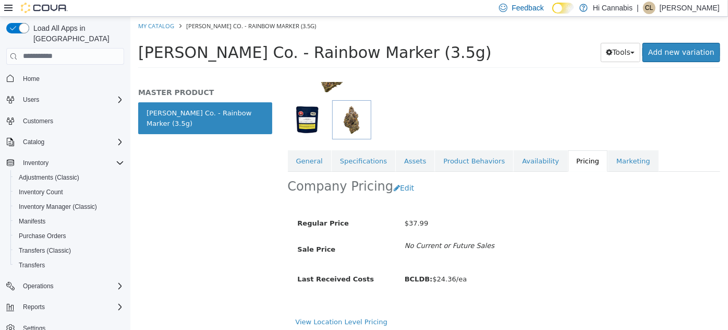
scroll to position [125, 0]
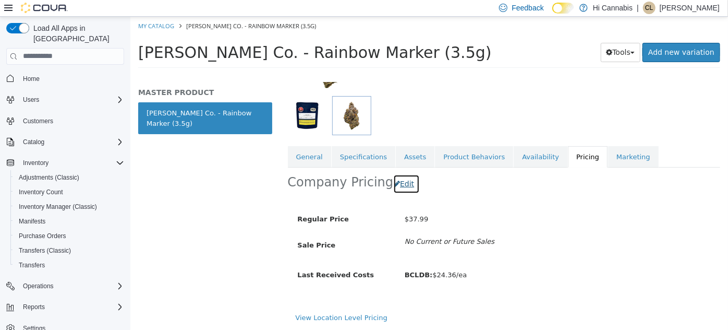
click at [397, 185] on button "Edit" at bounding box center [406, 183] width 27 height 19
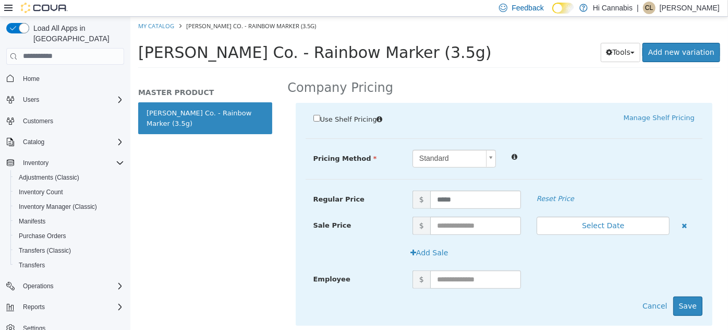
scroll to position [242, 0]
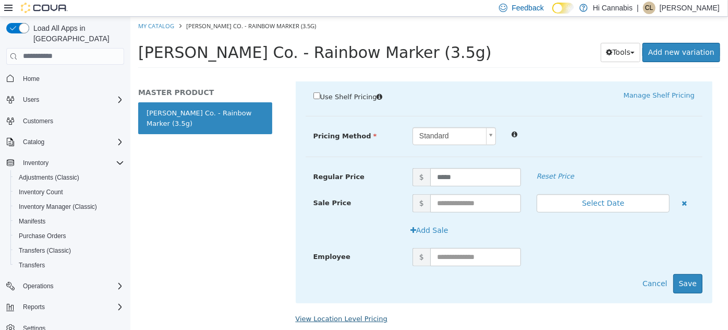
click at [346, 319] on link "View Location Level Pricing" at bounding box center [341, 318] width 92 height 8
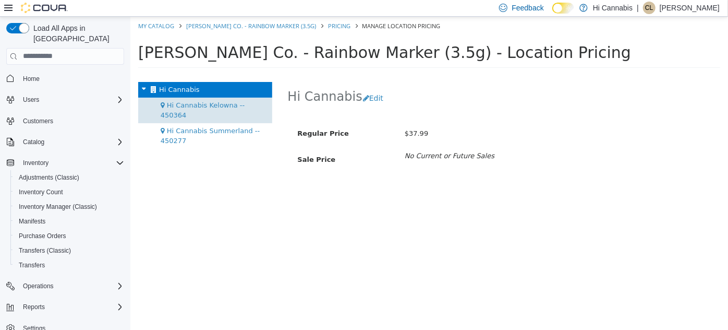
click at [198, 102] on span "Hi Cannabis Kelowna -- 450364" at bounding box center [202, 110] width 84 height 18
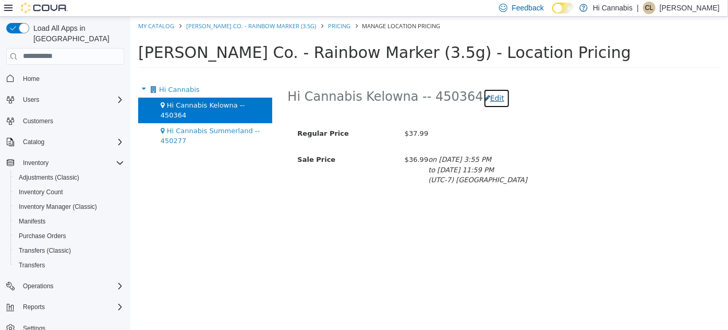
click at [483, 95] on button "Edit" at bounding box center [496, 97] width 27 height 19
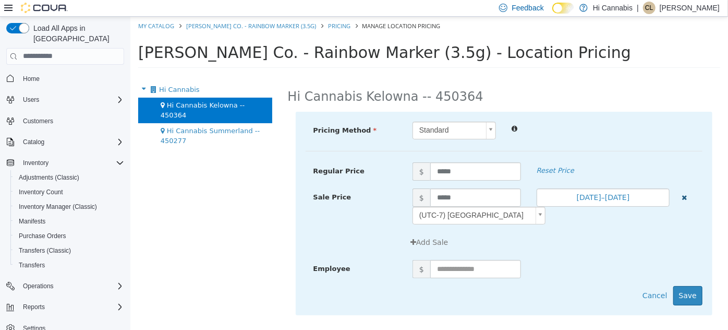
click at [684, 197] on icon "button" at bounding box center [683, 196] width 5 height 7
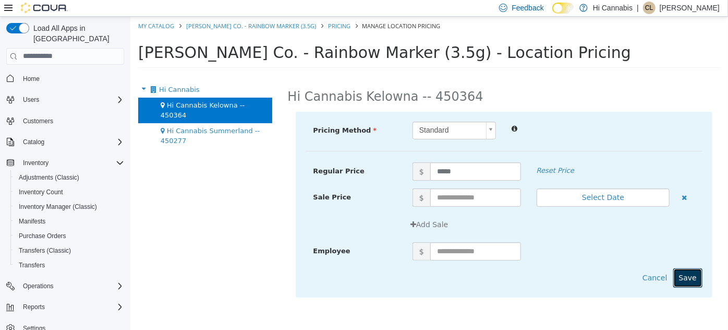
click at [691, 274] on button "Save" at bounding box center [687, 276] width 29 height 19
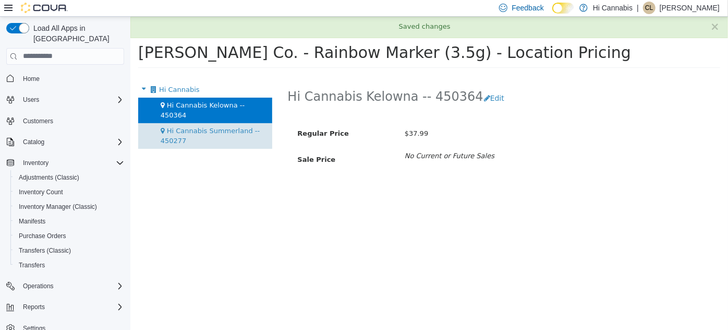
click at [180, 126] on span "Hi Cannabis Summerland -- 450277" at bounding box center [210, 135] width 100 height 18
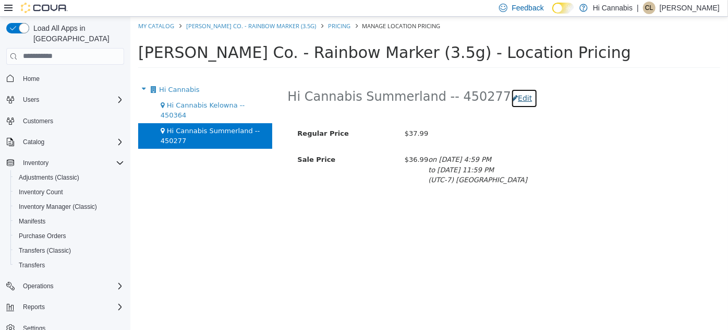
click at [510, 99] on button "Edit" at bounding box center [523, 97] width 27 height 19
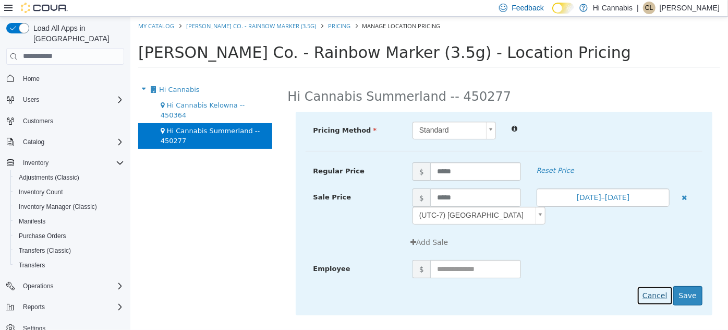
click at [662, 296] on button "Cancel" at bounding box center [654, 294] width 36 height 19
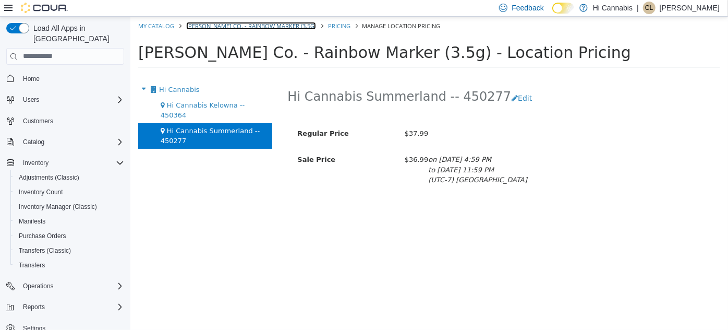
click at [275, 29] on link "[PERSON_NAME] Co. - Rainbow Marker (3.5g)" at bounding box center [251, 25] width 130 height 8
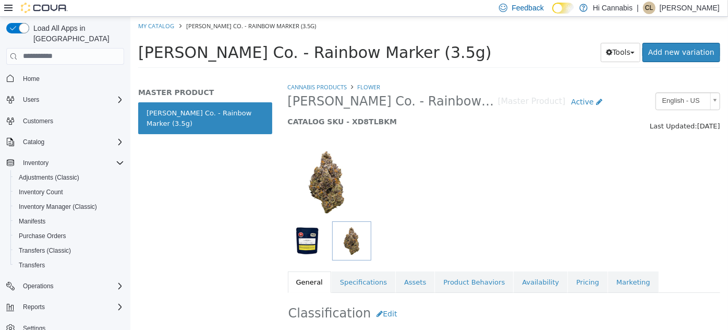
scroll to position [94, 0]
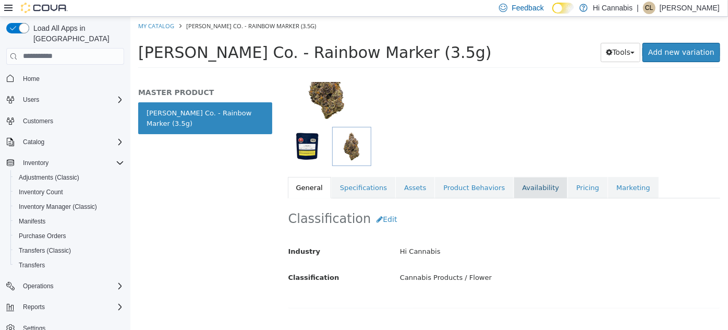
click at [514, 188] on link "Availability" at bounding box center [540, 187] width 54 height 22
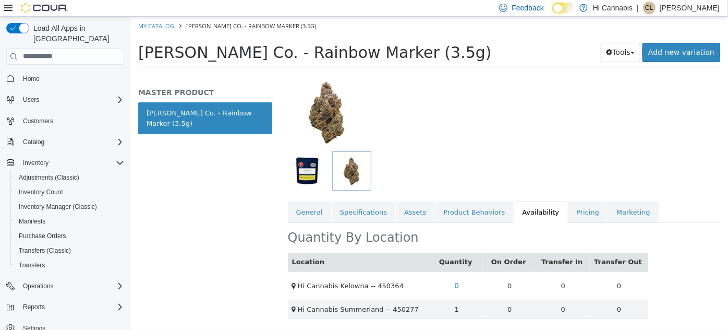
scroll to position [147, 0]
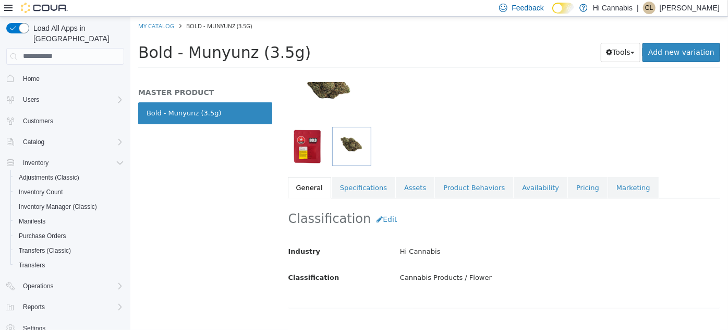
scroll to position [94, 0]
click at [572, 193] on link "Pricing" at bounding box center [587, 187] width 40 height 22
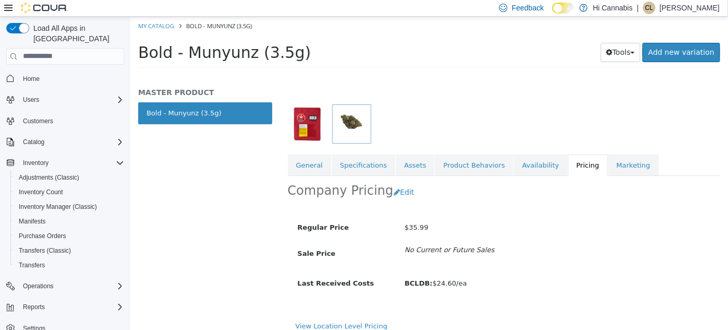
scroll to position [125, 0]
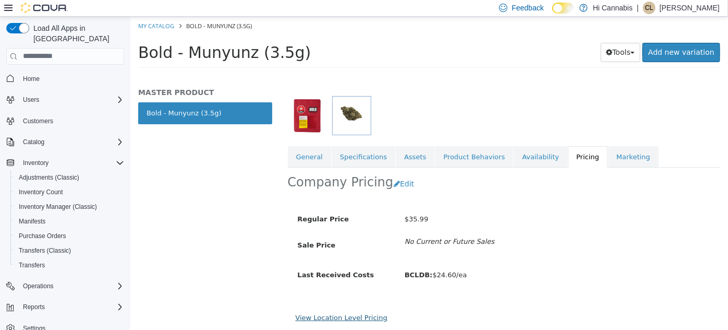
click at [345, 319] on link "View Location Level Pricing" at bounding box center [341, 317] width 92 height 8
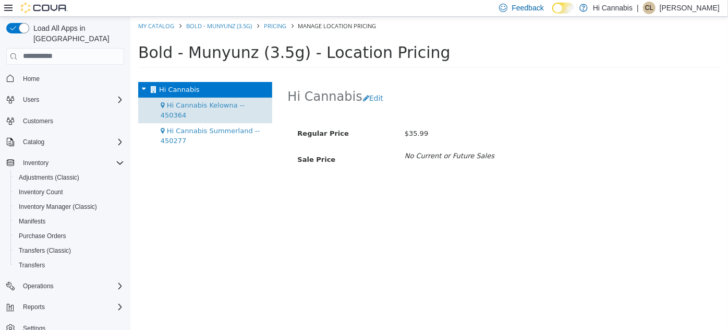
click at [237, 104] on span "Hi Cannabis Kelowna -- 450364" at bounding box center [202, 110] width 84 height 18
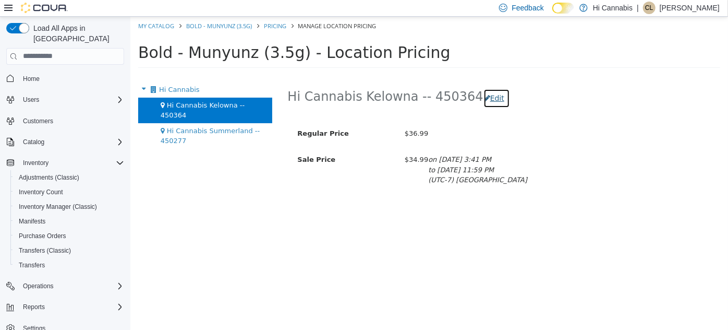
click at [483, 100] on button "Edit" at bounding box center [496, 97] width 27 height 19
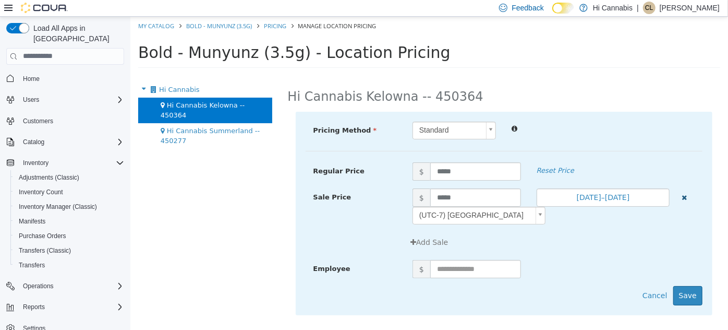
click at [688, 201] on button "button" at bounding box center [684, 196] width 14 height 16
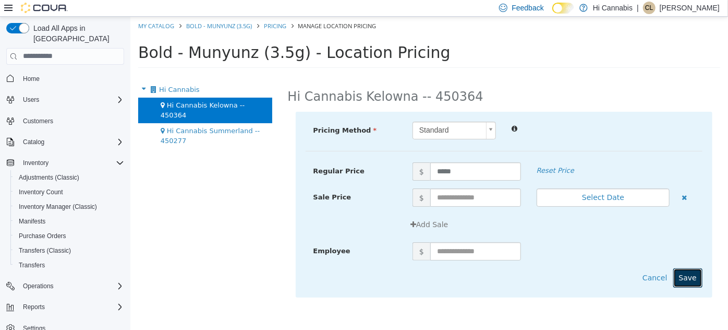
click at [691, 281] on button "Save" at bounding box center [687, 276] width 29 height 19
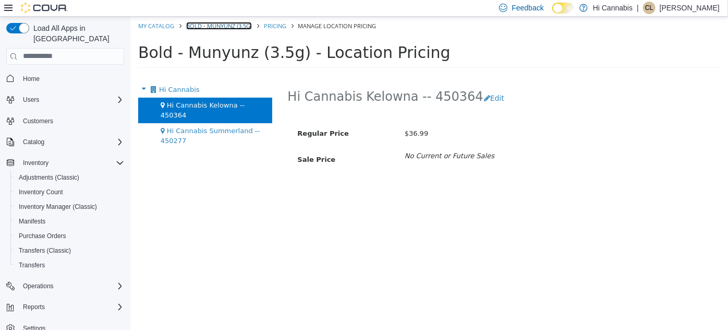
click at [202, 24] on link "Bold - Munyunz (3.5g)" at bounding box center [219, 25] width 66 height 8
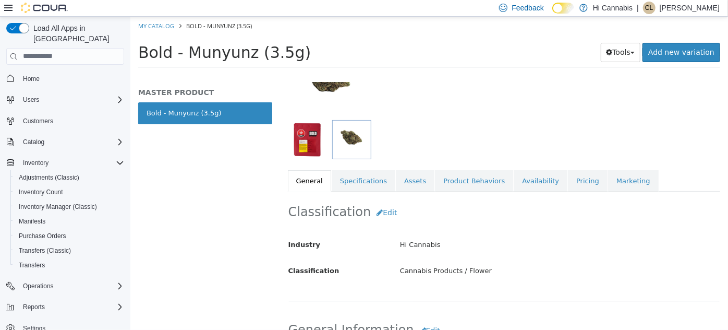
scroll to position [142, 0]
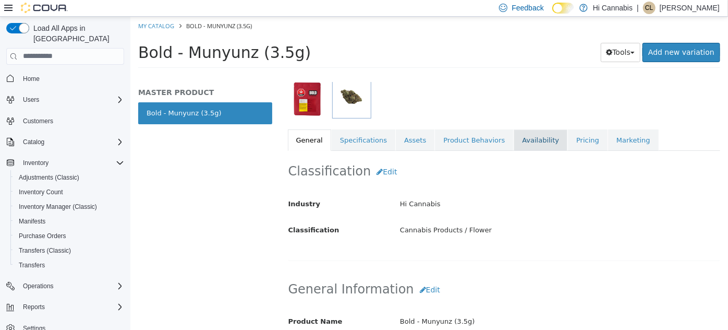
click at [521, 141] on link "Availability" at bounding box center [540, 140] width 54 height 22
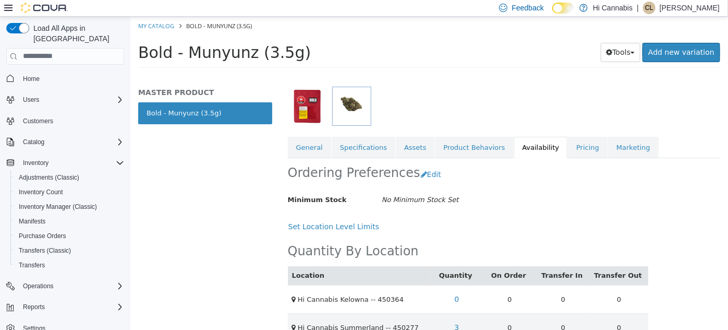
scroll to position [142, 0]
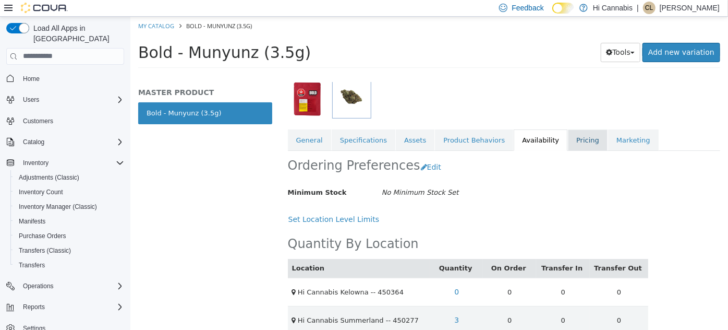
click at [567, 143] on link "Pricing" at bounding box center [587, 140] width 40 height 22
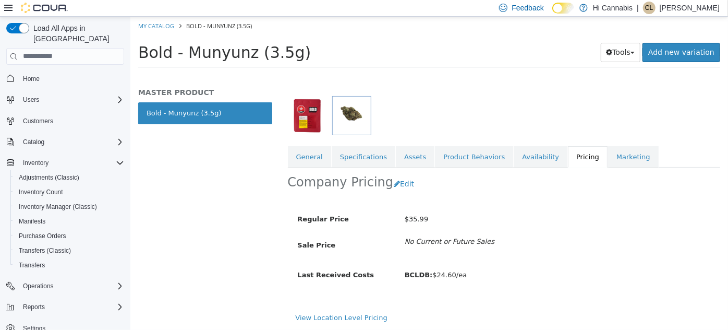
scroll to position [125, 0]
click at [396, 182] on button "Edit" at bounding box center [406, 183] width 27 height 19
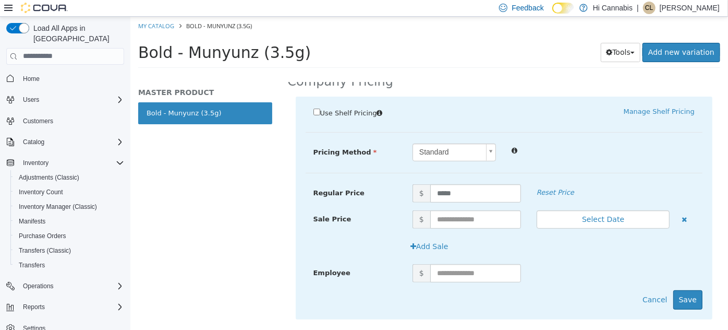
scroll to position [242, 0]
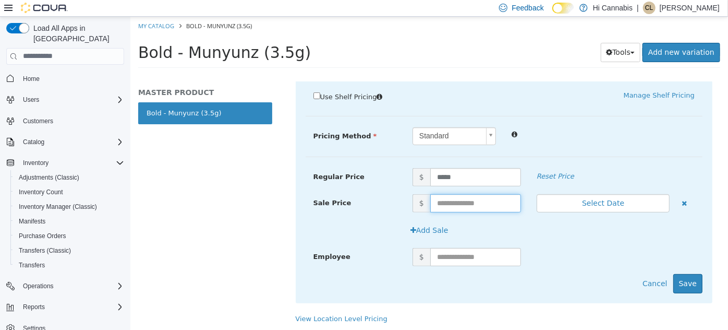
click at [461, 199] on input "text" at bounding box center [475, 202] width 91 height 18
type input "*****"
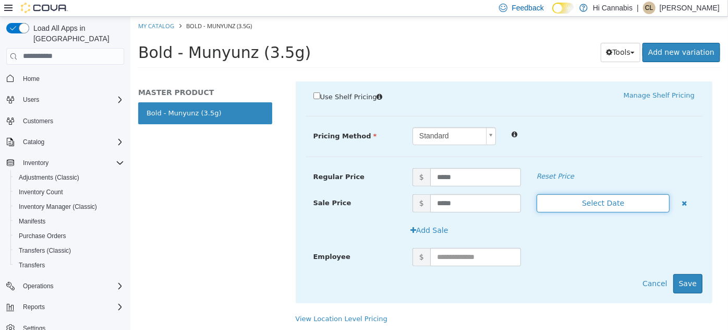
click at [589, 204] on button "Select Date" at bounding box center [602, 202] width 133 height 18
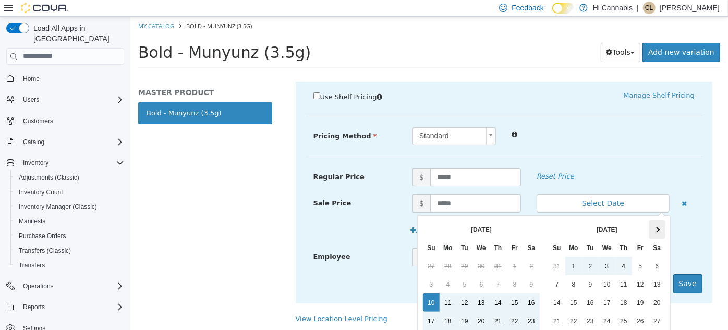
click at [653, 227] on span at bounding box center [656, 229] width 6 height 6
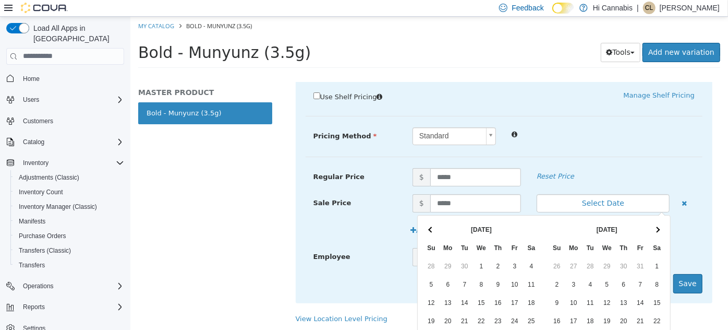
click at [653, 227] on span at bounding box center [656, 229] width 6 height 6
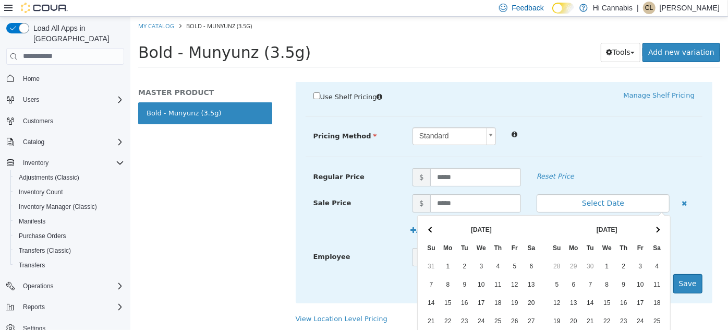
click at [653, 227] on span at bounding box center [656, 229] width 6 height 6
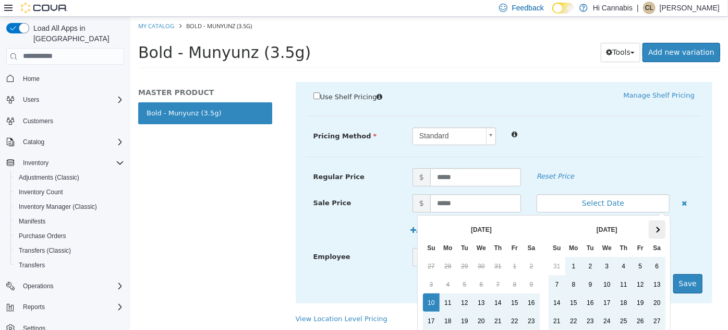
click at [653, 228] on span at bounding box center [656, 229] width 6 height 6
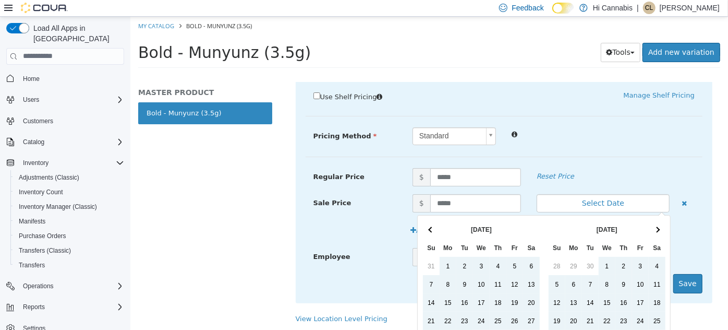
click at [653, 228] on span at bounding box center [656, 229] width 6 height 6
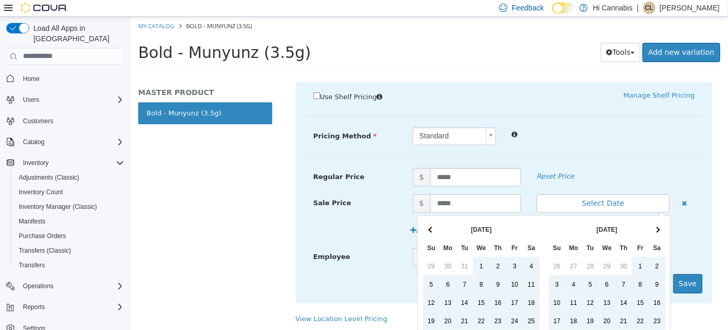
click at [653, 228] on span at bounding box center [656, 229] width 6 height 6
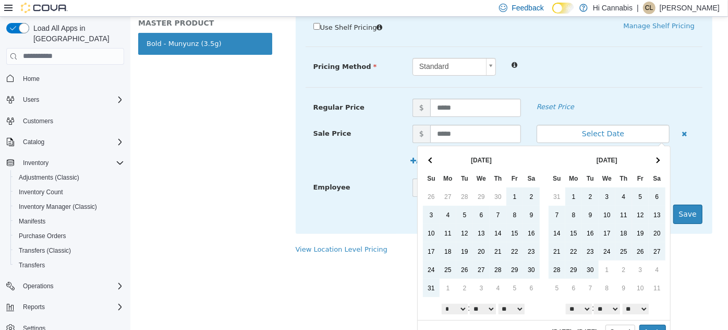
scroll to position [81, 0]
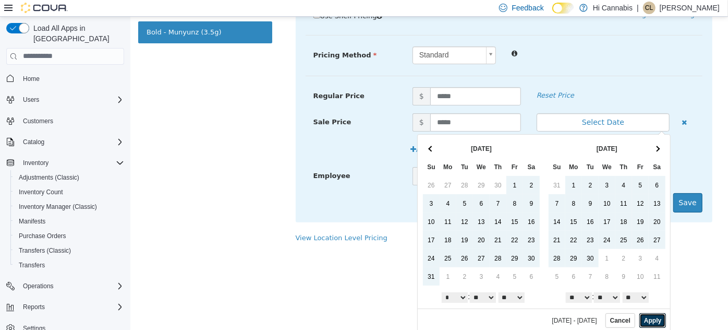
click at [647, 321] on button "Apply" at bounding box center [652, 319] width 27 height 15
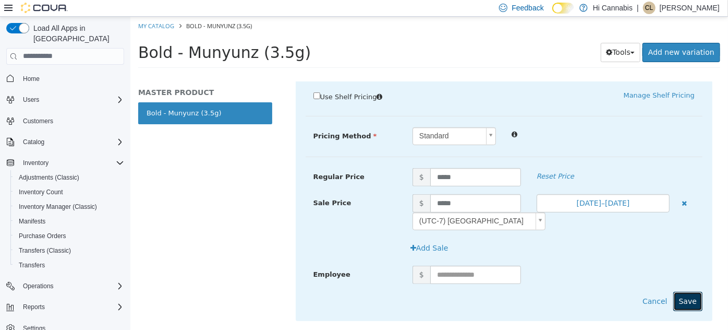
click at [686, 299] on button "Save" at bounding box center [687, 300] width 29 height 19
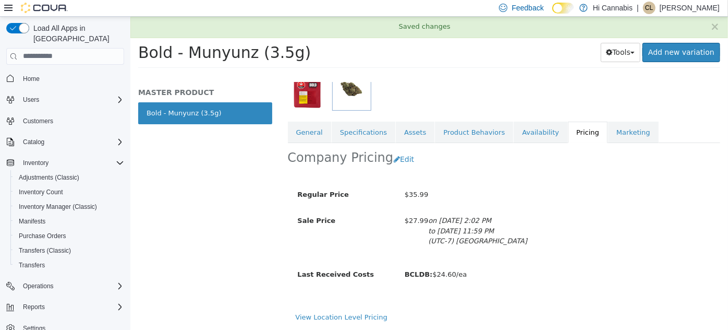
scroll to position [149, 0]
